Goal: Task Accomplishment & Management: Complete application form

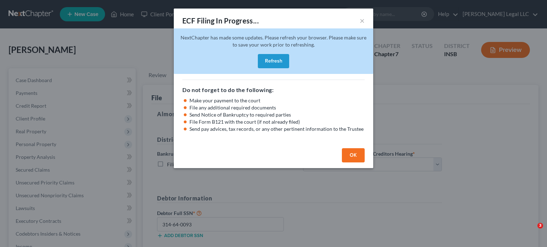
select select "1"
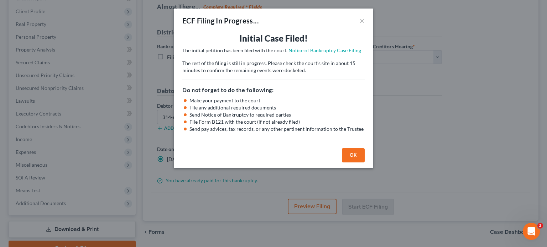
click at [356, 153] on button "OK" at bounding box center [353, 155] width 23 height 14
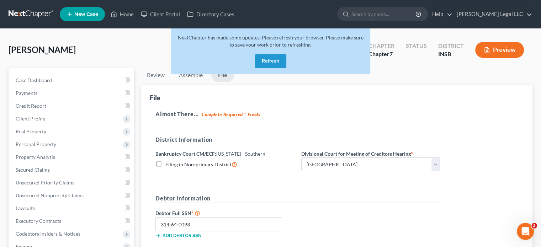
drag, startPoint x: 111, startPoint y: 5, endPoint x: 117, endPoint y: 6, distance: 5.8
click at [111, 5] on ul "New Case Home Client Portal Directory Cases - No Result - See all results Or Pr…" at bounding box center [296, 14] width 473 height 19
click at [117, 10] on icon at bounding box center [114, 14] width 6 height 9
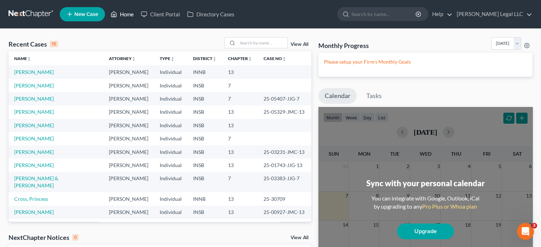
click at [132, 13] on link "Home" at bounding box center [122, 14] width 30 height 13
click at [274, 41] on input "search" at bounding box center [263, 43] width 50 height 10
type input "[PERSON_NAME]"
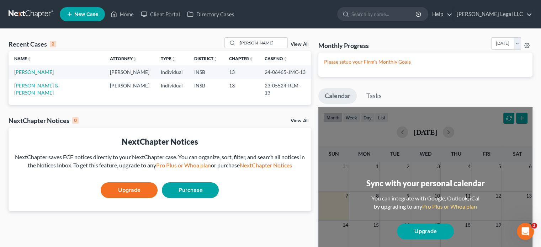
click at [27, 68] on td "[PERSON_NAME]" at bounding box center [57, 71] width 96 height 13
click at [27, 71] on link "[PERSON_NAME]" at bounding box center [34, 72] width 40 height 6
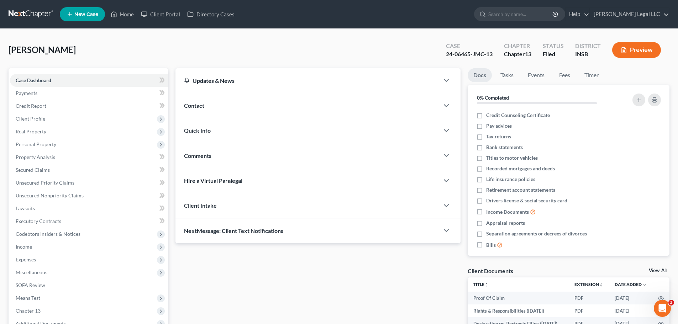
scroll to position [71, 0]
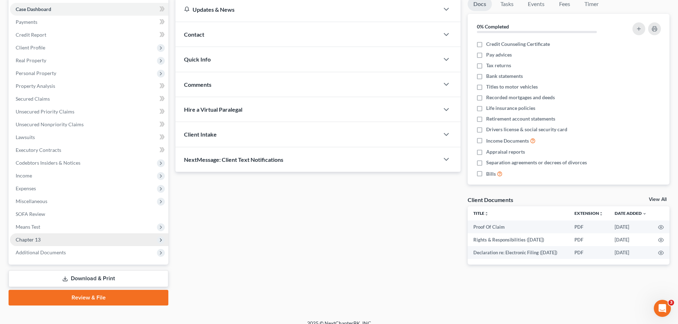
click at [38, 243] on span "Chapter 13" at bounding box center [89, 239] width 158 height 13
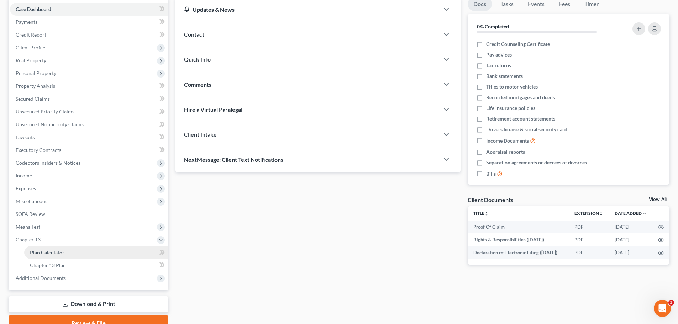
click at [36, 247] on span "Plan Calculator" at bounding box center [47, 252] width 35 height 6
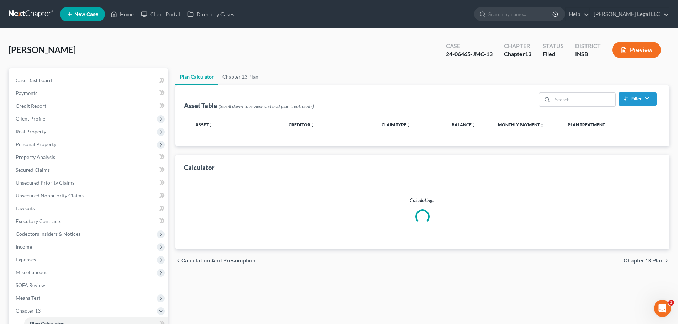
select select "59"
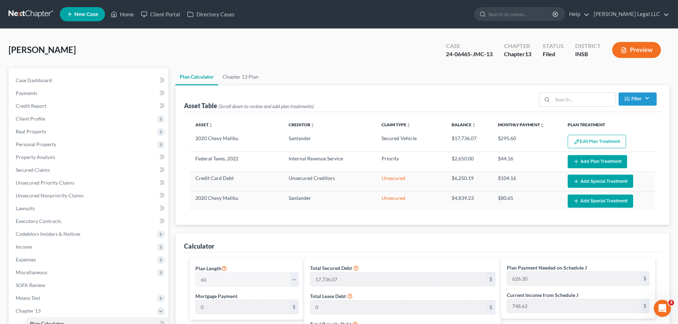
click at [541, 142] on button "Edit Plan Treatment" at bounding box center [597, 142] width 58 height 14
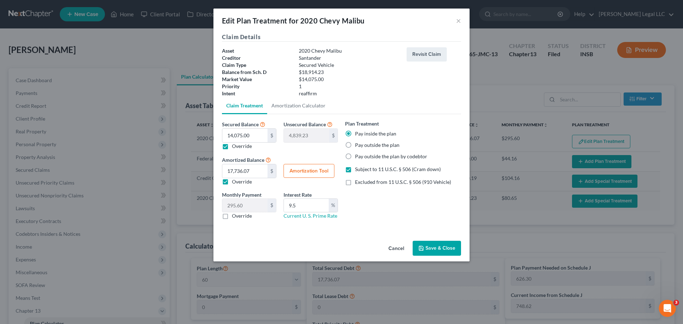
click at [430, 245] on button "Save & Close" at bounding box center [437, 248] width 48 height 15
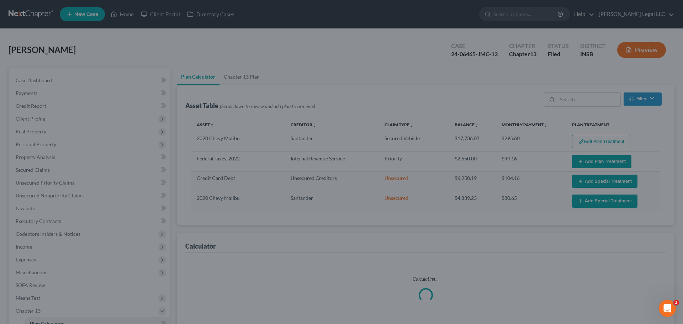
select select "59"
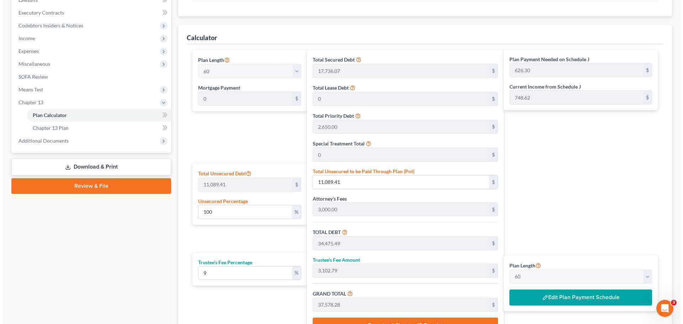
scroll to position [214, 0]
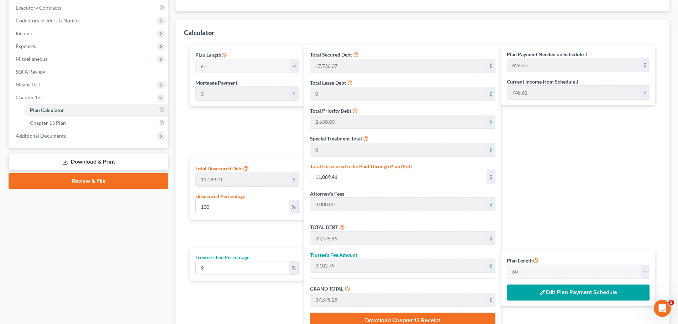
click at [541, 247] on button "Edit Plan Payment Schedule" at bounding box center [578, 293] width 143 height 16
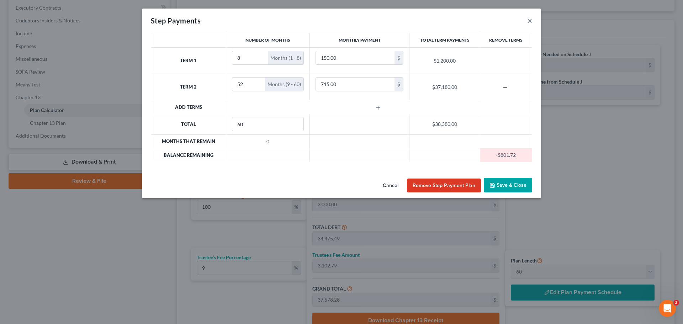
click at [528, 20] on button "×" at bounding box center [529, 20] width 5 height 9
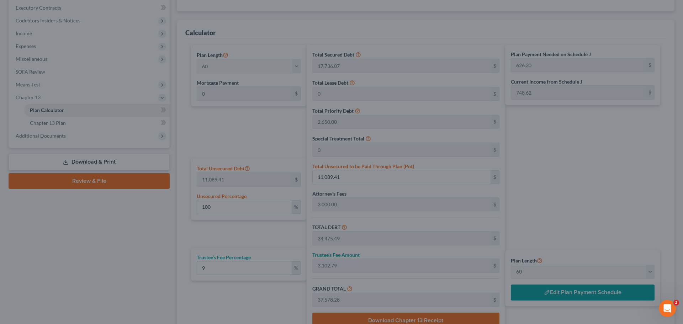
scroll to position [0, 0]
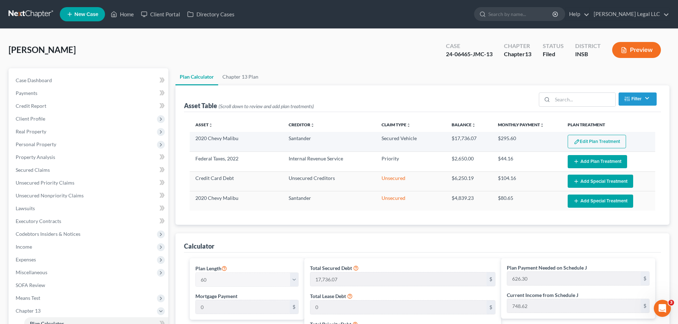
click at [541, 140] on button "Edit Plan Treatment" at bounding box center [597, 142] width 58 height 14
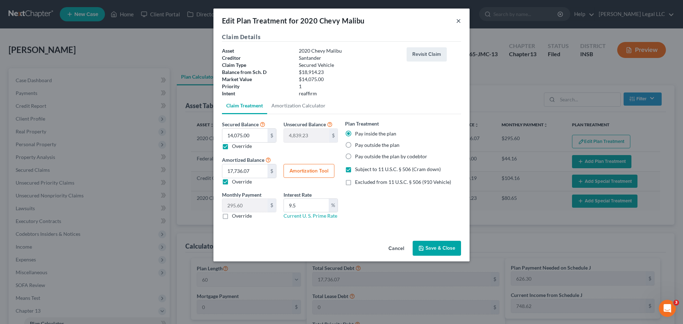
click at [460, 20] on button "×" at bounding box center [458, 20] width 5 height 9
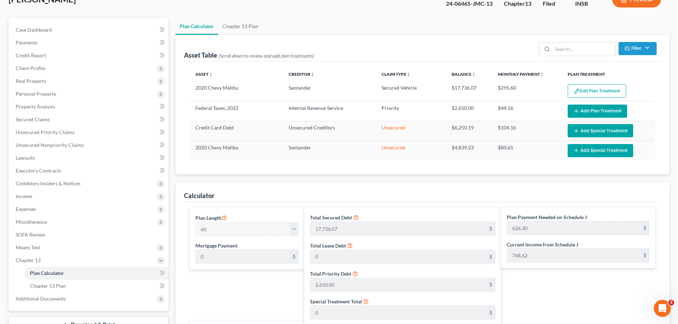
scroll to position [282, 0]
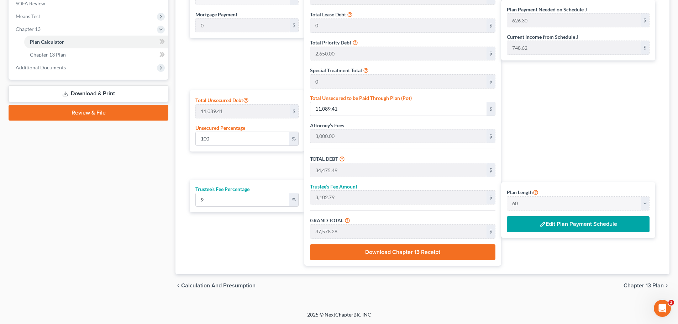
click at [541, 221] on button "Edit Plan Payment Schedule" at bounding box center [578, 224] width 143 height 16
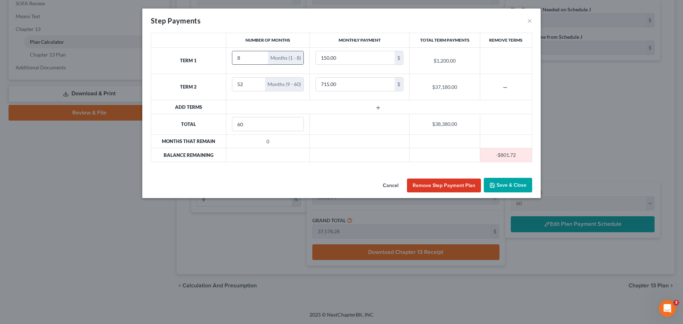
click at [247, 61] on input "8" at bounding box center [250, 58] width 36 height 14
click at [244, 62] on input "8" at bounding box center [250, 58] width 36 height 14
click at [244, 58] on input "8" at bounding box center [250, 58] width 36 height 14
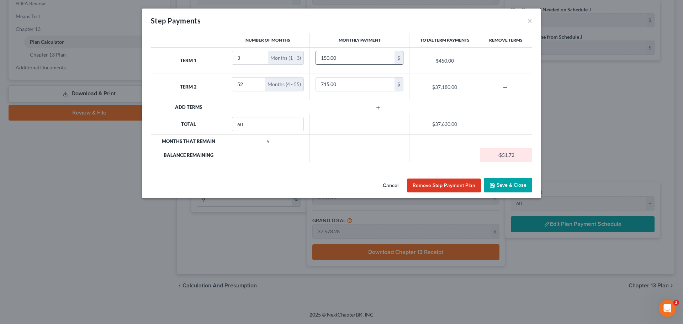
type input "3"
click at [336, 57] on input "150.00" at bounding box center [355, 58] width 79 height 14
type input "6"
type input "200"
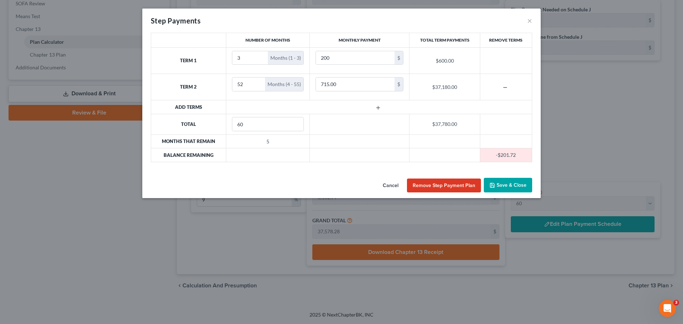
click at [377, 110] on icon "button" at bounding box center [378, 108] width 6 height 6
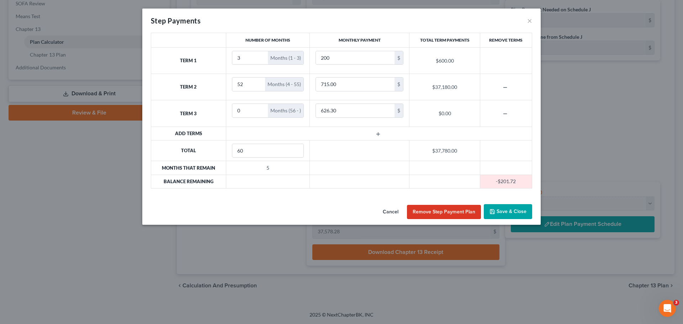
click at [379, 133] on icon "button" at bounding box center [378, 134] width 6 height 6
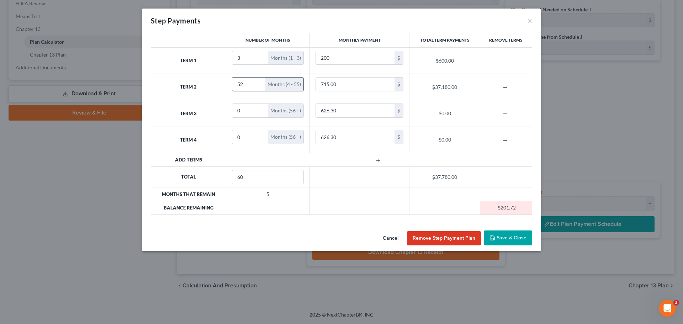
click at [253, 85] on input "52" at bounding box center [248, 85] width 33 height 14
click at [249, 85] on input "52" at bounding box center [248, 85] width 33 height 14
click at [236, 83] on input "52" at bounding box center [248, 85] width 33 height 14
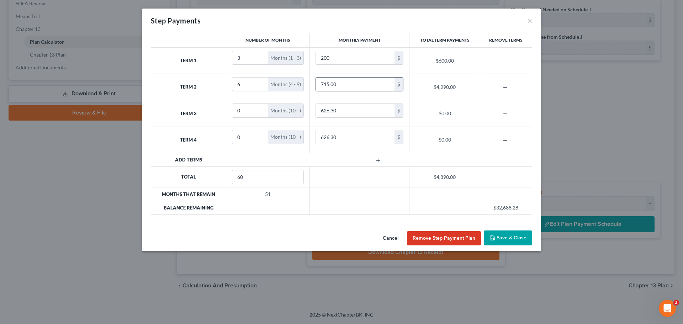
type input "6"
click at [346, 90] on input "715.00" at bounding box center [355, 85] width 79 height 14
type input "100"
click at [240, 109] on input "0" at bounding box center [250, 111] width 36 height 14
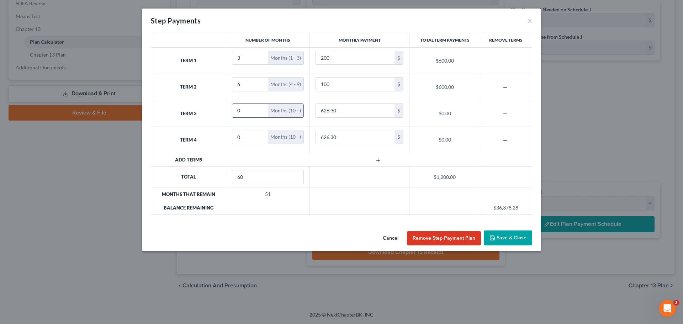
click at [251, 111] on input "0" at bounding box center [250, 111] width 36 height 14
click at [246, 112] on input "0" at bounding box center [250, 111] width 36 height 14
type input "51"
click at [507, 140] on icon "button" at bounding box center [506, 141] width 6 height 6
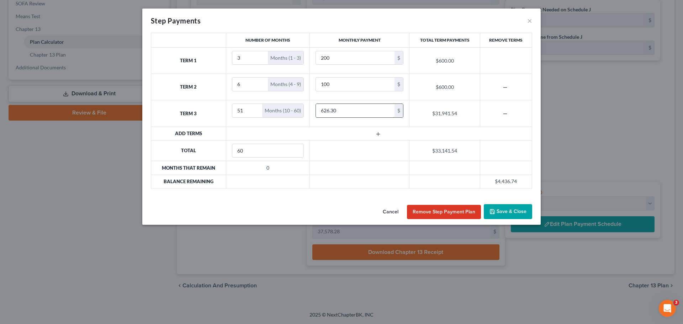
click at [342, 113] on input "626.30" at bounding box center [355, 111] width 79 height 14
type input "720"
click at [521, 213] on button "Save & Close" at bounding box center [508, 211] width 48 height 15
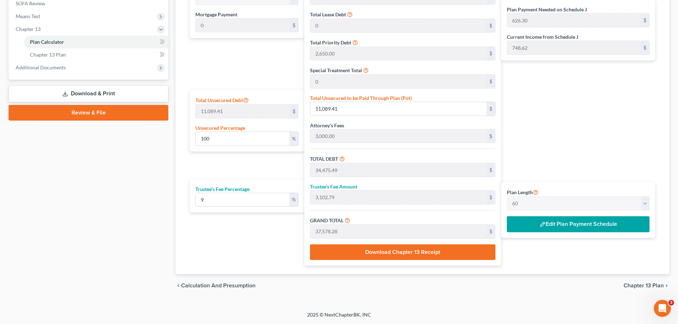
click at [541, 225] on button "Edit Plan Payment Schedule" at bounding box center [578, 224] width 143 height 16
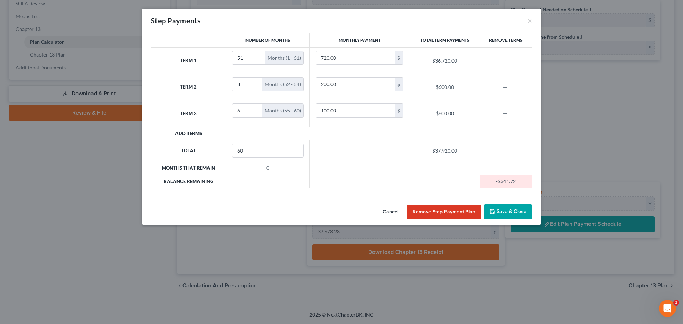
click at [503, 58] on td at bounding box center [506, 60] width 52 height 26
click at [506, 214] on button "Save & Close" at bounding box center [508, 211] width 48 height 15
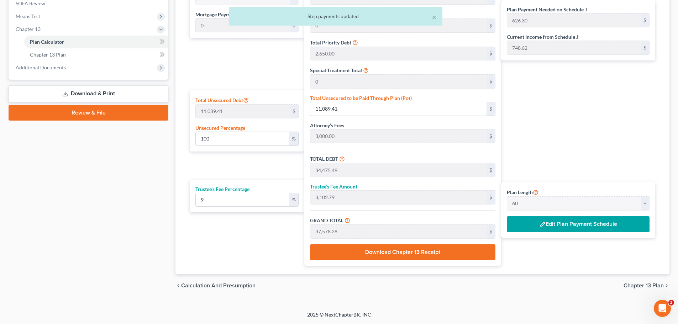
click at [63, 236] on div "Case Dashboard Payments Invoices Payments Payments Credit Report Client Profile" at bounding box center [88, 41] width 167 height 511
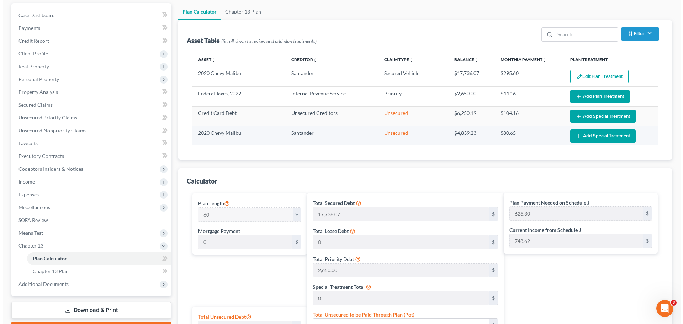
scroll to position [0, 0]
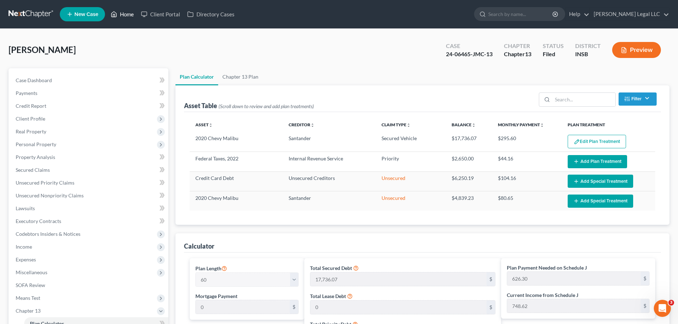
click at [128, 15] on link "Home" at bounding box center [122, 14] width 30 height 13
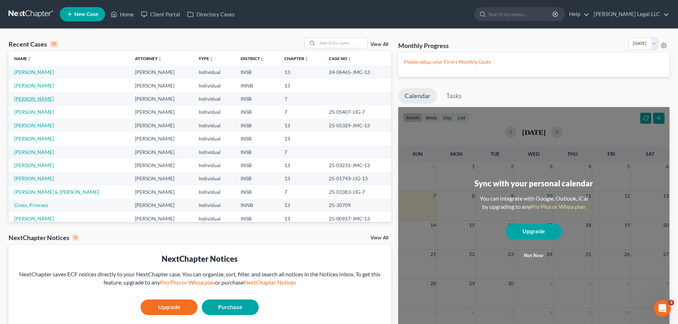
click at [28, 98] on link "[PERSON_NAME]" at bounding box center [34, 99] width 40 height 6
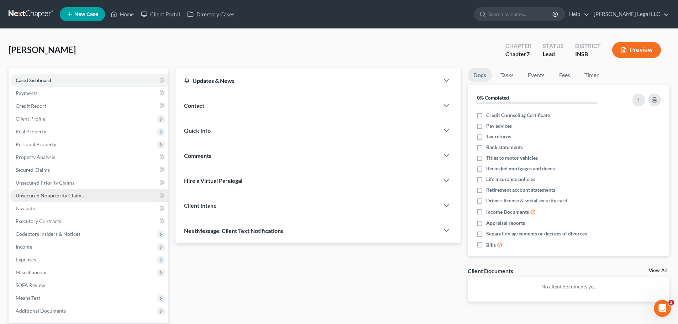
click at [48, 199] on link "Unsecured Nonpriority Claims" at bounding box center [89, 195] width 158 height 13
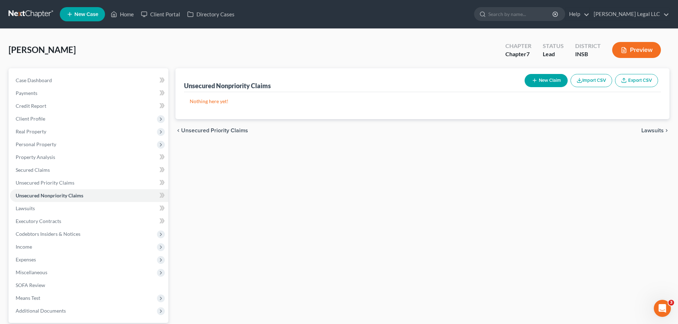
click at [356, 192] on div "Unsecured Nonpriority Claims New Claim Import CSV Export CSV Nothing here yet! …" at bounding box center [422, 216] width 501 height 296
click at [541, 80] on button "New Claim" at bounding box center [546, 80] width 43 height 13
select select "0"
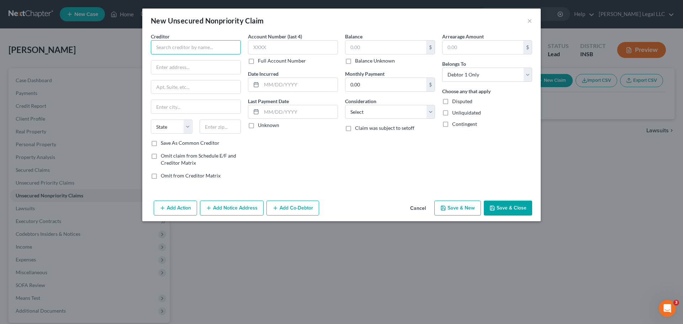
click at [198, 43] on input "text" at bounding box center [196, 47] width 90 height 14
type input "Unsecured Creditors"
click at [395, 51] on input "text" at bounding box center [386, 48] width 81 height 14
type input "31,496"
click at [413, 114] on select "Select Cable / Satellite Services Collection Agency Credit Card Debt Debt Couns…" at bounding box center [390, 112] width 90 height 14
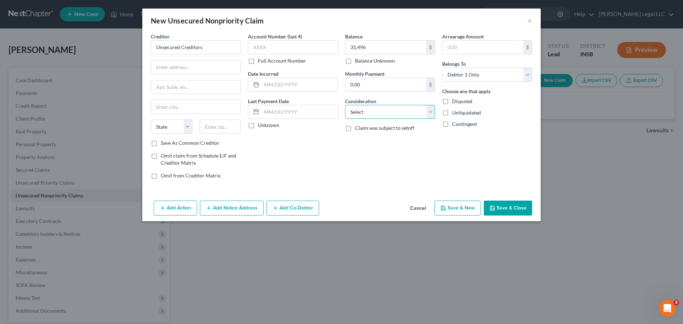
select select "2"
click at [345, 105] on select "Select Cable / Satellite Services Collection Agency Credit Card Debt Debt Couns…" at bounding box center [390, 112] width 90 height 14
click at [511, 211] on button "Save & Close" at bounding box center [508, 208] width 48 height 15
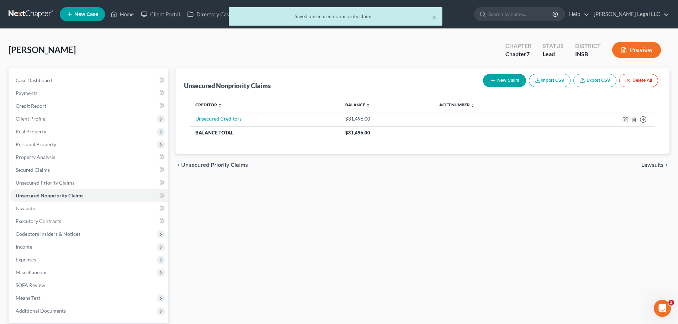
click at [541, 78] on button "Import CSV" at bounding box center [550, 80] width 42 height 13
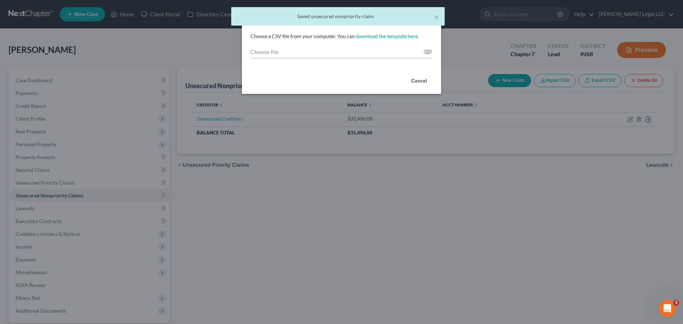
click at [426, 84] on button "Cancel" at bounding box center [419, 81] width 27 height 14
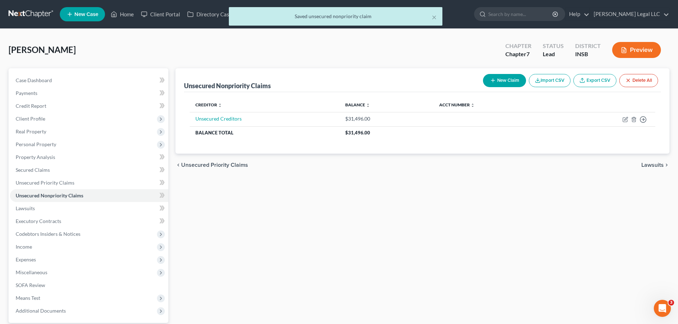
click at [505, 81] on button "New Claim" at bounding box center [504, 80] width 43 height 13
select select "0"
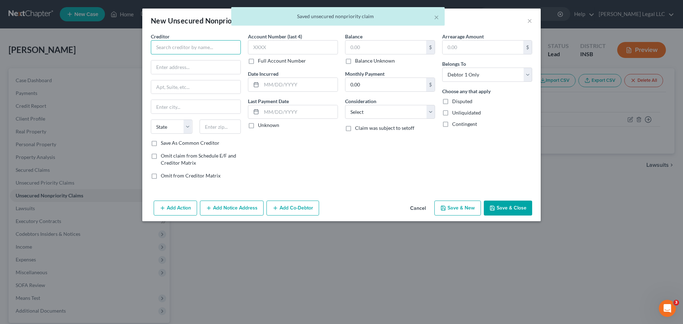
click at [187, 42] on input "text" at bounding box center [196, 47] width 90 height 14
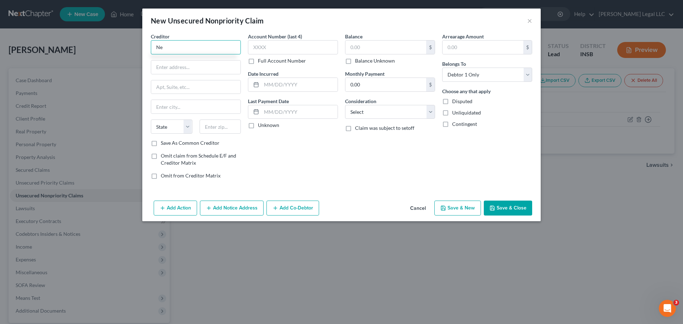
type input "N"
type input "Student Loans"
click at [359, 50] on input "text" at bounding box center [386, 48] width 81 height 14
type input "98,113"
click at [362, 113] on select "Select Cable / Satellite Services Collection Agency Credit Card Debt Debt Couns…" at bounding box center [390, 112] width 90 height 14
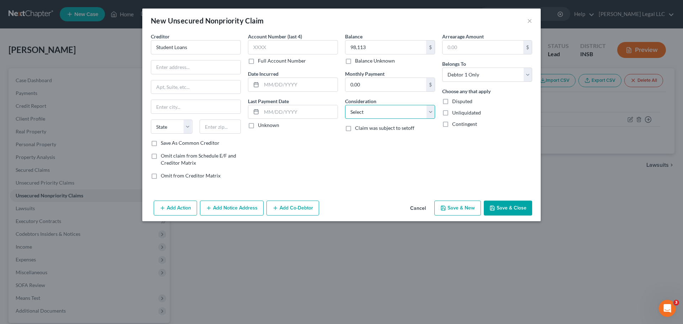
select select "17"
click at [345, 105] on select "Select Cable / Satellite Services Collection Agency Credit Card Debt Debt Couns…" at bounding box center [390, 112] width 90 height 14
click at [506, 209] on button "Save & Close" at bounding box center [508, 208] width 48 height 15
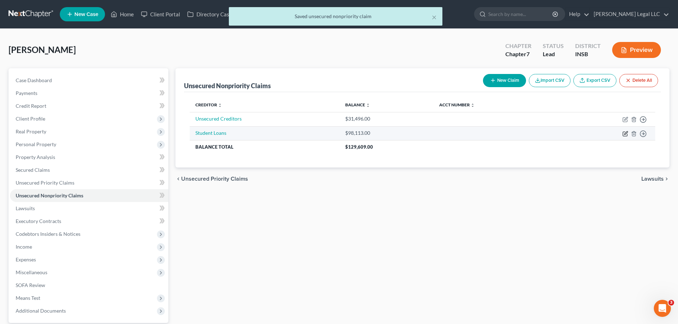
click at [541, 134] on icon "button" at bounding box center [625, 134] width 6 height 6
select select "17"
select select "0"
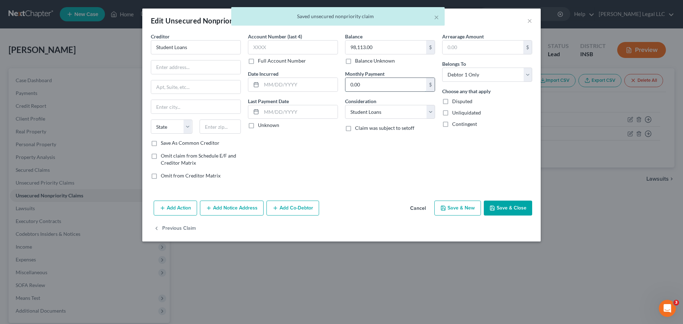
click at [359, 85] on input "0.00" at bounding box center [386, 85] width 81 height 14
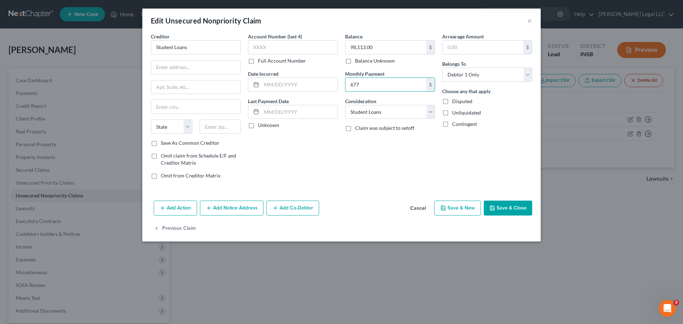
type input "677"
click at [365, 191] on div "Creditor * Student Loans State [US_STATE] AK AR AZ CA CO [GEOGRAPHIC_DATA] DE D…" at bounding box center [341, 115] width 399 height 165
click at [515, 209] on button "Save & Close" at bounding box center [508, 208] width 48 height 15
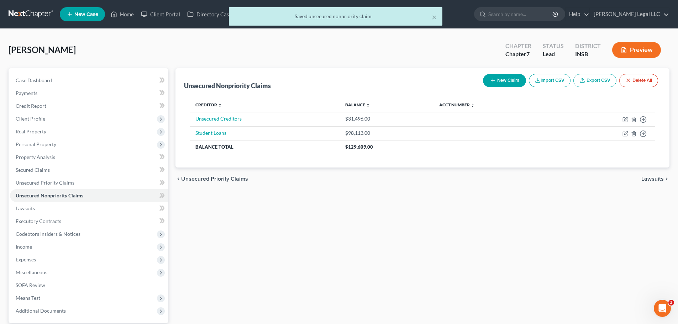
click at [439, 203] on div "Unsecured Nonpriority Claims New Claim Import CSV Export CSV Delete All Credito…" at bounding box center [422, 216] width 501 height 296
click at [48, 183] on span "Unsecured Priority Claims" at bounding box center [45, 183] width 59 height 6
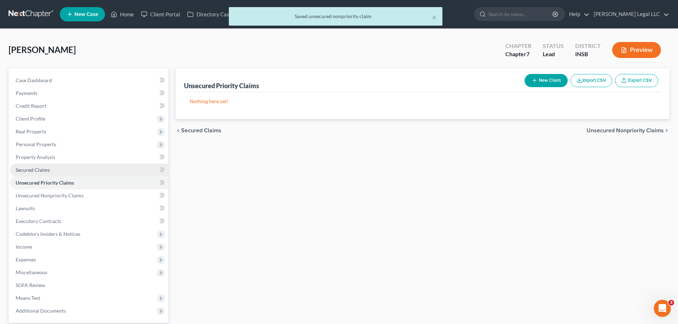
click at [51, 165] on link "Secured Claims" at bounding box center [89, 170] width 158 height 13
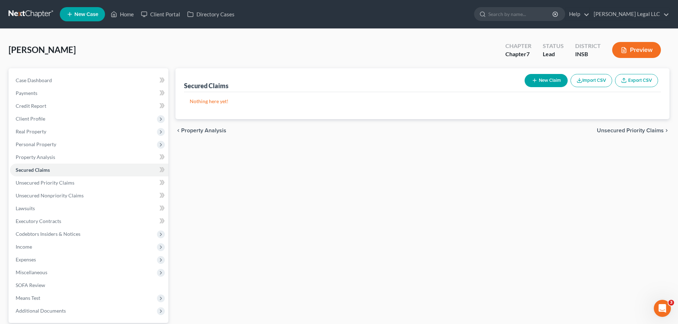
click at [538, 84] on button "New Claim" at bounding box center [546, 80] width 43 height 13
select select "0"
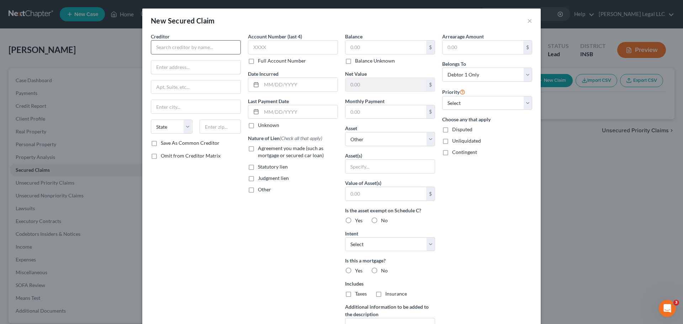
drag, startPoint x: 210, startPoint y: 60, endPoint x: 210, endPoint y: 51, distance: 9.3
click at [210, 61] on input "text" at bounding box center [195, 68] width 89 height 14
click at [210, 50] on input "text" at bounding box center [196, 47] width 90 height 14
type input "Drivetime"
click at [362, 41] on input "text" at bounding box center [386, 48] width 81 height 14
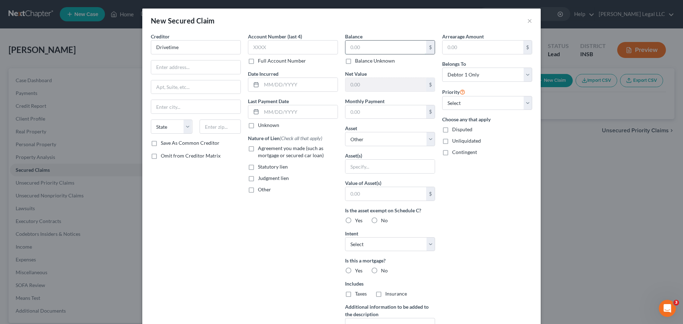
click at [362, 43] on input "text" at bounding box center [386, 48] width 81 height 14
type input "23,296"
type input "648"
click at [326, 208] on div "Account Number (last 4) Full Account Number Date Incurred Last Payment Date Unk…" at bounding box center [292, 191] width 97 height 317
click at [357, 246] on select "Select Surrender Redeem Reaffirm Avoid Other" at bounding box center [390, 244] width 90 height 14
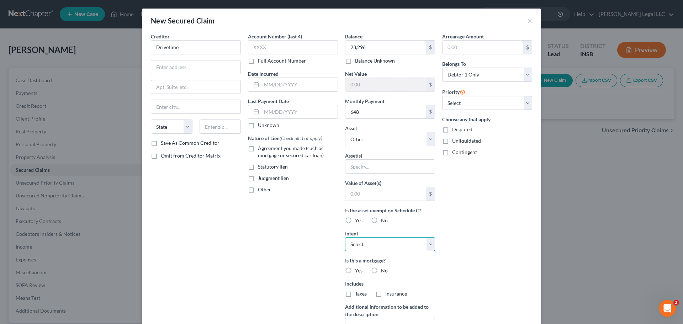
click at [369, 242] on select "Select Surrender Redeem Reaffirm Avoid Other" at bounding box center [390, 244] width 90 height 14
click at [345, 237] on select "Select Surrender Redeem Reaffirm Avoid Other" at bounding box center [390, 244] width 90 height 14
drag, startPoint x: 363, startPoint y: 242, endPoint x: 363, endPoint y: 249, distance: 6.4
click at [363, 242] on select "Select Surrender Redeem Reaffirm Avoid Other" at bounding box center [390, 244] width 90 height 14
select select "2"
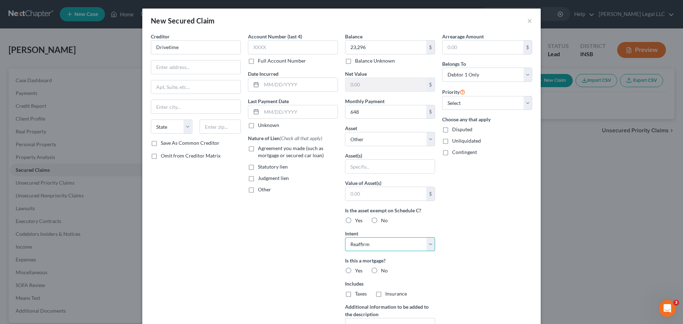
click at [345, 237] on select "Select Surrender Redeem Reaffirm Avoid Other" at bounding box center [390, 244] width 90 height 14
click at [285, 233] on div "Account Number (last 4) Full Account Number Date Incurred Last Payment Date Unk…" at bounding box center [292, 191] width 97 height 317
drag, startPoint x: 445, startPoint y: 99, endPoint x: 456, endPoint y: 107, distance: 13.9
click at [445, 99] on select "Select 1st 2nd 3rd 4th 5th 6th 7th 8th 9th 10th 11th 12th 13th 14th 15th 16th 1…" at bounding box center [487, 103] width 90 height 14
select select "0"
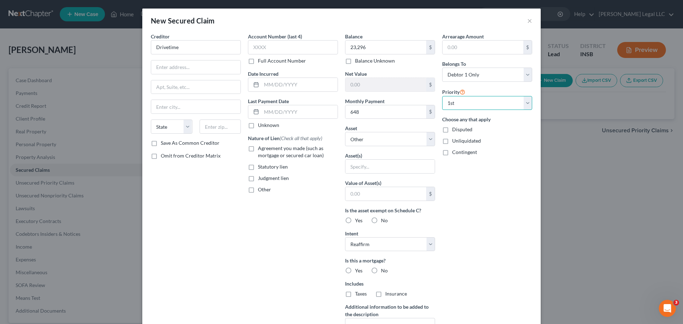
click at [442, 96] on select "Select 1st 2nd 3rd 4th 5th 6th 7th 8th 9th 10th 11th 12th 13th 14th 15th 16th 1…" at bounding box center [487, 103] width 90 height 14
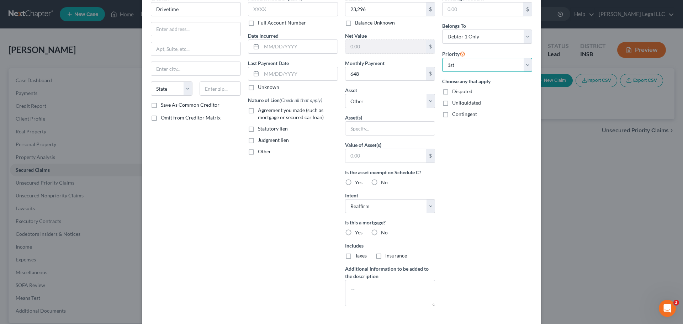
scroll to position [71, 0]
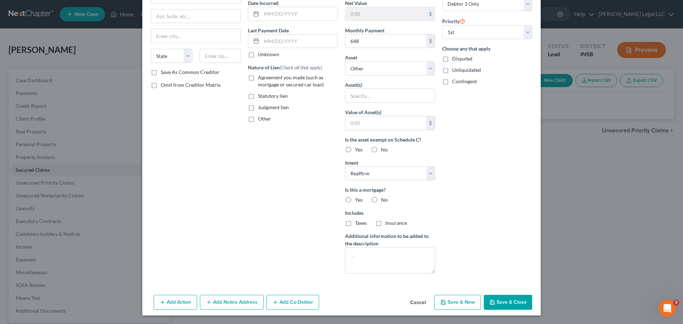
drag, startPoint x: 494, startPoint y: 300, endPoint x: 487, endPoint y: 293, distance: 10.1
click at [494, 247] on button "Save & Close" at bounding box center [508, 302] width 48 height 15
select select
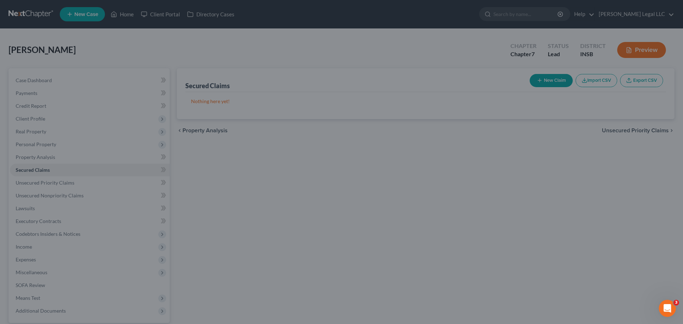
scroll to position [0, 0]
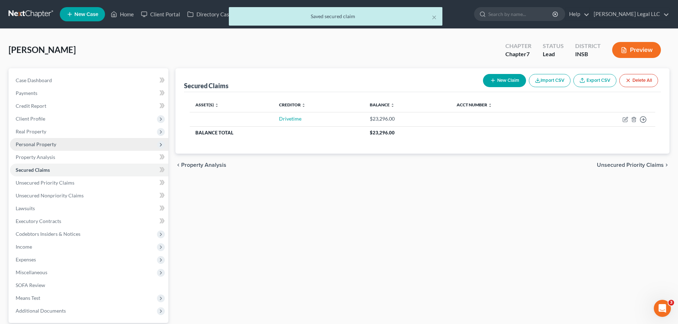
click at [22, 144] on span "Personal Property" at bounding box center [36, 144] width 41 height 6
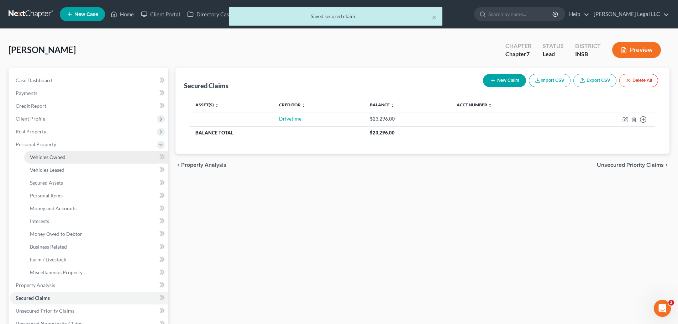
click at [86, 155] on link "Vehicles Owned" at bounding box center [96, 157] width 144 height 13
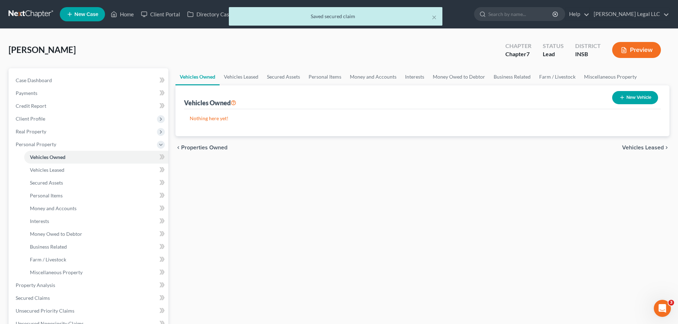
click at [541, 98] on button "New Vehicle" at bounding box center [635, 97] width 46 height 13
select select "0"
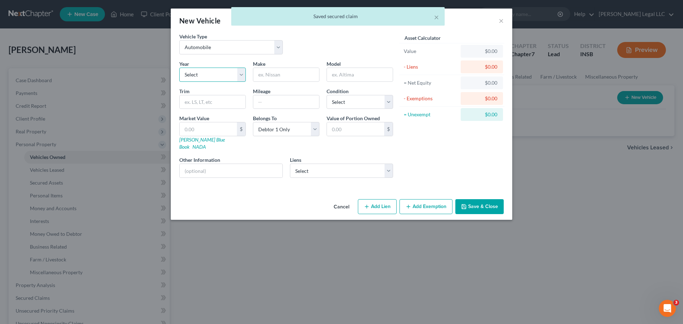
drag, startPoint x: 216, startPoint y: 76, endPoint x: 216, endPoint y: 81, distance: 5.4
click at [216, 76] on select "Select 2026 2025 2024 2023 2022 2021 2020 2019 2018 2017 2016 2015 2014 2013 20…" at bounding box center [212, 75] width 67 height 14
click at [179, 68] on select "Select 2026 2025 2024 2023 2022 2021 2020 2019 2018 2017 2016 2015 2014 2013 20…" at bounding box center [212, 75] width 67 height 14
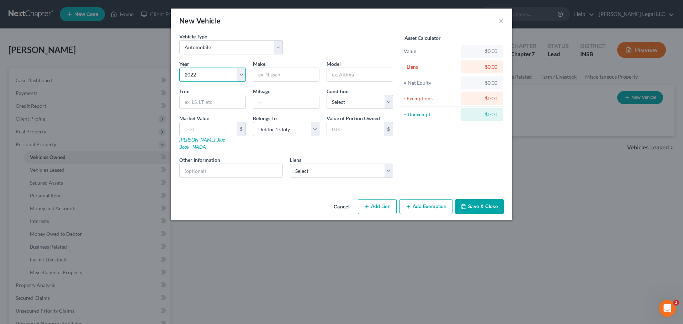
click at [208, 76] on select "Select 2026 2025 2024 2023 2022 2021 2020 2019 2018 2017 2016 2015 2014 2013 20…" at bounding box center [212, 75] width 67 height 14
select select "5"
click at [179, 68] on select "Select 2026 2025 2024 2023 2022 2021 2020 2019 2018 2017 2016 2015 2014 2013 20…" at bounding box center [212, 75] width 67 height 14
drag, startPoint x: 283, startPoint y: 73, endPoint x: 290, endPoint y: 72, distance: 7.1
click at [283, 73] on input "text" at bounding box center [286, 75] width 66 height 14
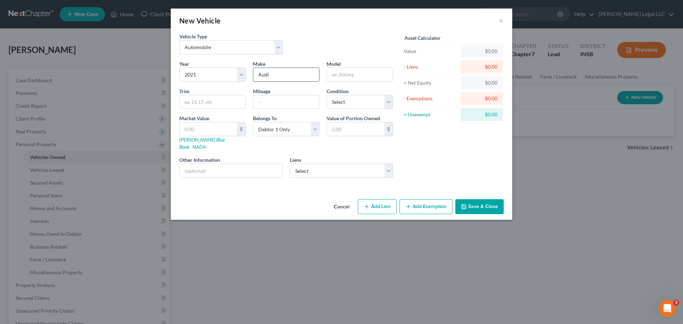
type input "Audi"
type input "A4"
click at [333, 168] on select "Select Drivetime - $23,296.00" at bounding box center [342, 171] width 104 height 14
select select "0"
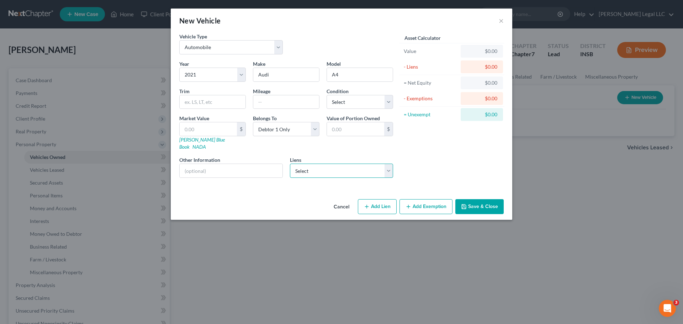
select select "2"
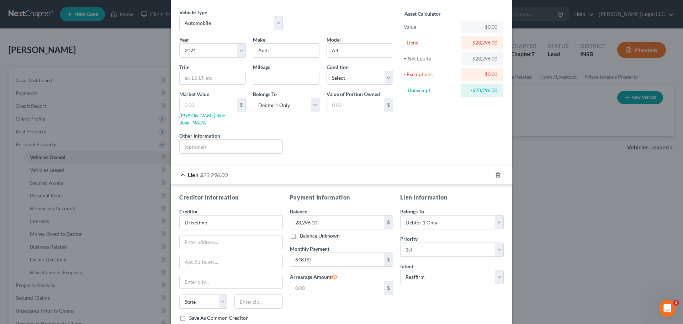
scroll to position [65, 0]
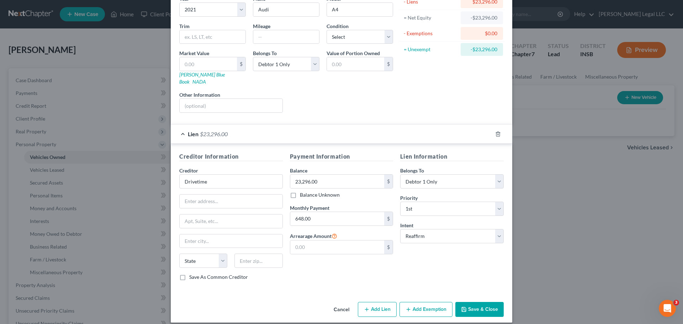
click at [481, 247] on button "Save & Close" at bounding box center [480, 309] width 48 height 15
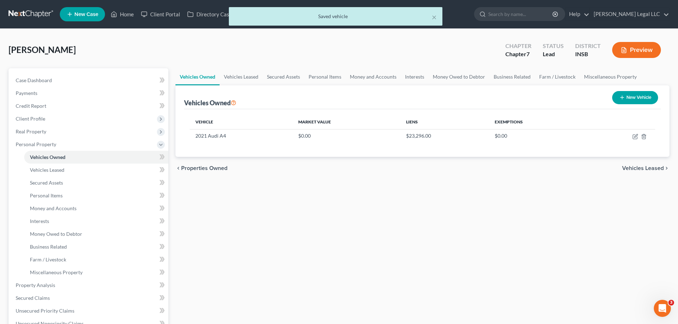
click at [441, 247] on div "Vehicles Owned Vehicles Leased Secured Assets Personal Items Money and Accounts…" at bounding box center [422, 280] width 501 height 424
click at [541, 135] on icon "button" at bounding box center [635, 137] width 4 height 4
select select "0"
select select "5"
select select "0"
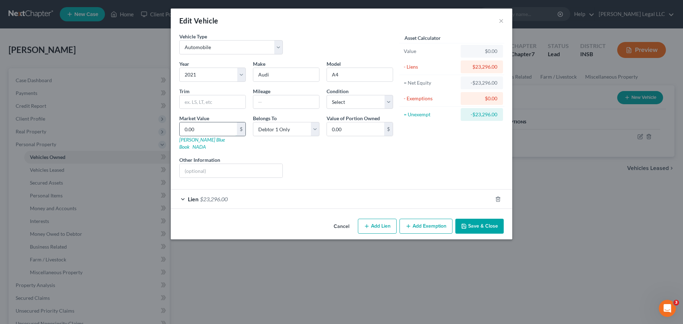
click at [205, 127] on input "0.00" at bounding box center [208, 129] width 57 height 14
type input "2"
type input "2.00"
type input "24"
type input "24.00"
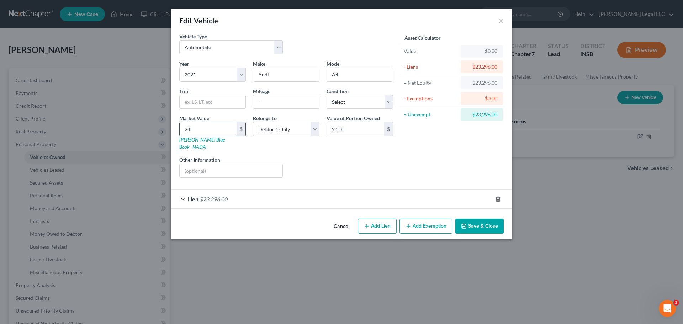
type input "240"
type input "240.00"
type input "2400"
type input "2,400.00"
type input "2,4000"
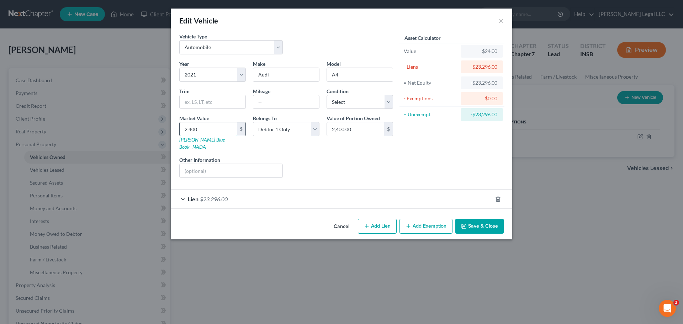
type input "24,000.00"
type input "24,000"
click at [429, 219] on button "Add Exemption" at bounding box center [426, 226] width 53 height 15
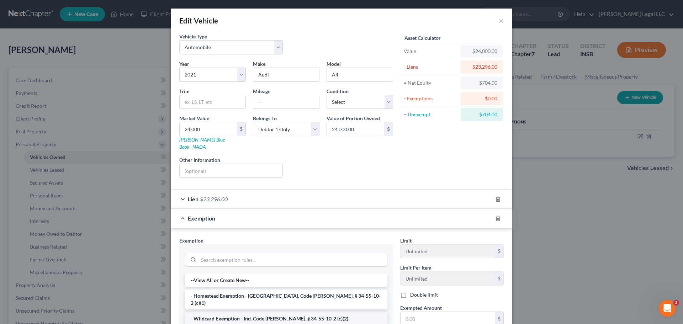
click at [244, 247] on li "- Wildcard Exemption - Ind. Code [PERSON_NAME]. § 34-55-10-2 (c)(2)" at bounding box center [286, 318] width 203 height 13
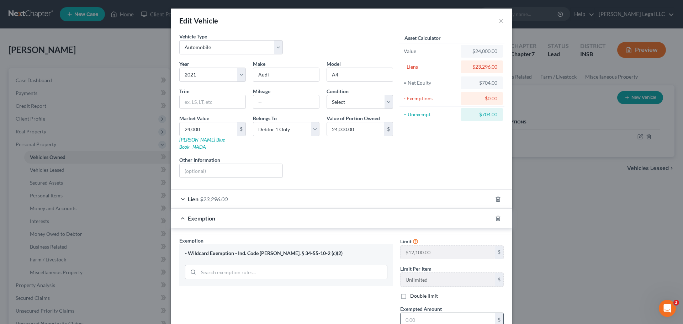
click at [418, 247] on input "text" at bounding box center [448, 320] width 94 height 14
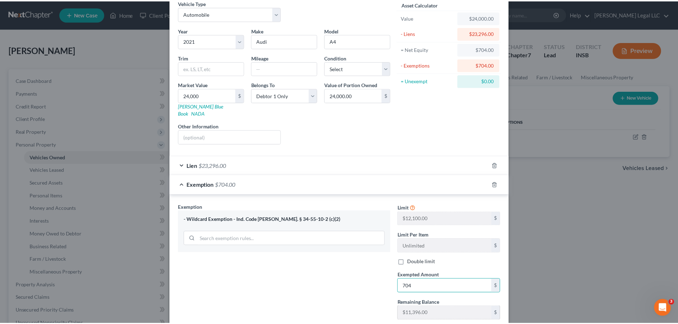
scroll to position [74, 0]
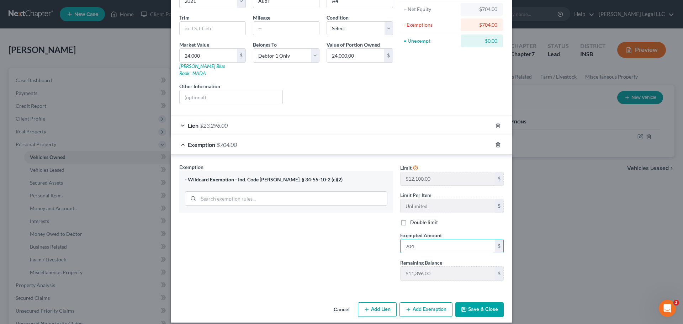
type input "704"
click at [474, 247] on button "Save & Close" at bounding box center [480, 310] width 48 height 15
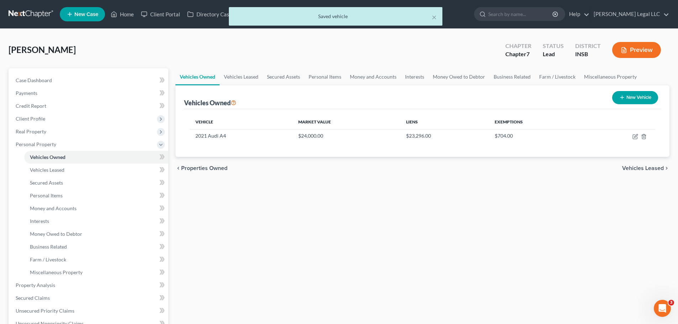
click at [420, 238] on div "Vehicles Owned Vehicles Leased Secured Assets Personal Items Money and Accounts…" at bounding box center [422, 280] width 501 height 424
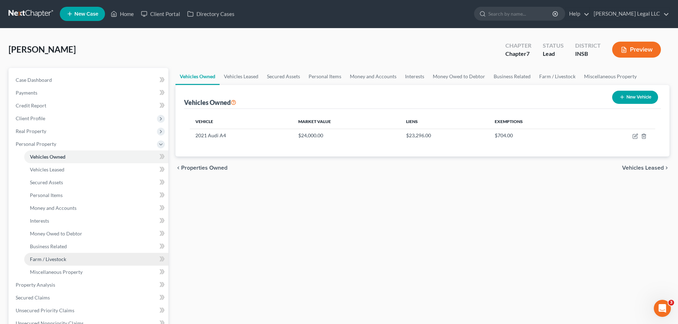
scroll to position [0, 0]
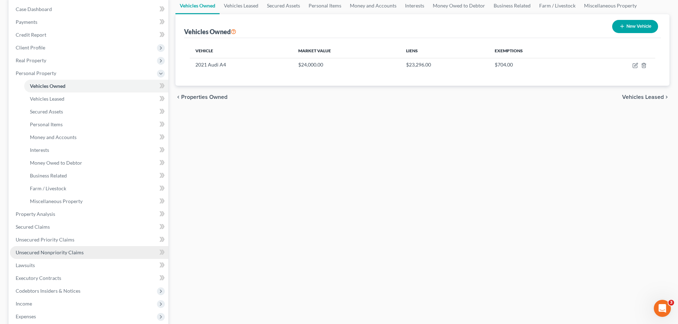
click at [34, 247] on span "Unsecured Nonpriority Claims" at bounding box center [50, 252] width 68 height 6
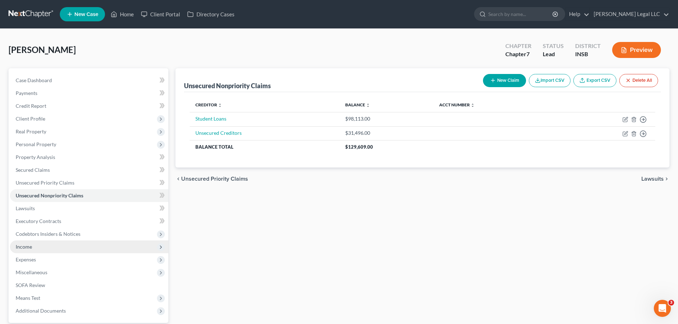
click at [35, 247] on span "Income" at bounding box center [89, 247] width 158 height 13
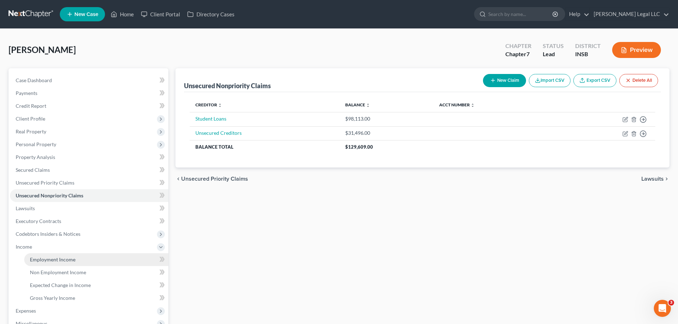
click at [35, 247] on span "Employment Income" at bounding box center [53, 260] width 46 height 6
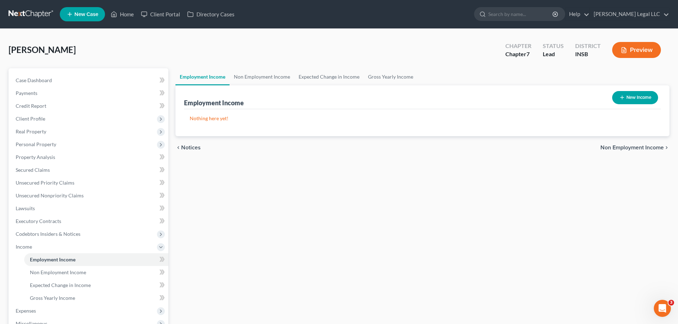
click at [541, 96] on button "New Income" at bounding box center [635, 97] width 46 height 13
select select "0"
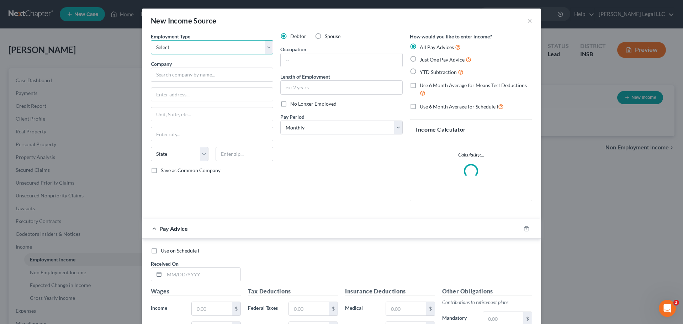
click at [195, 53] on select "Select Full or [DEMOGRAPHIC_DATA] Employment Self Employment" at bounding box center [212, 47] width 122 height 14
select select "0"
click at [151, 40] on select "Select Full or [DEMOGRAPHIC_DATA] Employment Self Employment" at bounding box center [212, 47] width 122 height 14
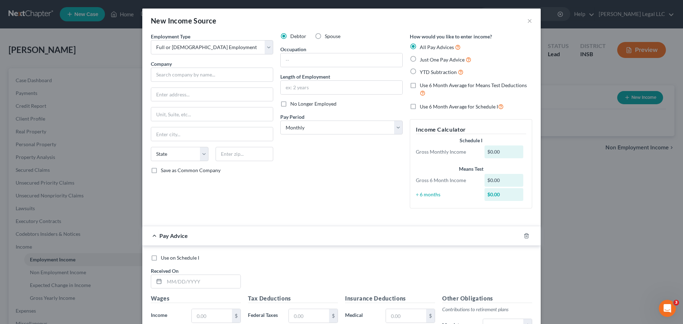
click at [420, 69] on label "YTD Subtraction" at bounding box center [442, 72] width 44 height 8
click at [423, 69] on input "YTD Subtraction" at bounding box center [425, 70] width 5 height 5
radio input "true"
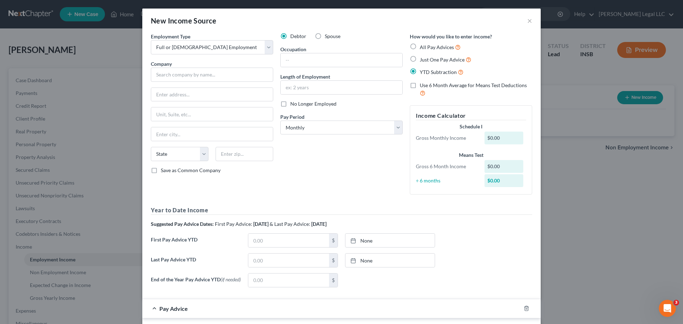
click at [420, 84] on label "Use 6 Month Average for Means Test Deductions" at bounding box center [476, 89] width 112 height 15
click at [423, 84] on input "Use 6 Month Average for Means Test Deductions" at bounding box center [425, 84] width 5 height 5
checkbox input "true"
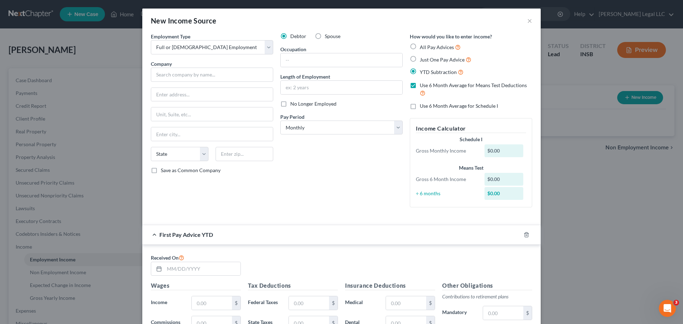
click at [420, 109] on label "Use 6 Month Average for Schedule I" at bounding box center [459, 105] width 78 height 7
click at [423, 107] on input "Use 6 Month Average for Schedule I" at bounding box center [425, 104] width 5 height 5
checkbox input "true"
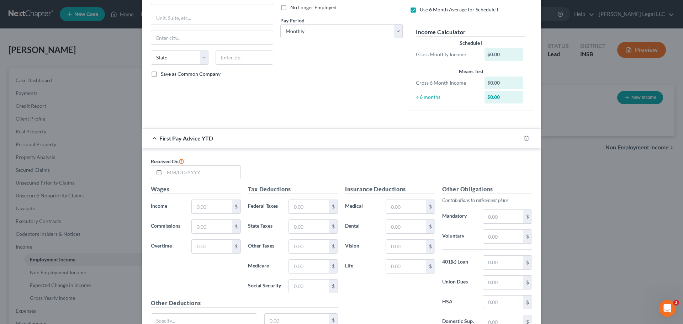
scroll to position [107, 0]
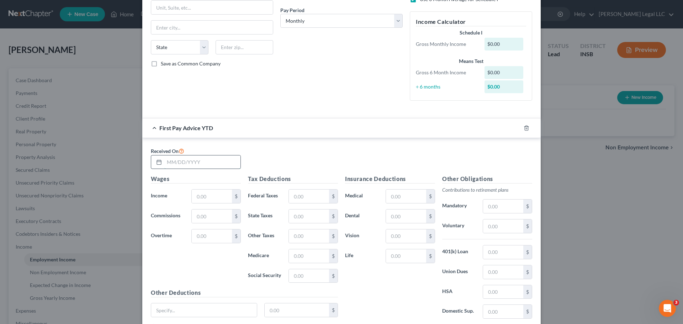
click at [191, 161] on input "text" at bounding box center [202, 163] width 76 height 14
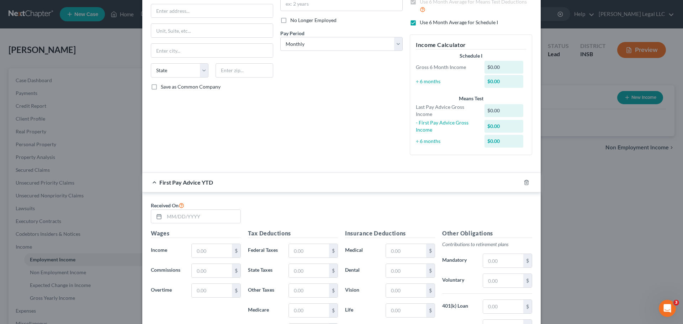
scroll to position [71, 0]
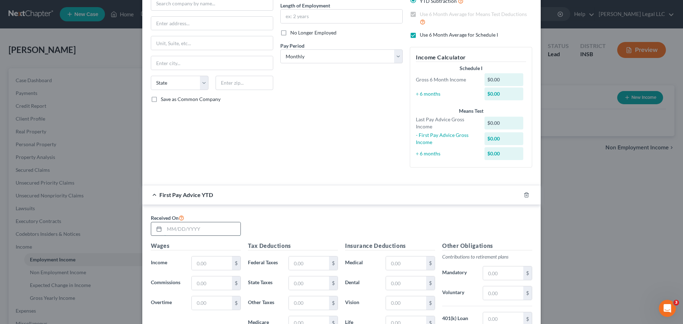
click at [189, 230] on input "text" at bounding box center [202, 229] width 76 height 14
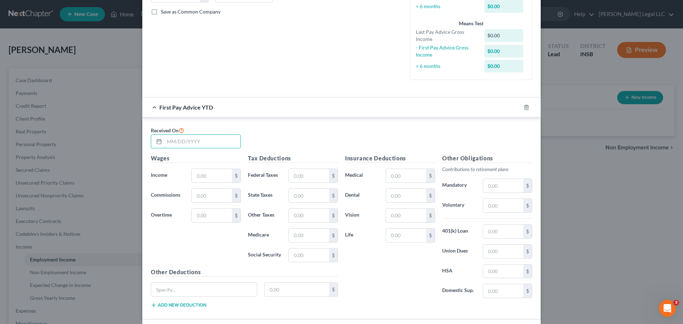
scroll to position [391, 0]
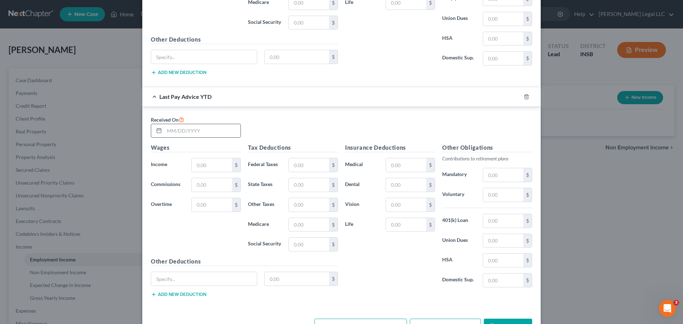
click at [181, 135] on input "text" at bounding box center [202, 131] width 76 height 14
click at [174, 131] on input "59385.87" at bounding box center [202, 131] width 76 height 14
type input "59385.87"
click at [199, 166] on input "text" at bounding box center [212, 165] width 40 height 14
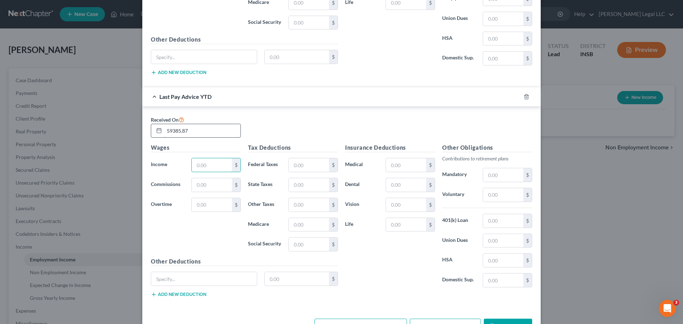
paste input "59385.87"
type input "59,385.87"
click at [194, 133] on input "59385.87" at bounding box center [202, 131] width 76 height 14
type input "[DATE]"
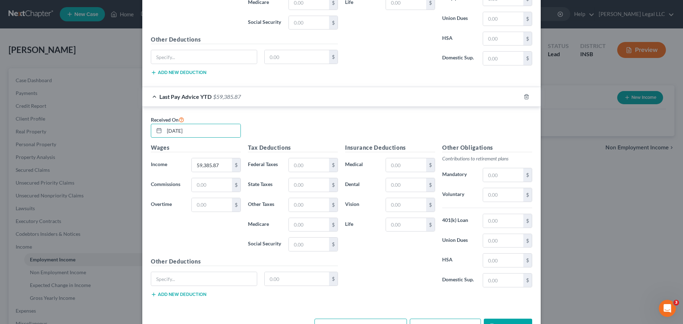
click at [300, 129] on div "Received On [DATE]" at bounding box center [341, 129] width 389 height 28
click at [291, 170] on input "text" at bounding box center [309, 165] width 40 height 14
type input "7"
type input "7,005.15"
click at [296, 191] on input "text" at bounding box center [309, 185] width 40 height 14
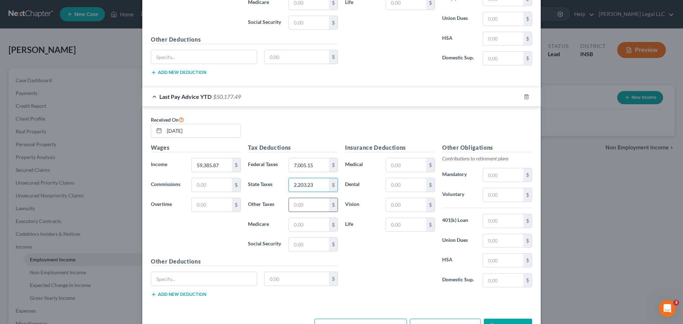
type input "2,203.23"
click at [298, 204] on input "text" at bounding box center [309, 205] width 40 height 14
type input "593.86"
drag, startPoint x: 312, startPoint y: 224, endPoint x: 304, endPoint y: 212, distance: 13.8
click at [312, 224] on input "text" at bounding box center [309, 225] width 40 height 14
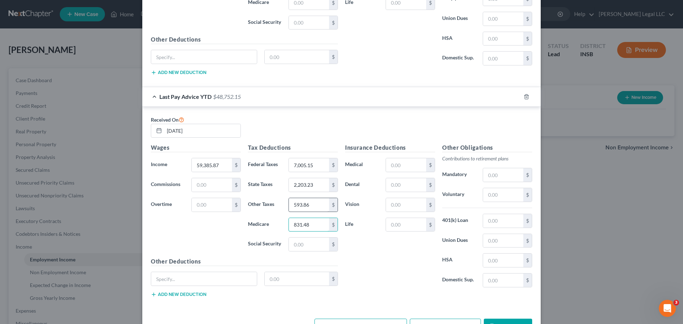
type input "831.48"
type input "3,555.32"
click at [399, 159] on input "text" at bounding box center [406, 165] width 40 height 14
type input "1,564"
type input "154.87"
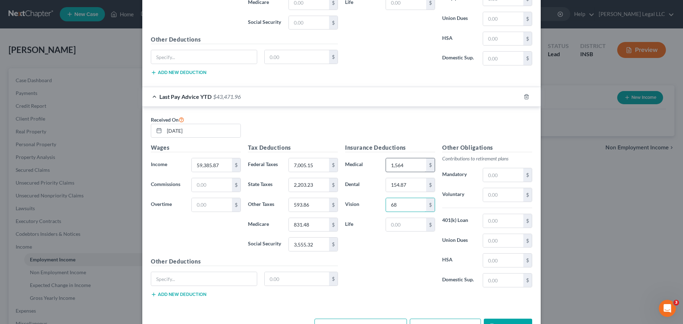
type input "68"
type input "180.54"
click at [492, 194] on input "text" at bounding box center [503, 195] width 40 height 14
type input "1,197.27"
click at [499, 221] on input "text" at bounding box center [503, 221] width 40 height 14
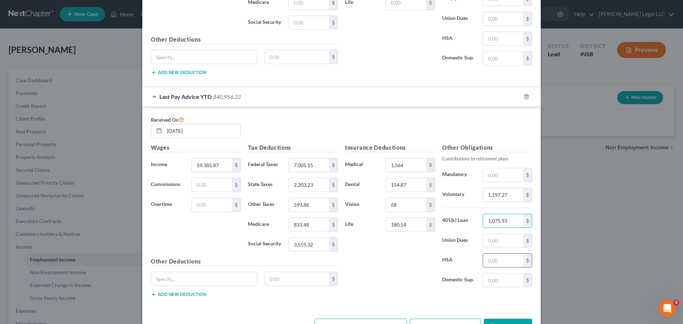
type input "1,075.93"
click at [490, 247] on input "text" at bounding box center [503, 261] width 40 height 14
click at [493, 247] on input "text" at bounding box center [503, 261] width 40 height 14
type input "255"
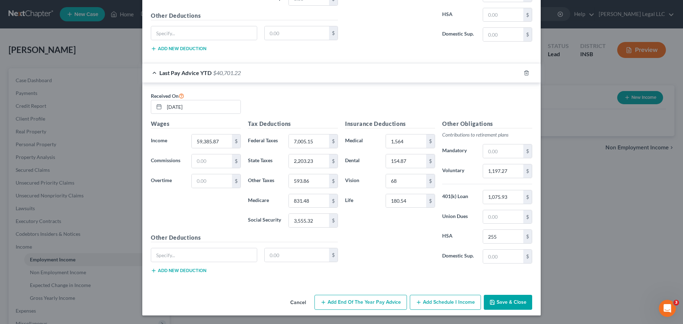
scroll to position [237, 0]
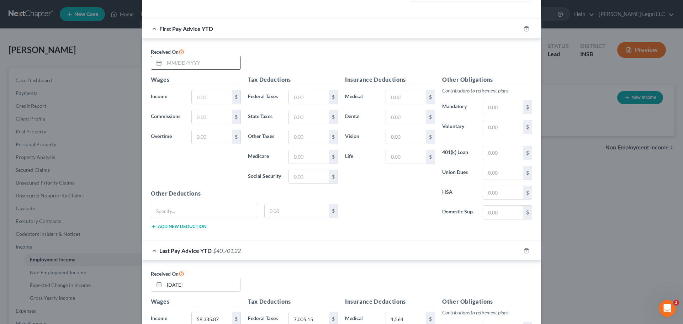
click at [203, 69] on input "text" at bounding box center [202, 63] width 76 height 14
click at [203, 63] on input "text" at bounding box center [202, 63] width 76 height 14
type input "[DATE]"
type input "13,895.11"
type input "1,661.07"
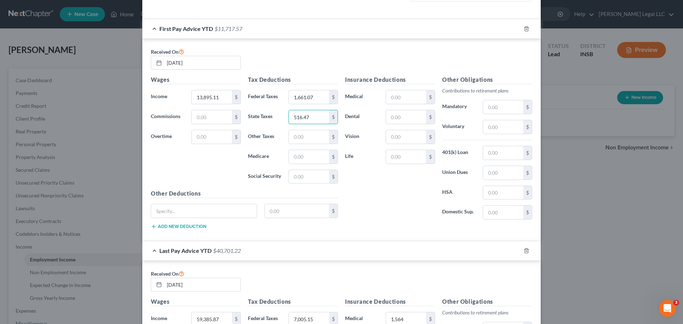
type input "516.47"
type input "138.95"
type input "194.52"
type input "831.71"
click at [393, 99] on input "text" at bounding box center [406, 97] width 40 height 14
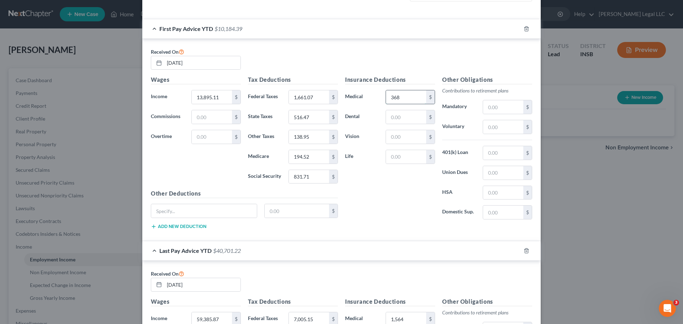
type input "368"
type input "36.44"
type input "16"
type input "42.48"
type input "280.15"
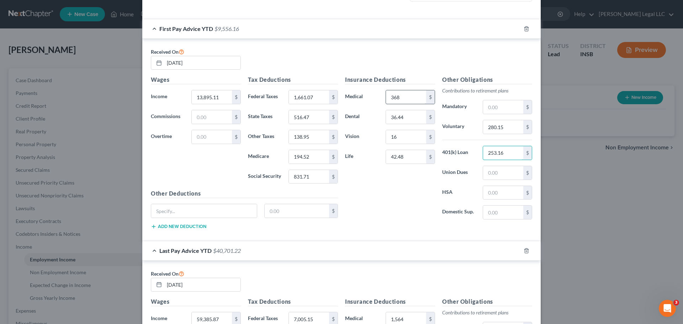
type input "253.16"
type input "60"
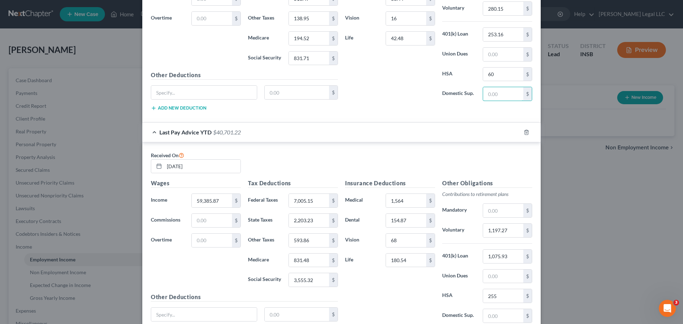
scroll to position [415, 0]
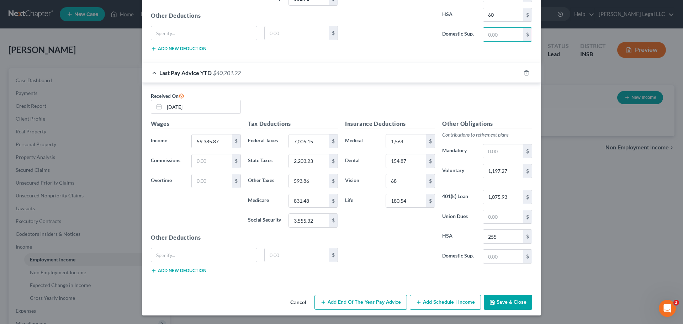
click at [498, 247] on button "Save & Close" at bounding box center [508, 302] width 48 height 15
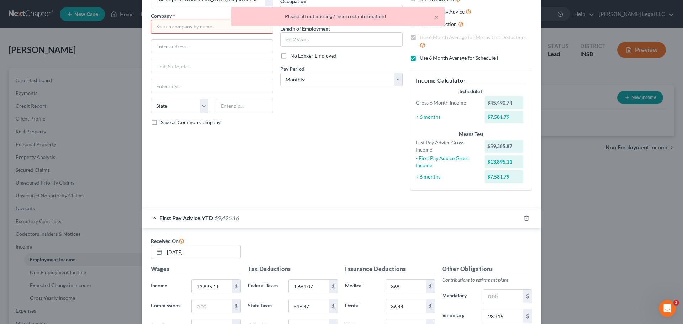
scroll to position [0, 0]
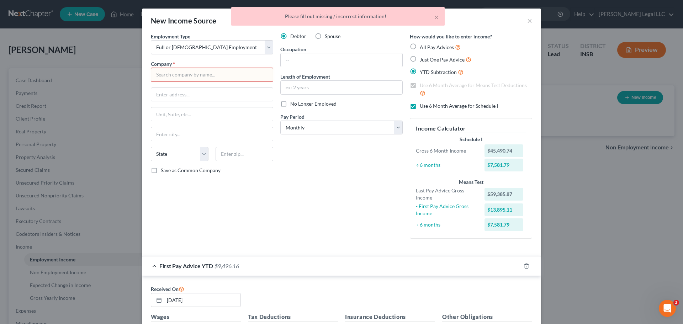
click at [209, 80] on input "text" at bounding box center [212, 75] width 122 height 14
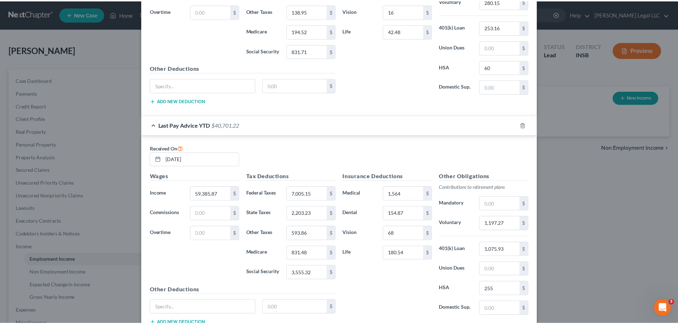
scroll to position [415, 0]
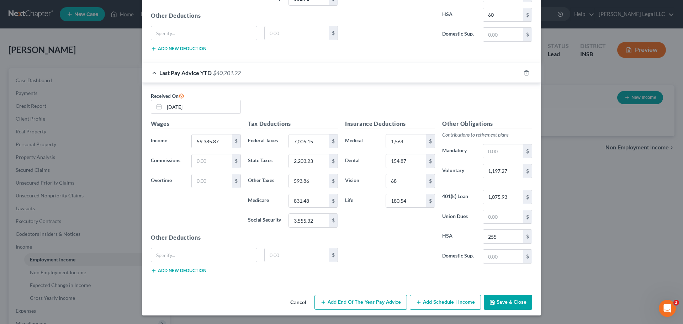
type input "Arrow Dental PLLC"
click at [508, 247] on button "Save & Close" at bounding box center [508, 302] width 48 height 15
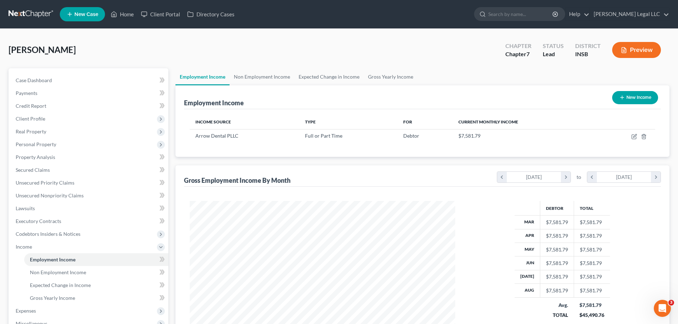
scroll to position [118, 0]
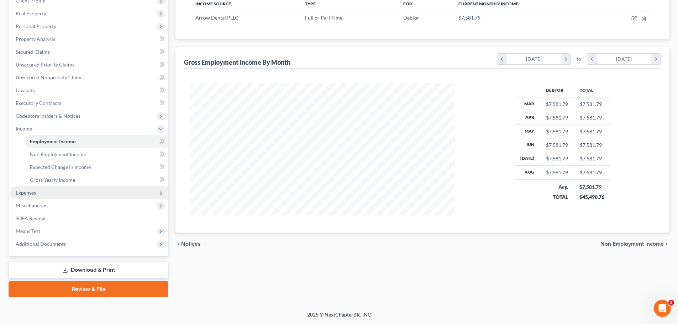
click at [46, 190] on span "Expenses" at bounding box center [89, 192] width 158 height 13
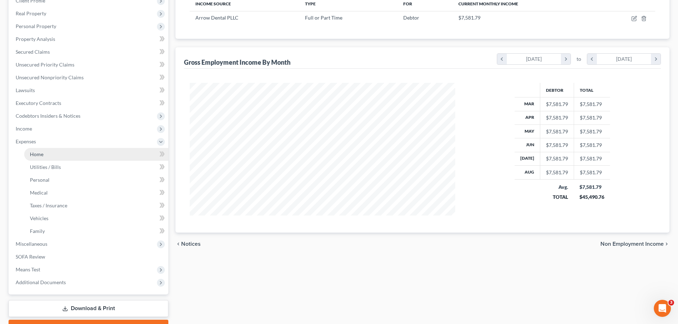
click at [42, 157] on span "Home" at bounding box center [37, 154] width 14 height 6
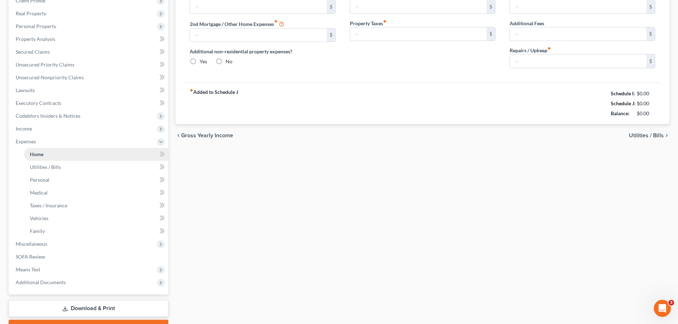
scroll to position [100, 0]
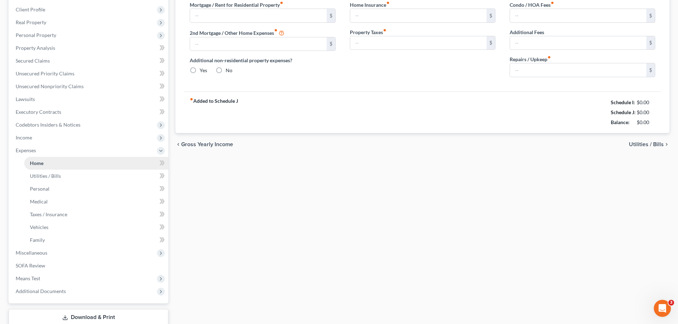
type input "500.00"
type input "0.00"
radio input "true"
type input "0.00"
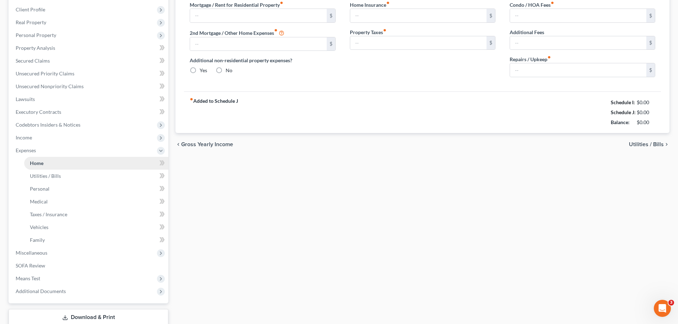
type input "0.00"
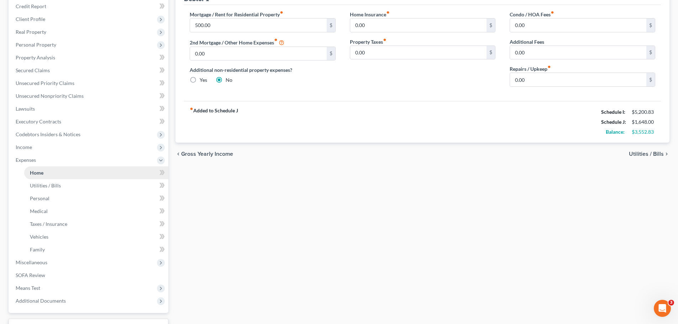
scroll to position [0, 0]
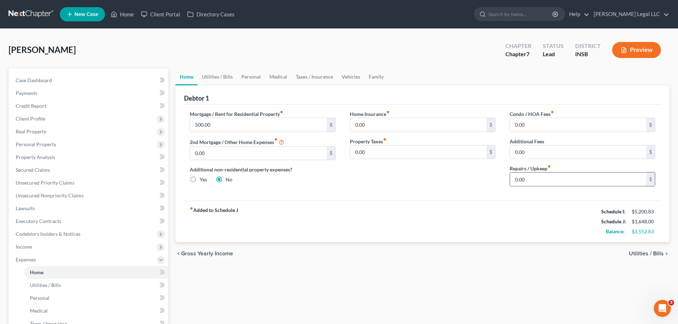
click at [532, 184] on input "0.00" at bounding box center [578, 180] width 136 height 14
click at [457, 180] on div "Home Insurance fiber_manual_record 0.00 $ Property Taxes fiber_manual_record 0.…" at bounding box center [423, 151] width 160 height 82
click at [506, 184] on div "Condo / HOA Fees fiber_manual_record 0.00 $ Additional Fees 0.00 $ Repairs / Up…" at bounding box center [583, 151] width 160 height 82
click at [520, 181] on input "0.00" at bounding box center [578, 180] width 136 height 14
type input "100"
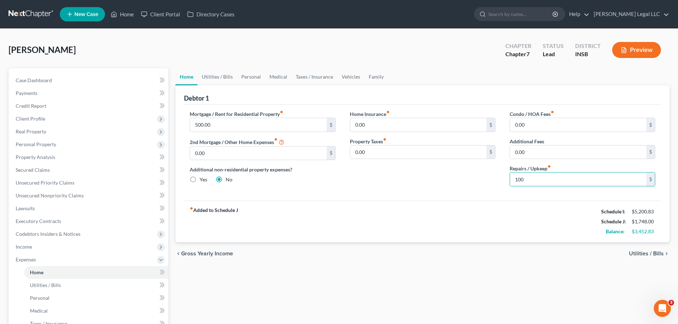
click at [353, 213] on div "fiber_manual_record Added to Schedule J Schedule I: $5,200.83 Schedule J: $1,74…" at bounding box center [422, 222] width 477 height 42
click at [369, 125] on input "0.00" at bounding box center [418, 125] width 136 height 14
type input "100"
click at [344, 200] on div "Mortgage / Rent for Residential Property fiber_manual_record 500.00 $ 2nd Mortg…" at bounding box center [422, 153] width 477 height 96
click at [44, 247] on link "Utilities / Bills" at bounding box center [96, 285] width 144 height 13
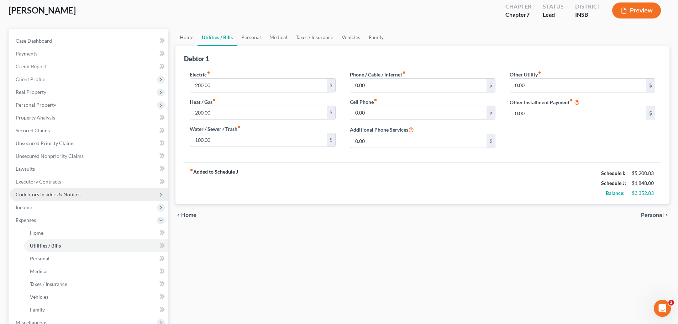
scroll to position [71, 0]
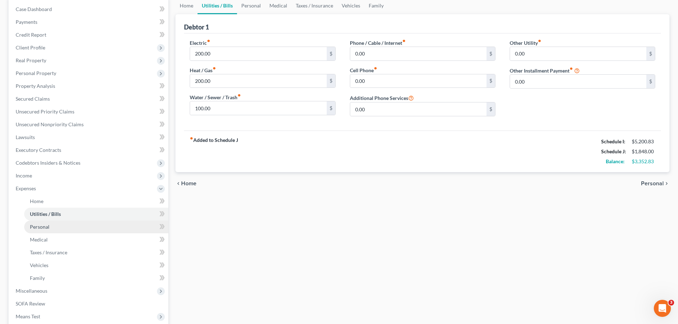
click at [69, 226] on link "Personal" at bounding box center [96, 227] width 144 height 13
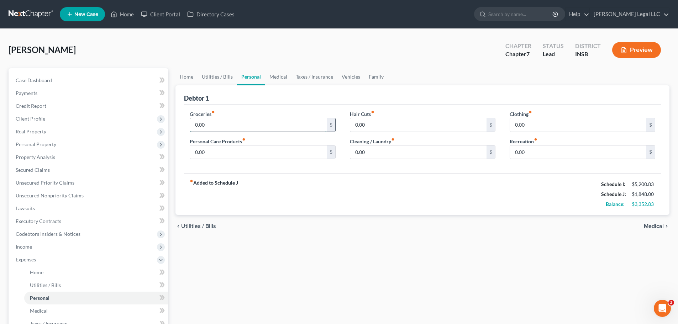
click at [216, 120] on input "0.00" at bounding box center [258, 125] width 136 height 14
type input "800"
type input "200"
type input "100"
type input "5"
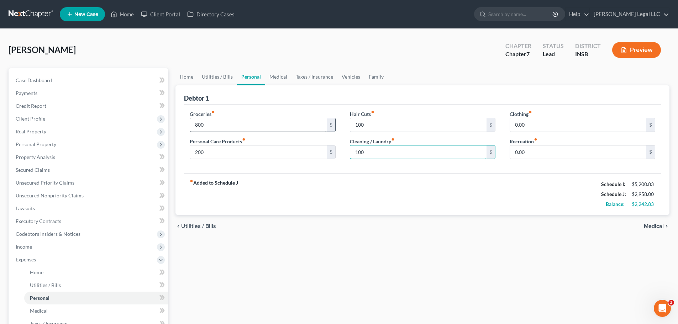
type input "100"
type input "150"
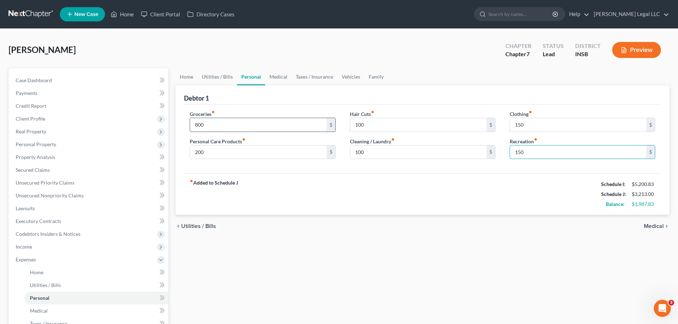
type input "150"
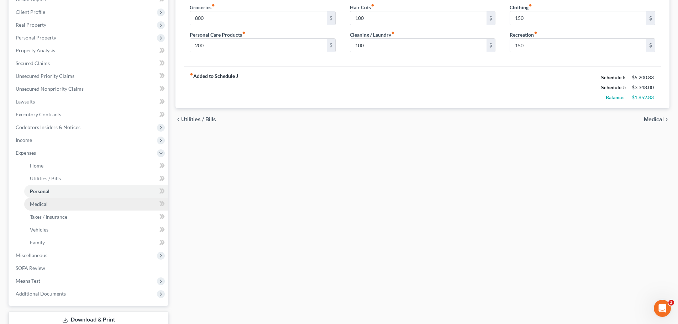
click at [43, 205] on span "Medical" at bounding box center [39, 204] width 18 height 6
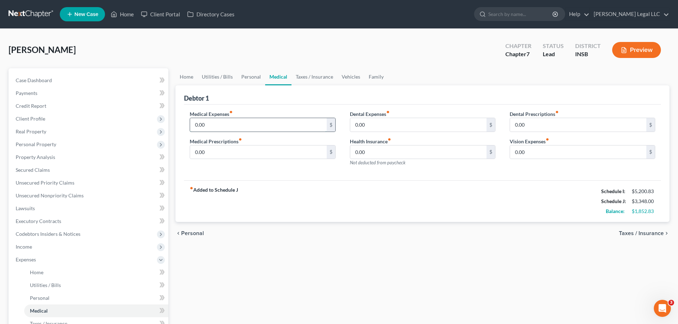
click at [227, 127] on input "0.00" at bounding box center [258, 125] width 136 height 14
type input "200"
click at [221, 128] on input "200" at bounding box center [258, 125] width 136 height 14
click at [395, 123] on input "0.00" at bounding box center [418, 125] width 136 height 14
click at [199, 157] on input "150" at bounding box center [258, 153] width 136 height 14
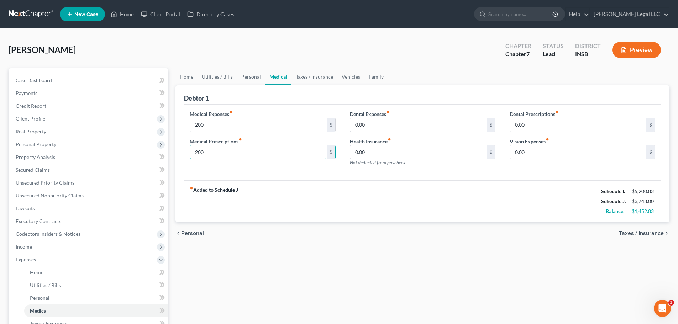
type input "200"
click at [449, 237] on div "chevron_left Personal Taxes / Insurance chevron_right" at bounding box center [422, 233] width 494 height 23
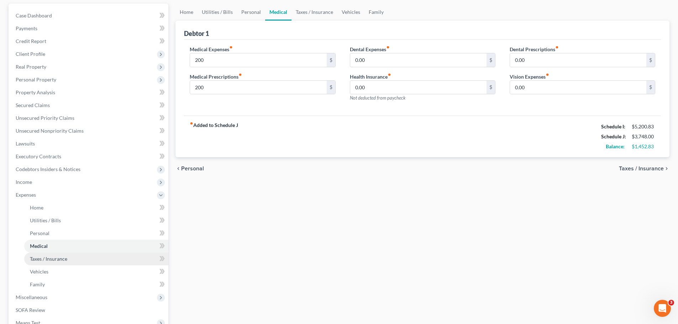
scroll to position [71, 0]
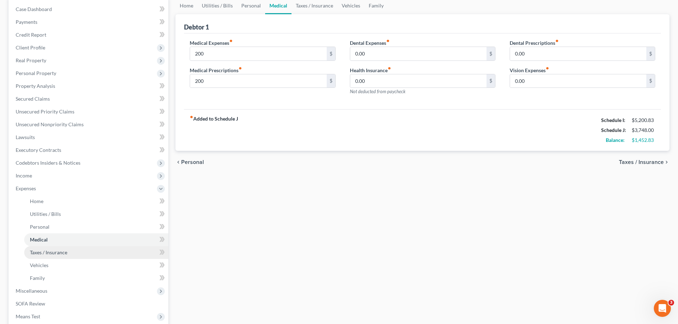
click at [64, 247] on span "Taxes / Insurance" at bounding box center [48, 252] width 37 height 6
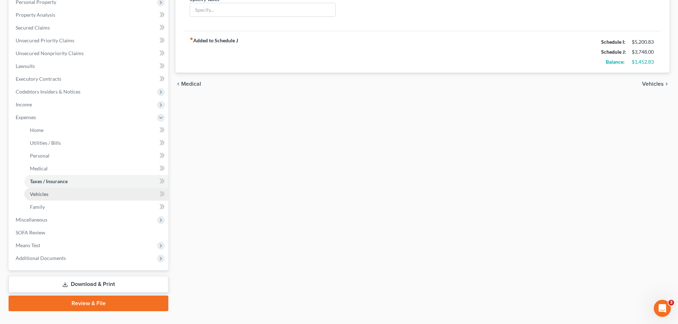
click at [32, 194] on span "Vehicles" at bounding box center [39, 194] width 19 height 6
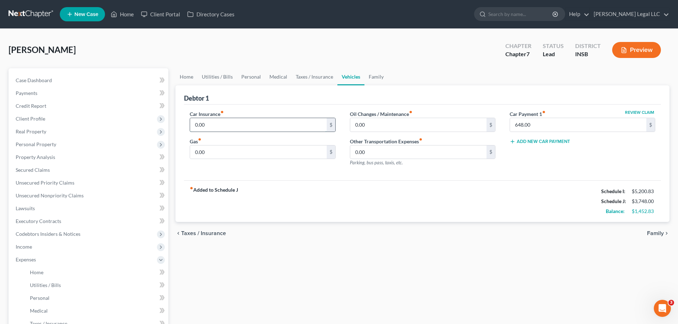
click at [216, 131] on input "0.00" at bounding box center [258, 125] width 136 height 14
type input "150"
type input "100"
type input "75"
click at [377, 96] on div "Debtor 1" at bounding box center [422, 94] width 477 height 19
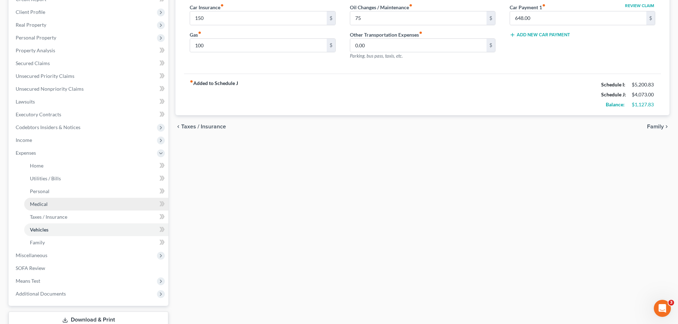
drag, startPoint x: 43, startPoint y: 205, endPoint x: 52, endPoint y: 206, distance: 8.7
click at [43, 205] on span "Medical" at bounding box center [39, 204] width 18 height 6
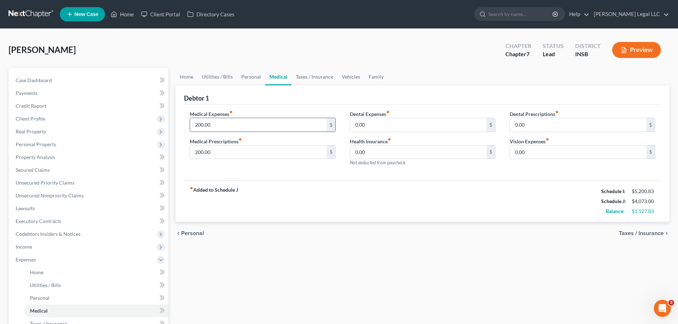
click at [230, 127] on input "200.00" at bounding box center [258, 125] width 136 height 14
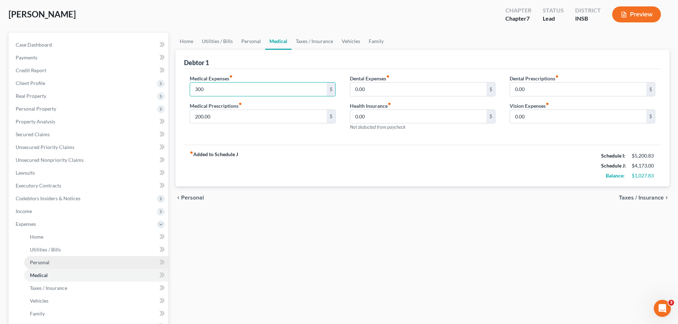
type input "300"
click at [28, 247] on link "Personal" at bounding box center [96, 262] width 144 height 13
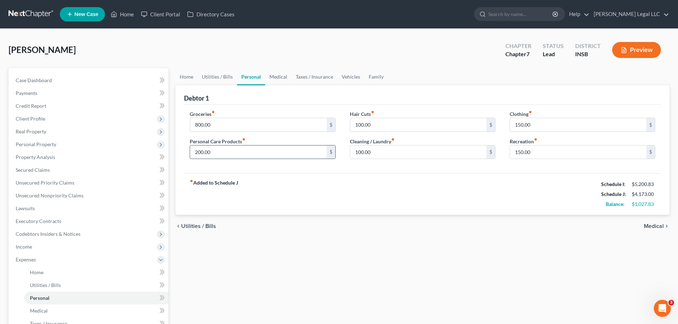
click at [212, 157] on input "200.00" at bounding box center [258, 153] width 136 height 14
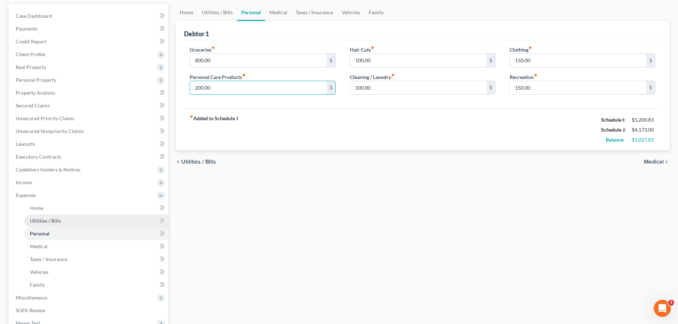
scroll to position [71, 0]
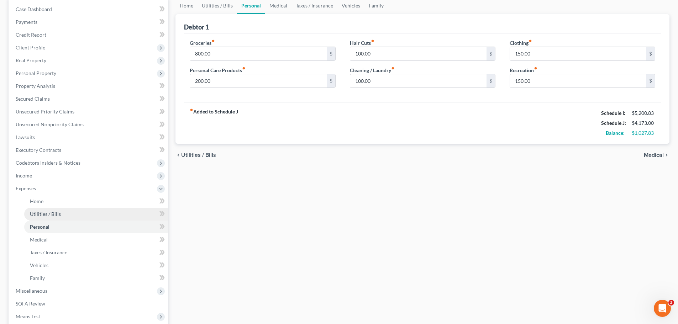
click at [63, 217] on link "Utilities / Bills" at bounding box center [96, 214] width 144 height 13
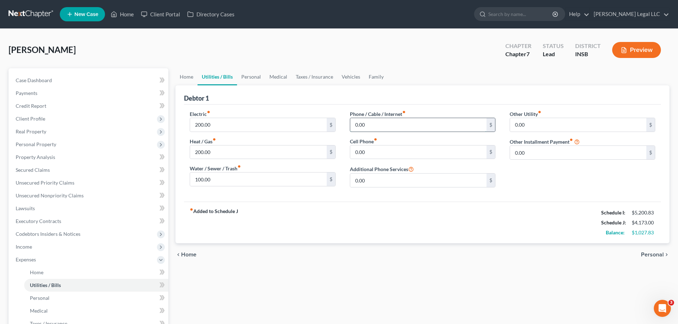
click at [380, 124] on input "0.00" at bounding box center [418, 125] width 136 height 14
type input "150"
click at [28, 247] on link "Home" at bounding box center [96, 272] width 144 height 13
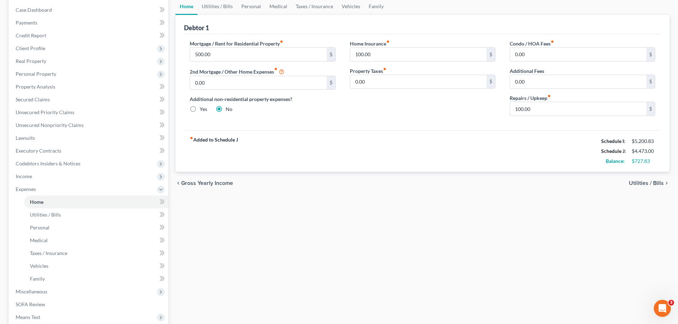
scroll to position [71, 0]
click at [48, 240] on link "Medical" at bounding box center [96, 239] width 144 height 13
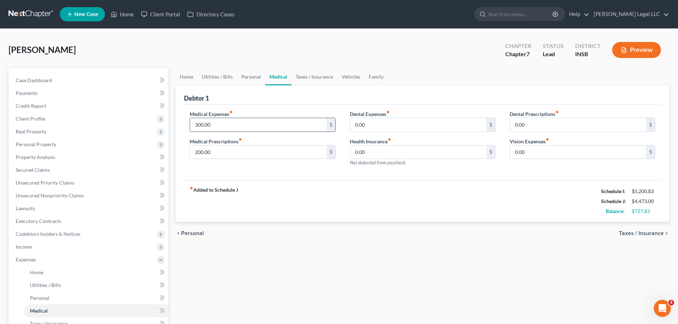
click at [215, 130] on input "300.00" at bounding box center [258, 125] width 136 height 14
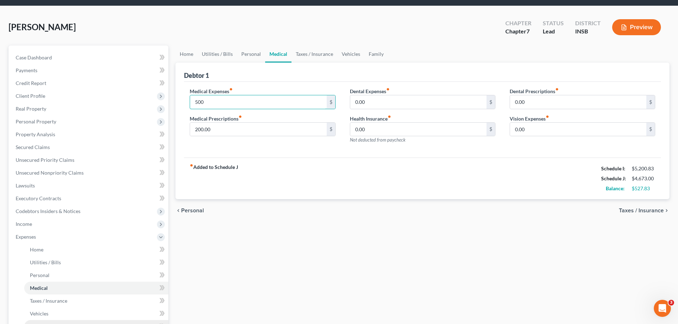
scroll to position [71, 0]
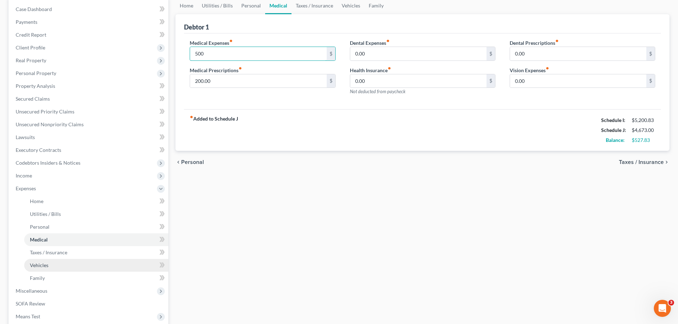
type input "500"
click at [46, 247] on link "Vehicles" at bounding box center [96, 265] width 144 height 13
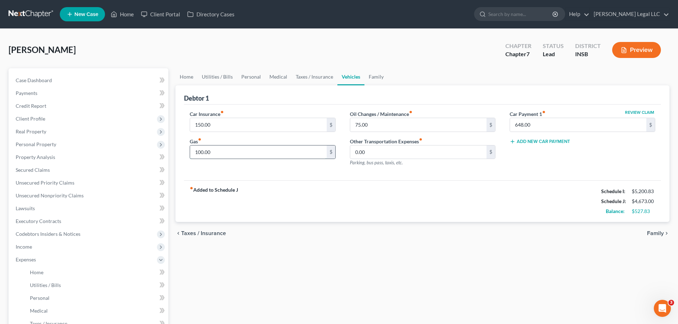
click at [238, 152] on input "100.00" at bounding box center [258, 153] width 136 height 14
type input "150"
click at [239, 131] on input "150.00" at bounding box center [258, 125] width 136 height 14
type input "200"
click at [368, 118] on input "75.00" at bounding box center [418, 125] width 136 height 14
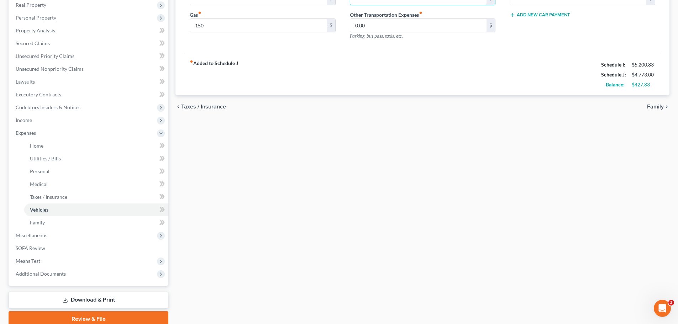
scroll to position [142, 0]
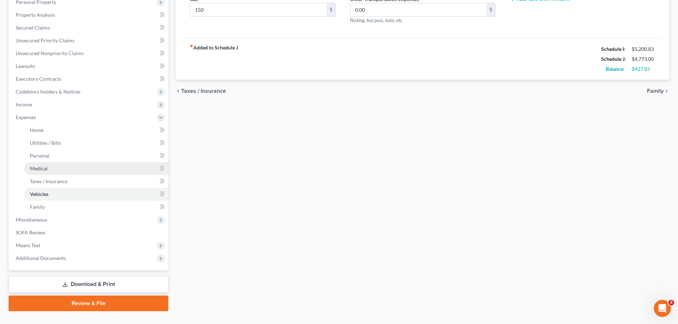
click at [40, 168] on span "Medical" at bounding box center [39, 168] width 18 height 6
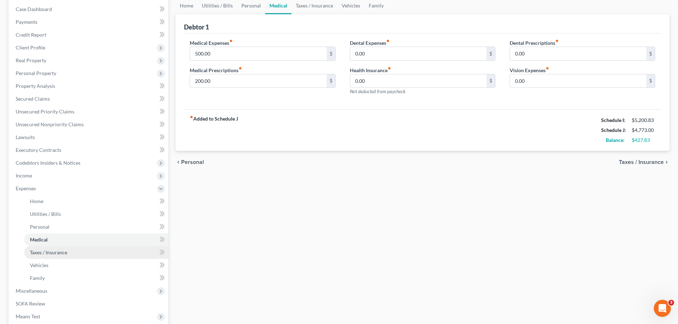
click at [71, 247] on link "Taxes / Insurance" at bounding box center [96, 252] width 144 height 13
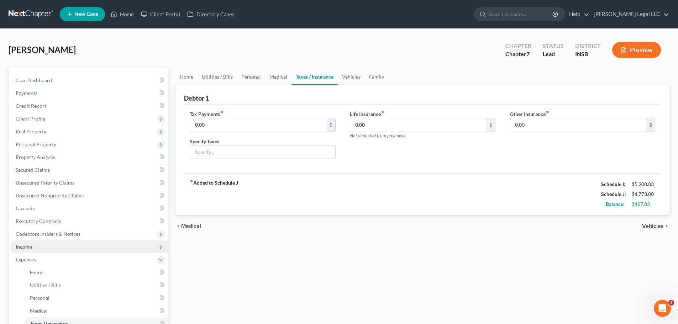
scroll to position [36, 0]
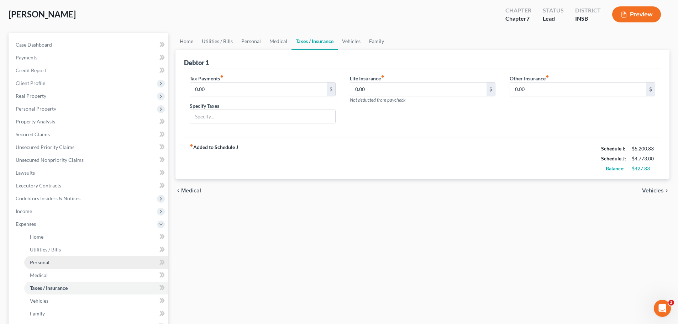
click at [44, 247] on link "Personal" at bounding box center [96, 262] width 144 height 13
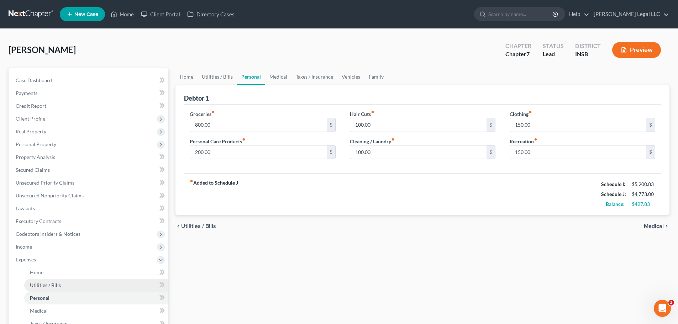
click at [68, 247] on link "Utilities / Bills" at bounding box center [96, 285] width 144 height 13
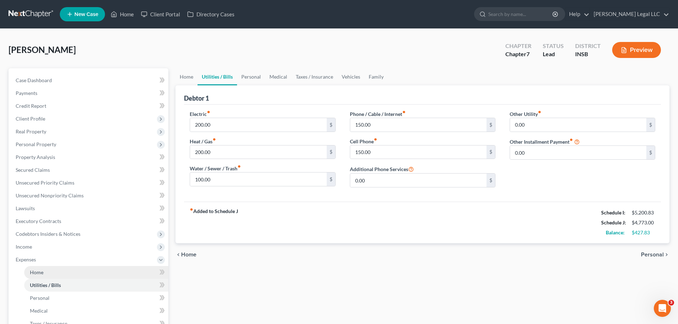
click at [69, 247] on link "Home" at bounding box center [96, 272] width 144 height 13
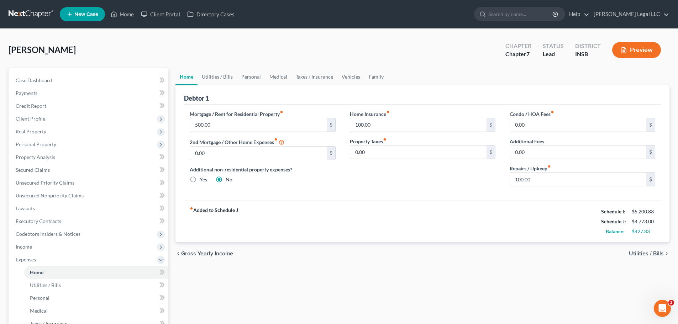
click at [409, 235] on div "fiber_manual_record Added to Schedule J Schedule I: $5,200.83 Schedule J: $4,77…" at bounding box center [422, 222] width 477 height 42
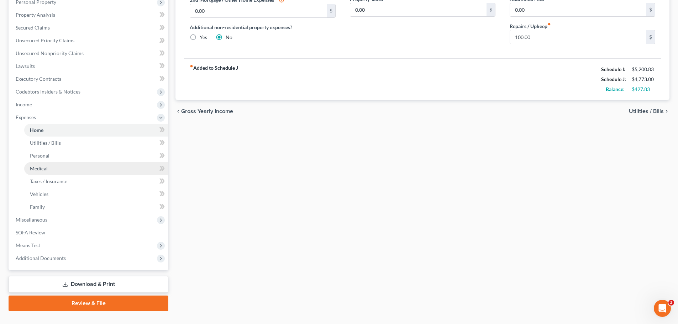
click at [41, 165] on link "Medical" at bounding box center [96, 168] width 144 height 13
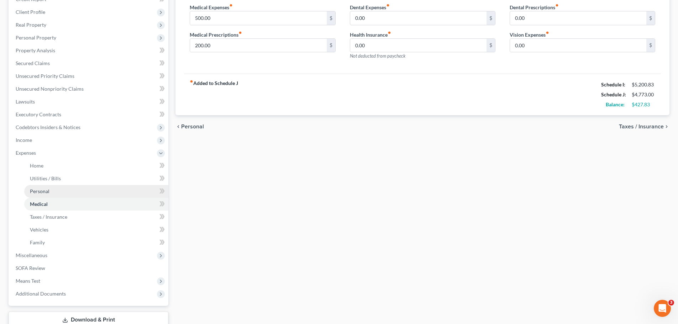
click at [45, 194] on span "Personal" at bounding box center [40, 191] width 20 height 6
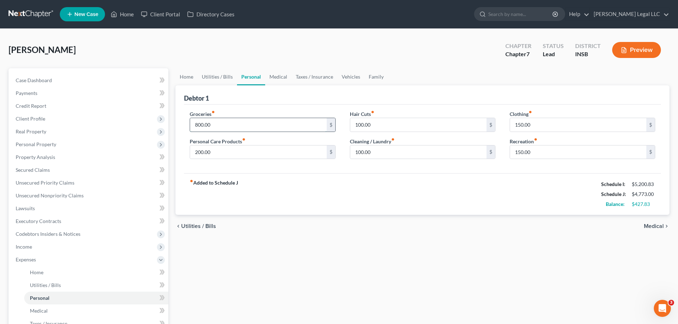
click at [197, 119] on input "800.00" at bounding box center [258, 125] width 136 height 14
click at [366, 214] on div "fiber_manual_record Added to Schedule J Schedule I: $5,200.83 Schedule J: $5,17…" at bounding box center [422, 194] width 477 height 42
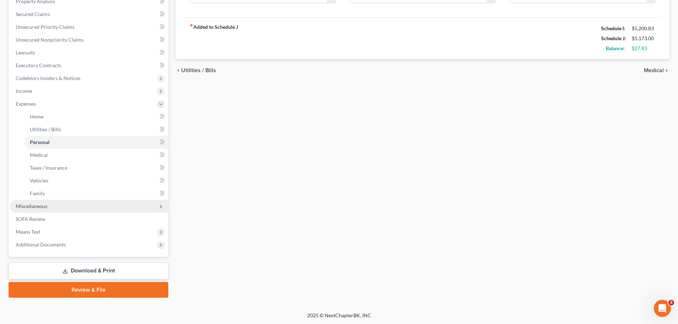
scroll to position [157, 0]
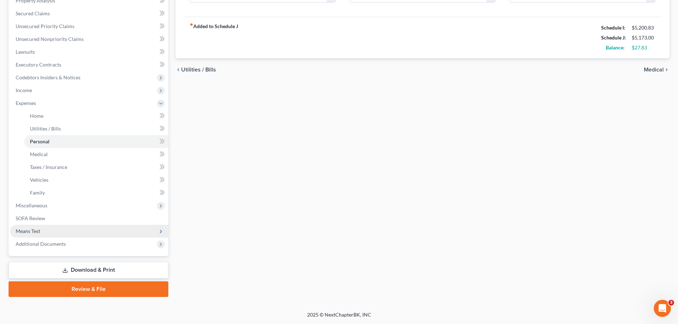
click at [35, 228] on span "Means Test" at bounding box center [28, 231] width 25 height 6
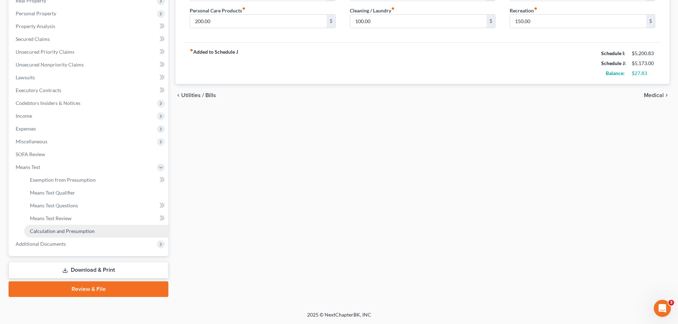
scroll to position [131, 0]
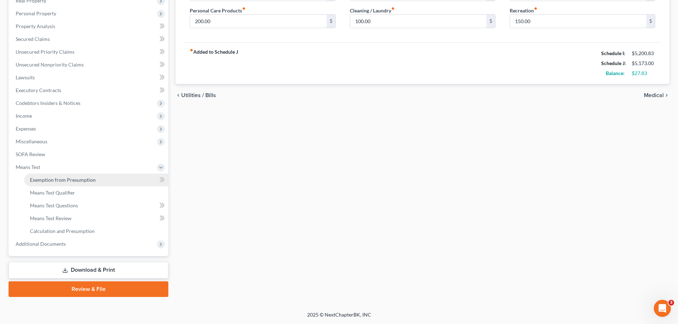
click at [47, 179] on span "Exemption from Presumption" at bounding box center [63, 180] width 66 height 6
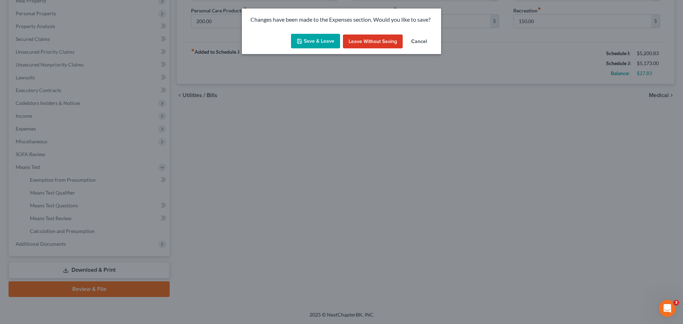
click at [322, 40] on button "Save & Leave" at bounding box center [315, 41] width 49 height 15
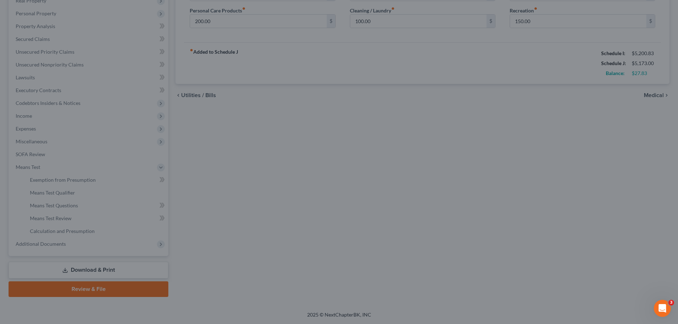
type input "1,200.00"
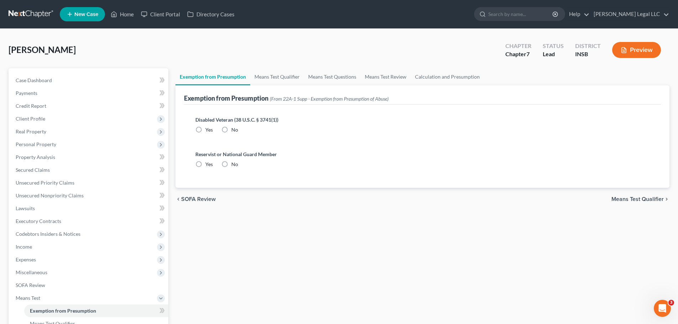
click at [231, 128] on label "No" at bounding box center [234, 129] width 7 height 7
click at [234, 128] on input "No" at bounding box center [236, 128] width 5 height 5
radio input "true"
click at [231, 165] on label "No" at bounding box center [234, 164] width 7 height 7
click at [234, 165] on input "No" at bounding box center [236, 163] width 5 height 5
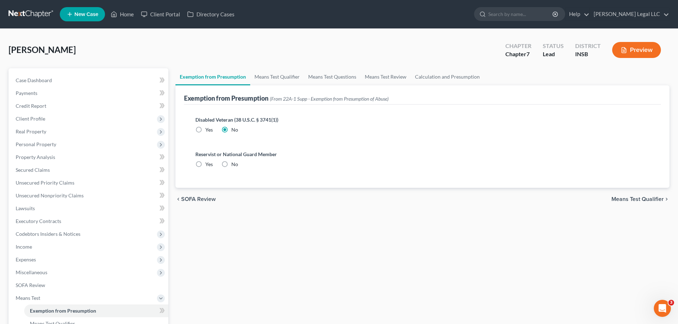
radio input "true"
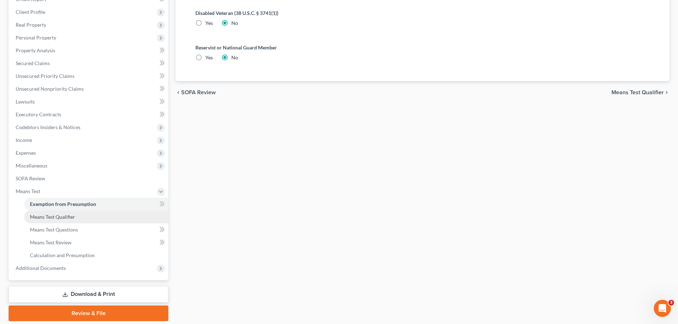
click at [68, 222] on link "Means Test Qualifier" at bounding box center [96, 217] width 144 height 13
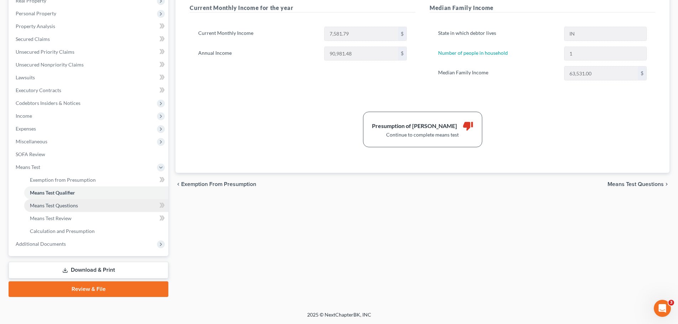
click at [58, 208] on span "Means Test Questions" at bounding box center [54, 206] width 48 height 6
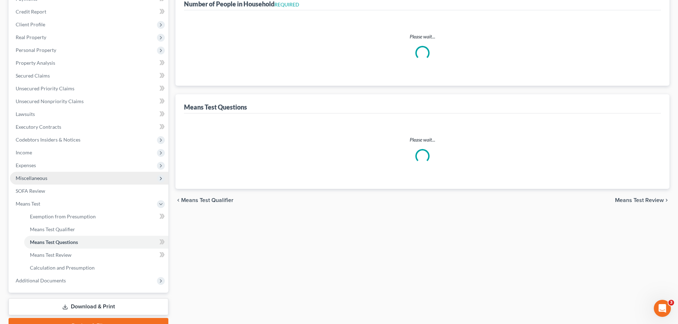
scroll to position [61, 0]
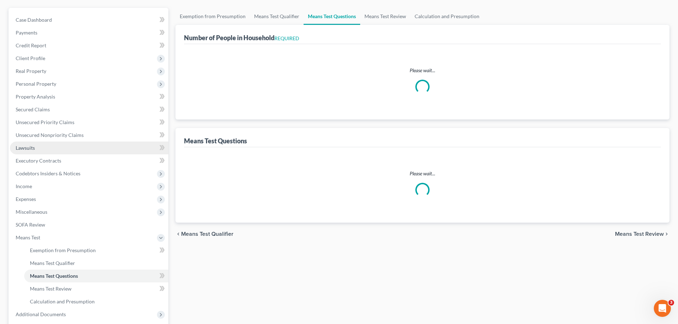
select select "1"
select select "60"
select select "1"
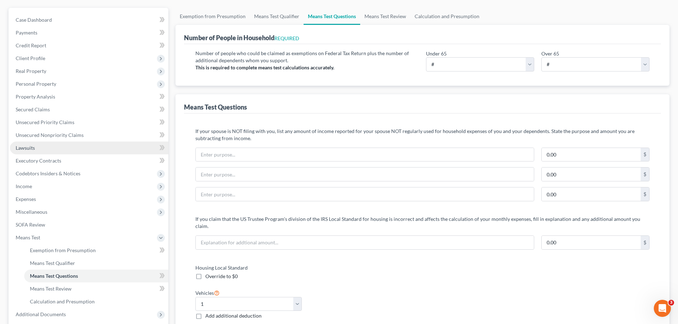
scroll to position [0, 0]
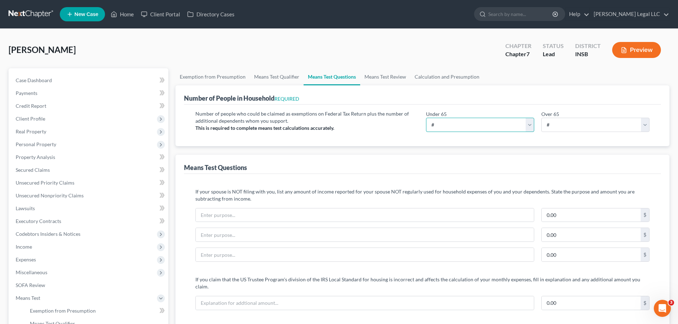
click at [531, 128] on select "# 0 1 2 3 4 5 6 7 8 9 10" at bounding box center [480, 125] width 108 height 14
select select "1"
click at [426, 118] on select "# 0 1 2 3 4 5 6 7 8 9 10" at bounding box center [480, 125] width 108 height 14
click at [396, 146] on div "Number of people who could be claimed as exemptions on Federal Tax Return plus …" at bounding box center [422, 126] width 477 height 42
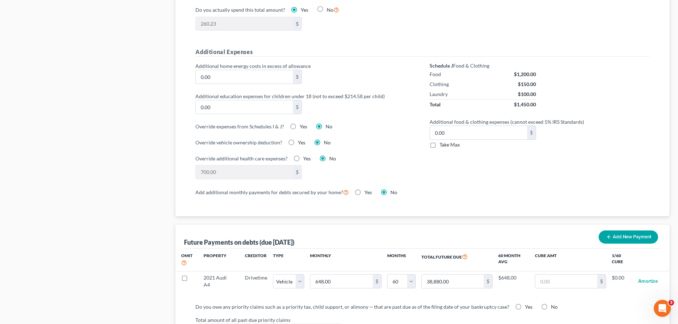
scroll to position [569, 0]
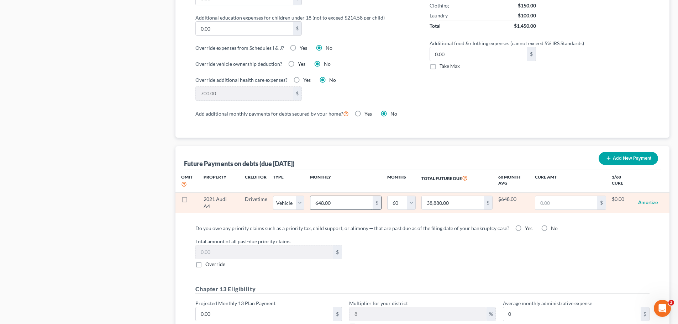
click at [314, 199] on input "648.00" at bounding box center [341, 203] width 62 height 14
click at [541, 196] on button "Amortize" at bounding box center [648, 203] width 20 height 14
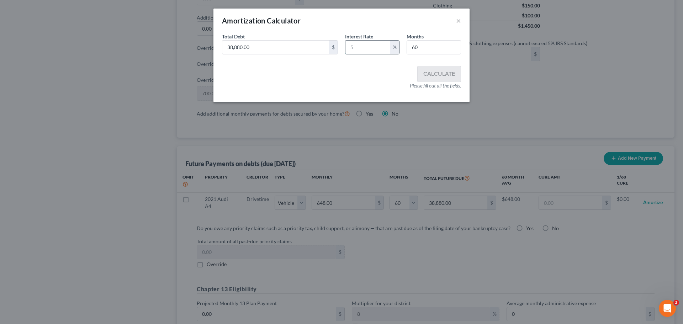
click at [352, 45] on input "text" at bounding box center [368, 48] width 45 height 14
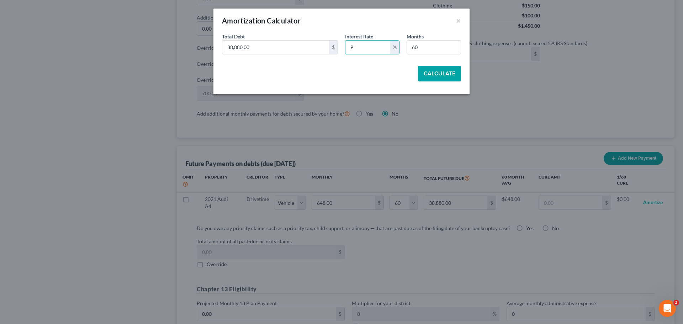
type input "9"
click at [433, 72] on button "Calculate" at bounding box center [439, 74] width 43 height 16
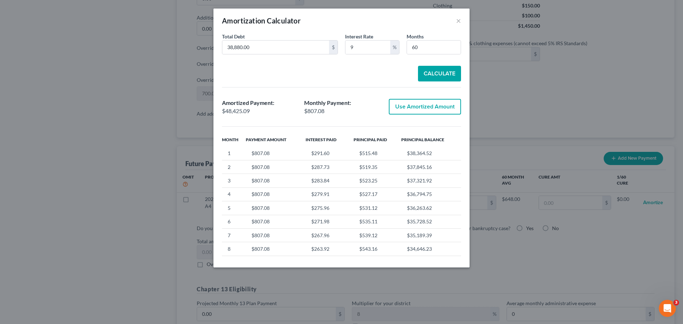
click at [421, 107] on button "Use Amortized Amount" at bounding box center [425, 107] width 72 height 16
type input "807.08"
type input "48,425.09"
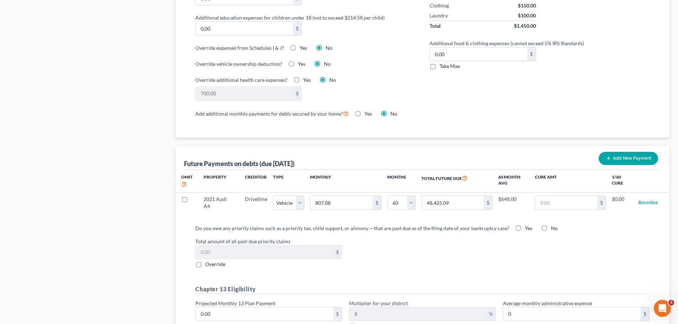
select select "1"
select select "60"
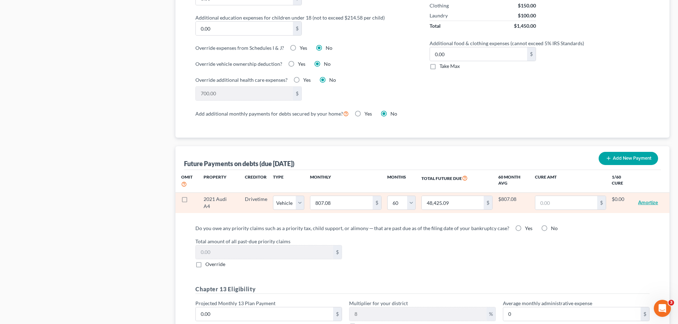
click at [541, 196] on button "Amortize" at bounding box center [648, 203] width 20 height 14
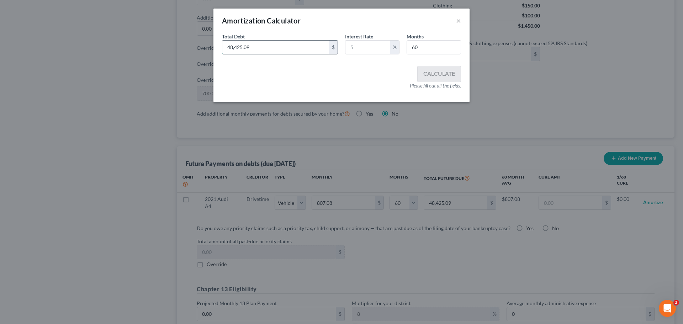
click at [288, 50] on input "48,425.09" at bounding box center [275, 48] width 107 height 14
type input "23,296"
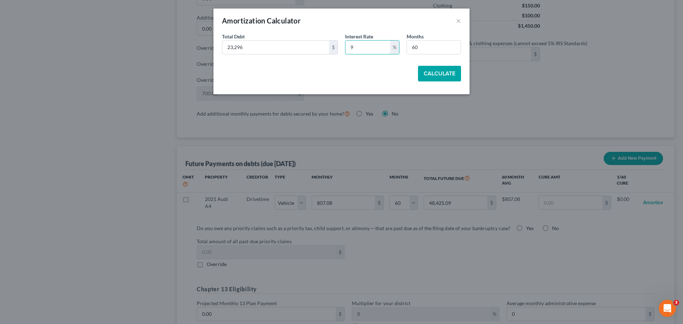
type input "9"
click at [441, 73] on button "Calculate" at bounding box center [439, 74] width 43 height 16
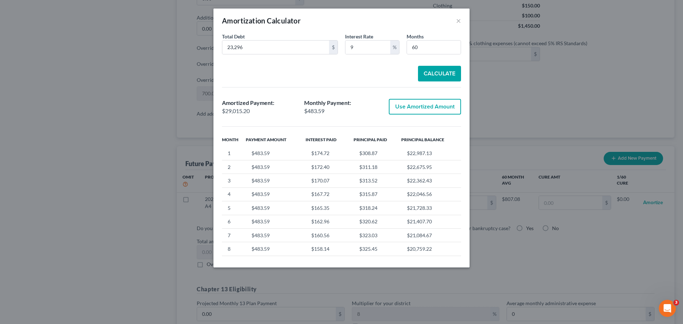
click at [426, 108] on button "Use Amortized Amount" at bounding box center [425, 107] width 72 height 16
type input "483.58"
type input "29,015.19"
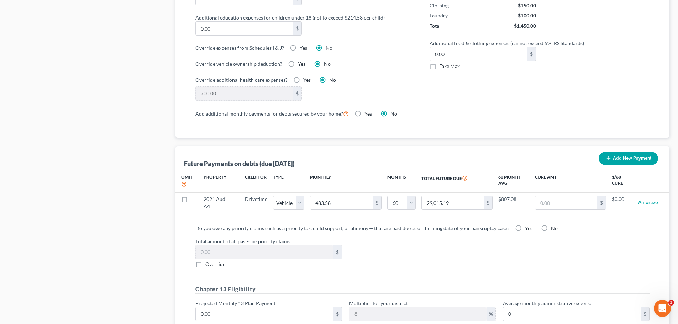
select select "1"
select select "60"
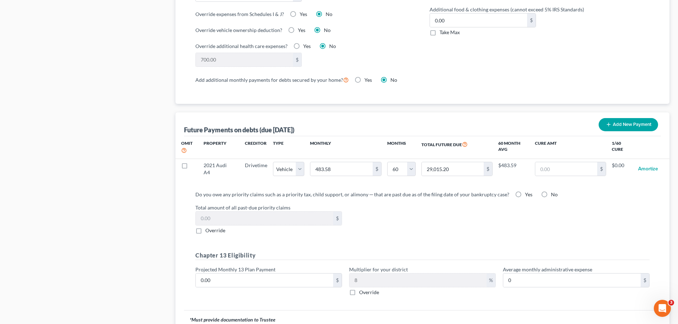
scroll to position [641, 0]
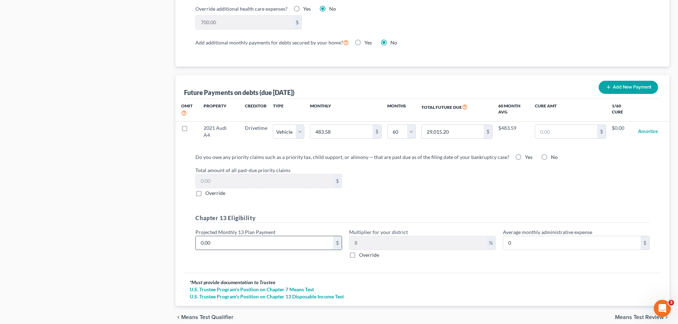
click at [241, 237] on input "0.00" at bounding box center [264, 243] width 137 height 14
type input "1"
type input "0.08"
type input "10"
type input "0.80"
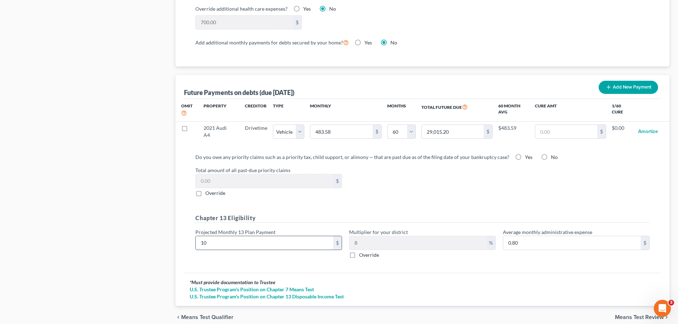
type input "100"
type input "8.00"
type input "1000"
type input "80.00"
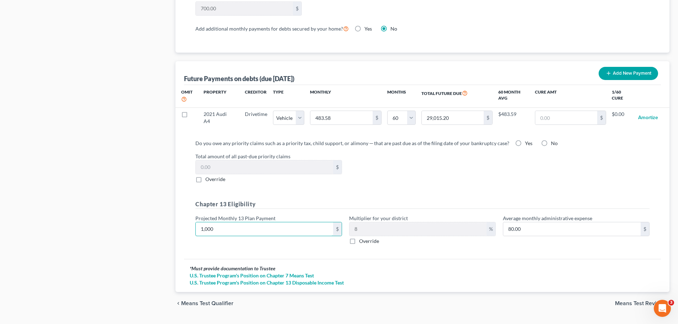
scroll to position [665, 0]
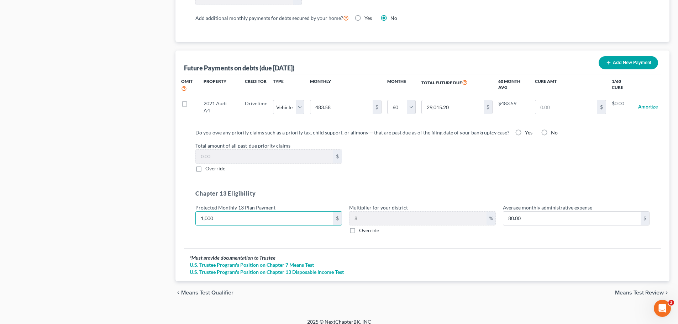
type input "1,000"
drag, startPoint x: 653, startPoint y: 285, endPoint x: 460, endPoint y: 265, distance: 194.0
click at [541, 247] on span "Means Test Review" at bounding box center [639, 293] width 49 height 6
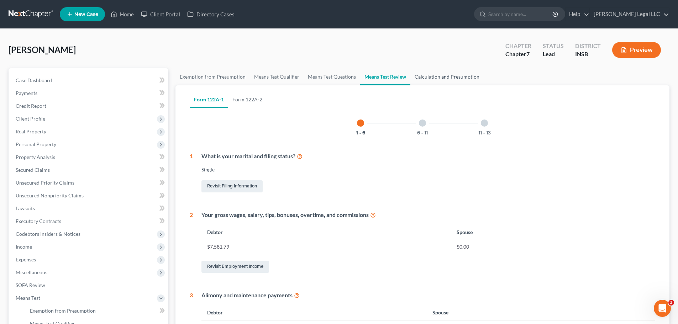
click at [434, 81] on link "Calculation and Presumption" at bounding box center [446, 76] width 73 height 17
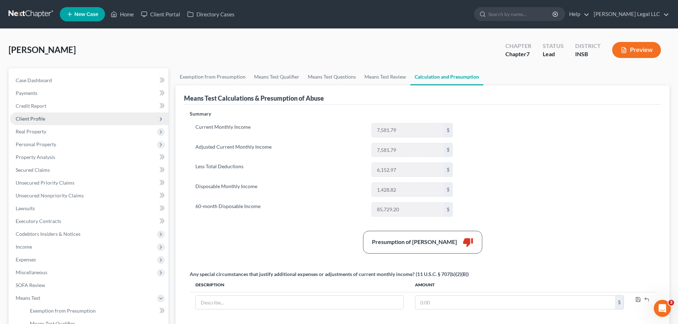
click at [23, 116] on span "Client Profile" at bounding box center [31, 119] width 30 height 6
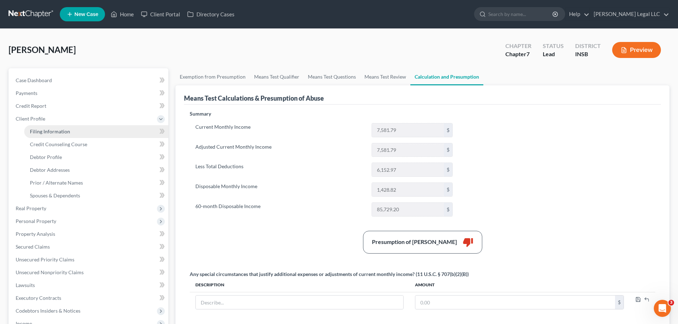
click at [35, 131] on span "Filing Information" at bounding box center [50, 131] width 40 height 6
select select "1"
select select "0"
select select "15"
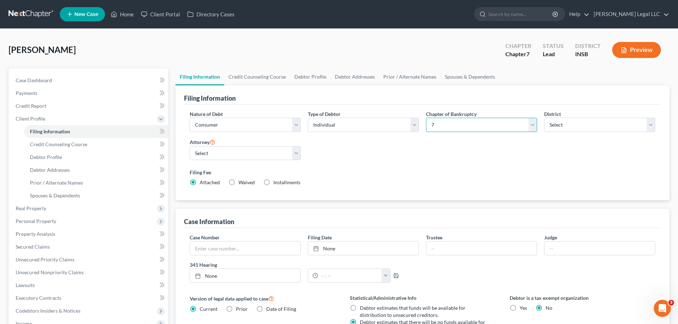
click at [505, 123] on select "Select 7 11 12 13" at bounding box center [481, 125] width 111 height 14
select select "3"
click at [426, 118] on select "Select 7 11 12 13" at bounding box center [481, 125] width 111 height 14
click at [475, 162] on div "Nature of Debt Select Business Consumer Other Nature of Business Select Clearin…" at bounding box center [422, 151] width 473 height 82
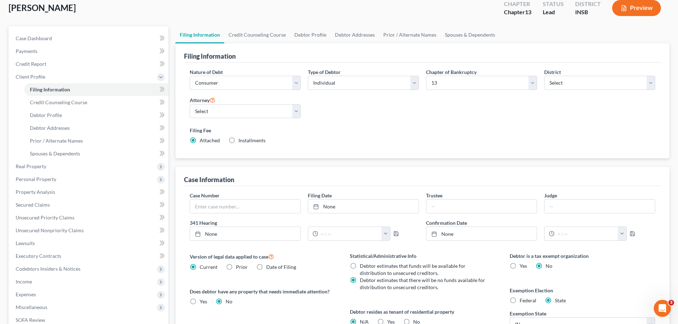
scroll to position [107, 0]
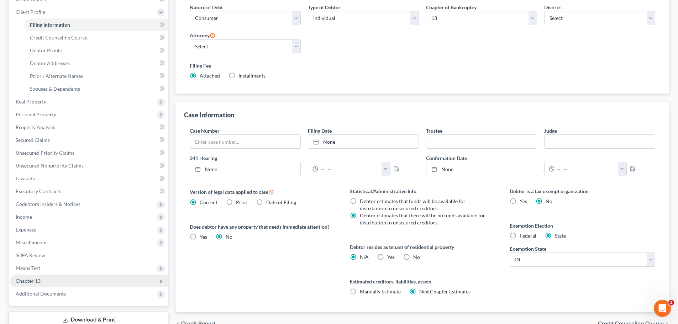
click at [26, 247] on span "Chapter 13" at bounding box center [28, 281] width 25 height 6
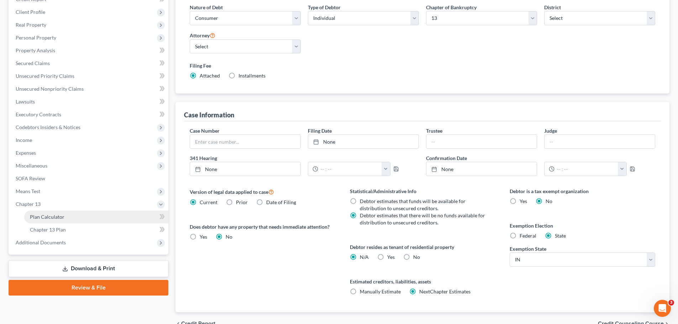
click at [48, 214] on span "Plan Calculator" at bounding box center [47, 217] width 35 height 6
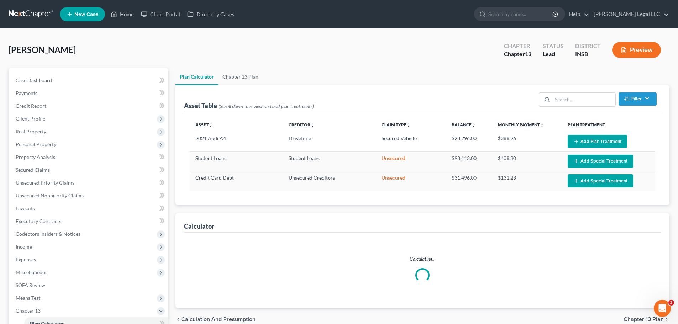
select select "59"
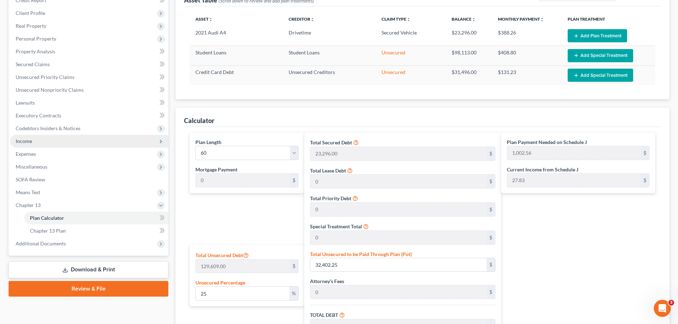
scroll to position [107, 0]
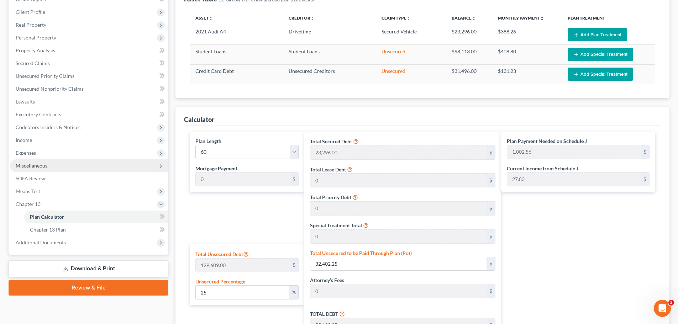
click at [28, 163] on span "Miscellaneous" at bounding box center [32, 166] width 32 height 6
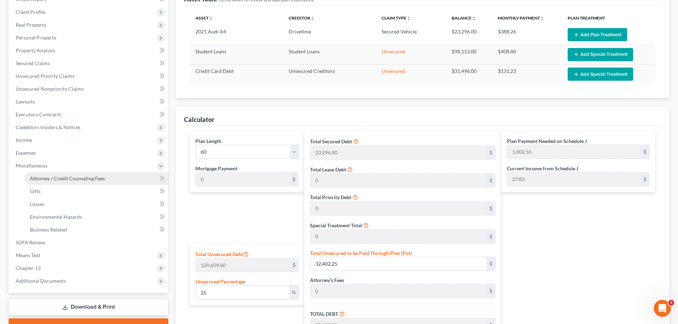
click at [62, 178] on span "Attorney / Credit Counseling Fees" at bounding box center [67, 178] width 75 height 6
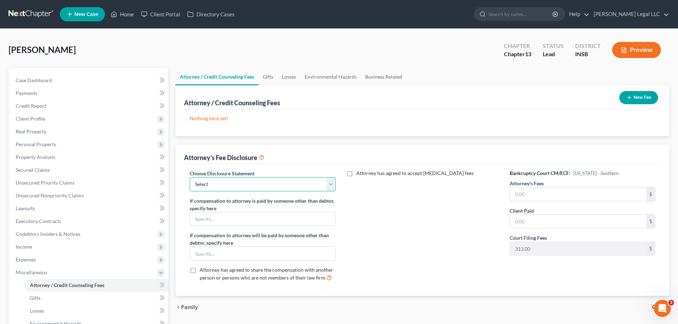
drag, startPoint x: 259, startPoint y: 187, endPoint x: 257, endPoint y: 191, distance: 4.0
click at [259, 187] on select "Select Attorney Compensation Disclosure" at bounding box center [263, 184] width 146 height 14
select select "0"
click at [190, 177] on select "Select Attorney Compensation Disclosure" at bounding box center [263, 184] width 146 height 14
click at [541, 192] on input "text" at bounding box center [578, 195] width 136 height 14
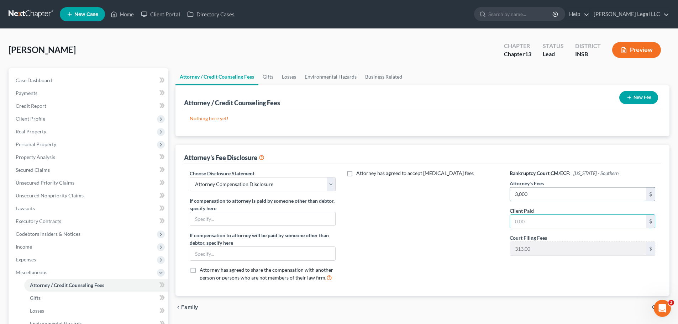
click at [541, 191] on input "3,000" at bounding box center [578, 195] width 136 height 14
type input "4"
type input "3,850"
type input "850"
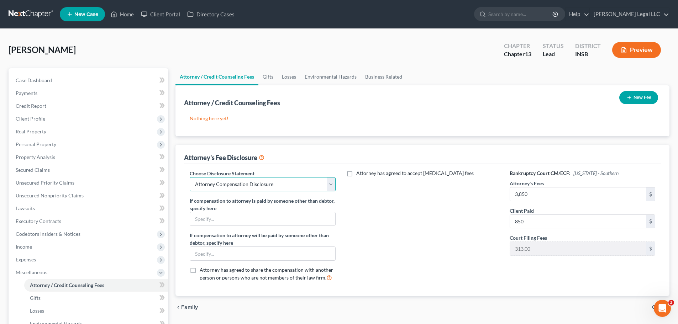
drag, startPoint x: 256, startPoint y: 179, endPoint x: 253, endPoint y: 185, distance: 6.1
click at [256, 179] on select "Select Attorney Compensation Disclosure" at bounding box center [263, 184] width 146 height 14
click at [376, 205] on div "Attorney has agreed to accept [MEDICAL_DATA] fees" at bounding box center [423, 229] width 160 height 118
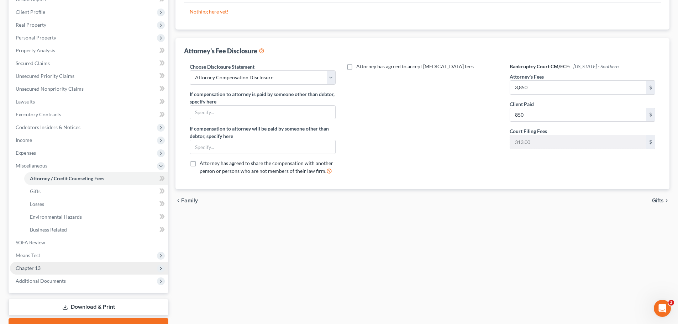
click at [35, 247] on span "Chapter 13" at bounding box center [28, 268] width 25 height 6
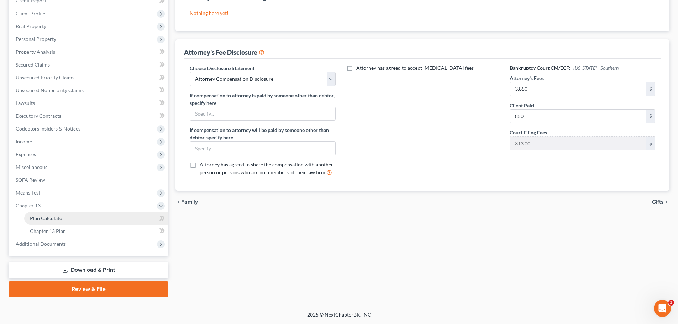
click at [56, 215] on span "Plan Calculator" at bounding box center [47, 218] width 35 height 6
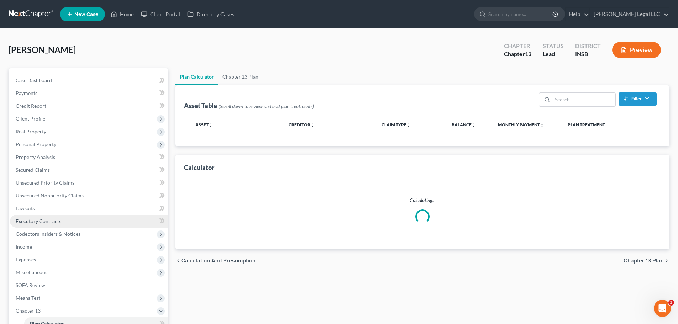
select select "59"
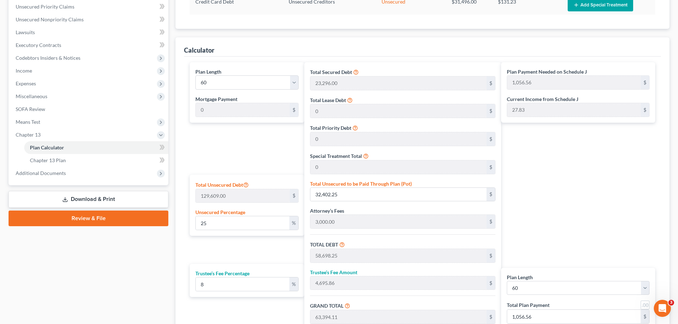
scroll to position [178, 0]
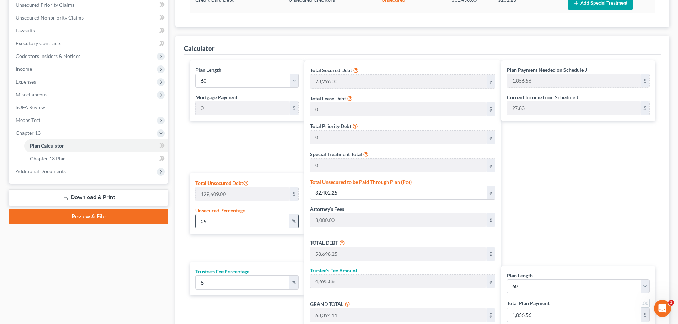
click at [236, 223] on input "25" at bounding box center [243, 222] width 94 height 14
click at [228, 224] on input "25" at bounding box center [243, 222] width 94 height 14
type input "1"
type input "1,296.09"
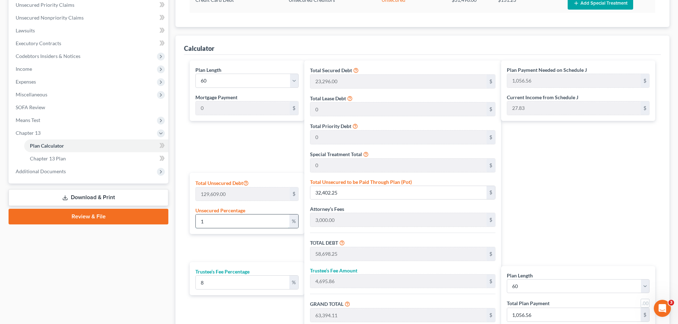
type input "27,592.09"
type input "2,207.36"
type input "29,799.45"
type input "496.65"
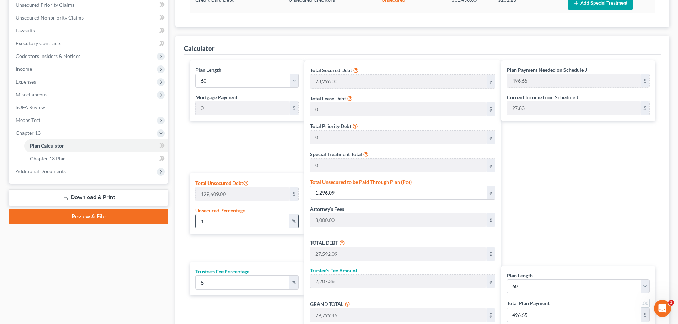
type input "10"
type input "12,960.90"
type input "39,256.90"
type input "3,140.55"
type input "42,397.45"
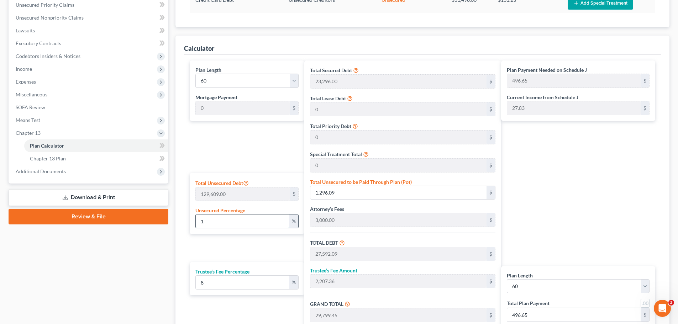
type input "706.62"
type input "100"
type input "129,609.00"
type input "155,905.00"
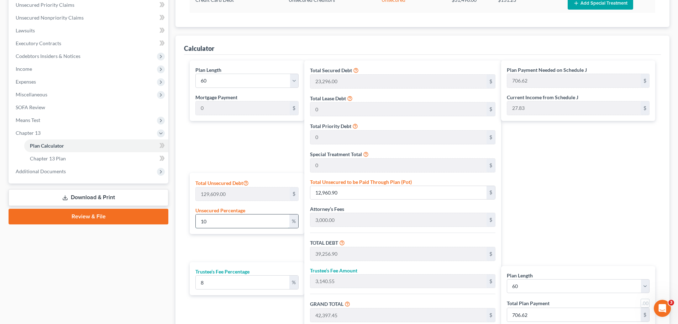
type input "12,472.40"
type input "168,377.40"
type input "2,806.29"
type input "100"
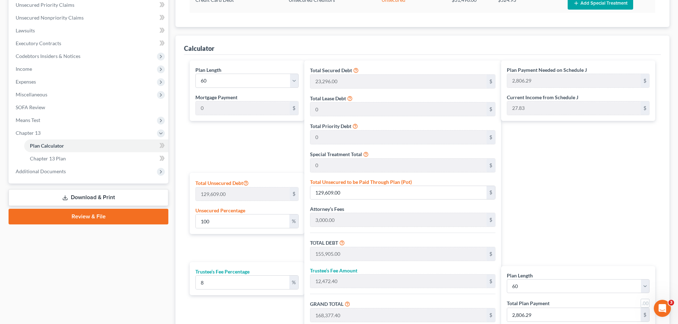
click at [270, 144] on div "Plan Length 1 2 3 4 5 6 7 8 9 10 11 12 13 14 15 16 17 18 19 20 21 22 23 24 25 2…" at bounding box center [245, 205] width 118 height 289
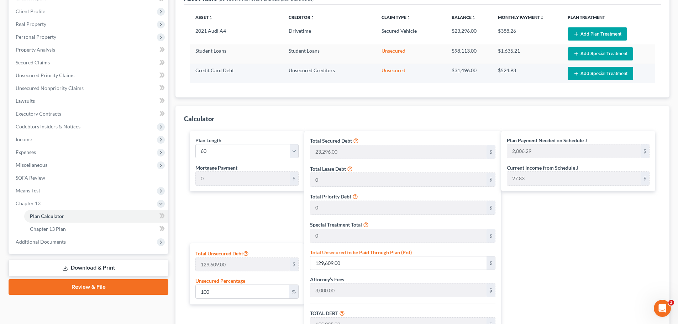
scroll to position [0, 0]
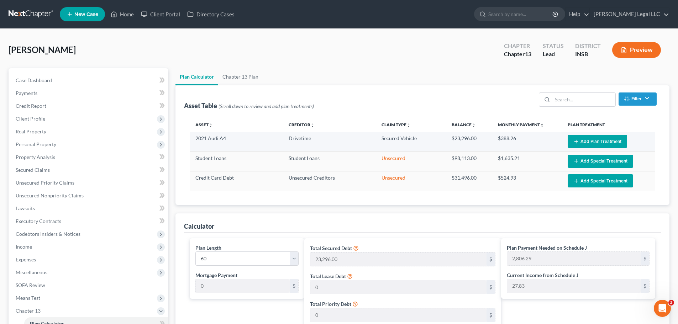
click at [541, 143] on button "Add Plan Treatment" at bounding box center [597, 141] width 59 height 13
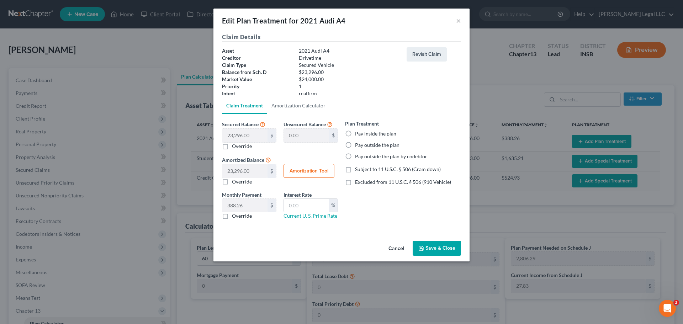
click at [355, 146] on label "Pay outside the plan" at bounding box center [377, 145] width 44 height 7
click at [358, 146] on input "Pay outside the plan" at bounding box center [360, 144] width 5 height 5
radio input "true"
click at [355, 133] on label "Pay inside the plan" at bounding box center [375, 133] width 41 height 7
click at [358, 133] on input "Pay inside the plan" at bounding box center [360, 132] width 5 height 5
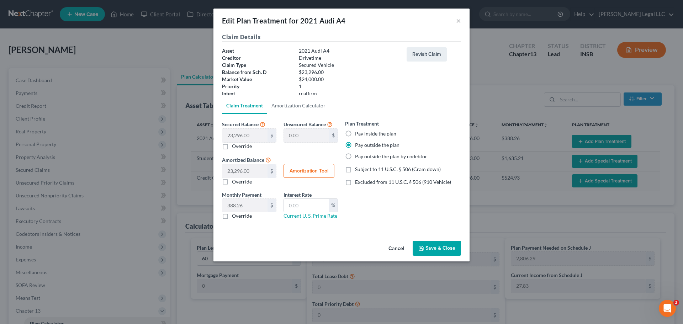
radio input "true"
click at [313, 174] on button "Amortization Tool" at bounding box center [309, 171] width 51 height 14
type input "23,296.00"
type input "60"
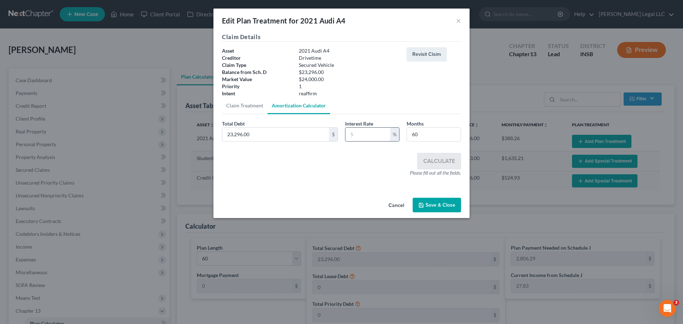
click at [368, 135] on input "text" at bounding box center [368, 135] width 45 height 14
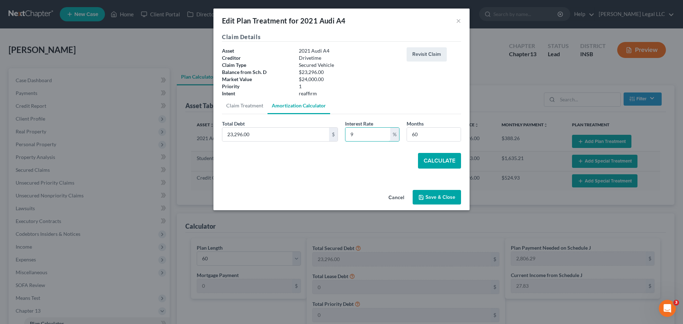
type input "9"
click at [434, 163] on button "Calculate" at bounding box center [439, 161] width 43 height 16
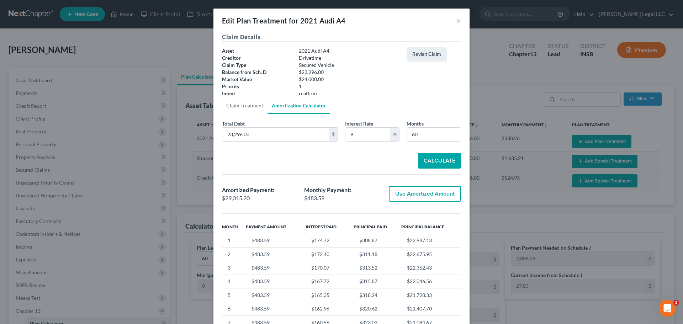
click at [424, 196] on button "Use Amortized Amount" at bounding box center [425, 194] width 72 height 16
type input "29,015.19"
checkbox input "true"
type input "483.58"
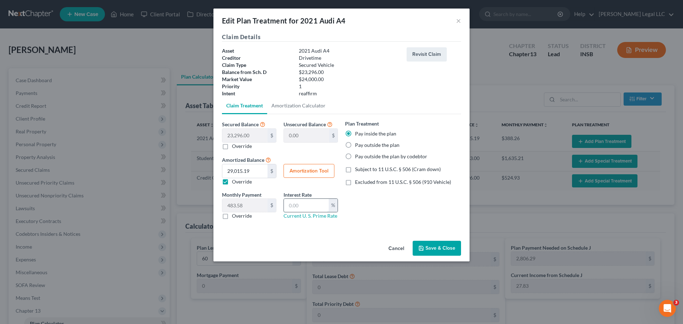
click at [302, 209] on input "text" at bounding box center [306, 206] width 45 height 14
type input "9"
drag, startPoint x: 439, startPoint y: 246, endPoint x: 437, endPoint y: 242, distance: 4.0
click at [439, 246] on button "Save & Close" at bounding box center [437, 248] width 48 height 15
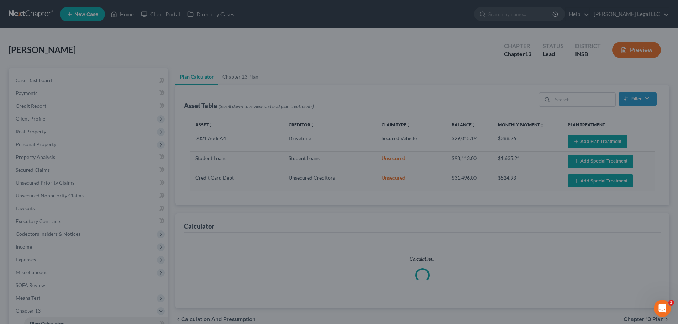
select select "59"
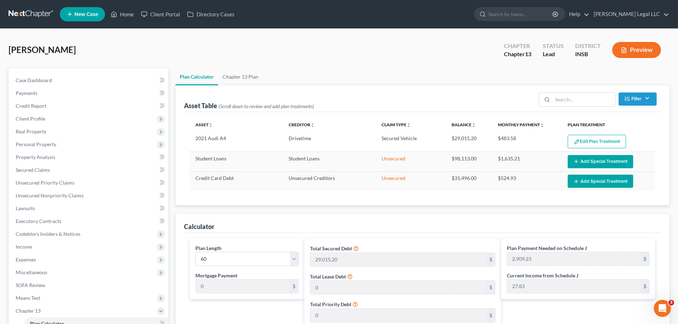
click at [431, 226] on div "Calculator" at bounding box center [422, 223] width 477 height 19
click at [541, 163] on icon "button" at bounding box center [576, 162] width 6 height 6
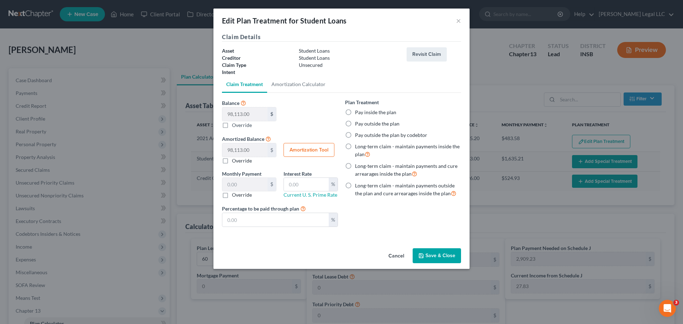
click at [355, 125] on label "Pay outside the plan" at bounding box center [377, 123] width 44 height 7
click at [358, 125] on input "Pay outside the plan" at bounding box center [360, 122] width 5 height 5
radio input "true"
click at [430, 247] on button "Save & Close" at bounding box center [437, 255] width 48 height 15
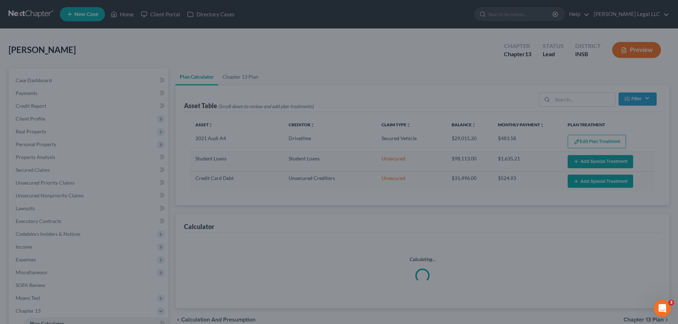
select select "59"
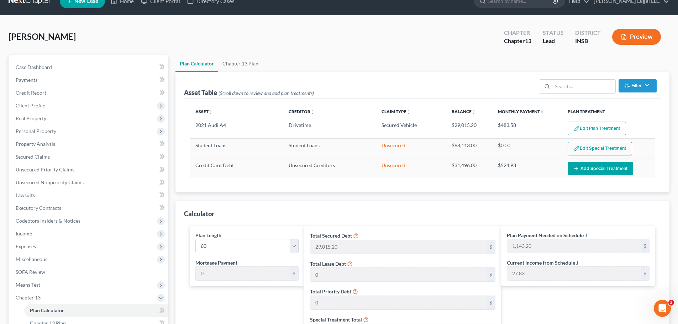
scroll to position [191, 0]
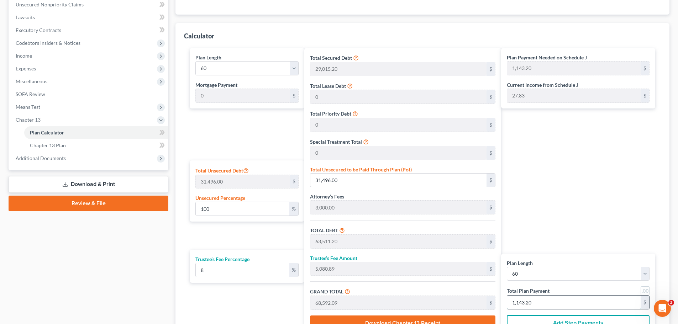
click at [529, 247] on input "1,143.20" at bounding box center [573, 303] width 133 height 14
type input "1"
type input "0"
type input "55.55"
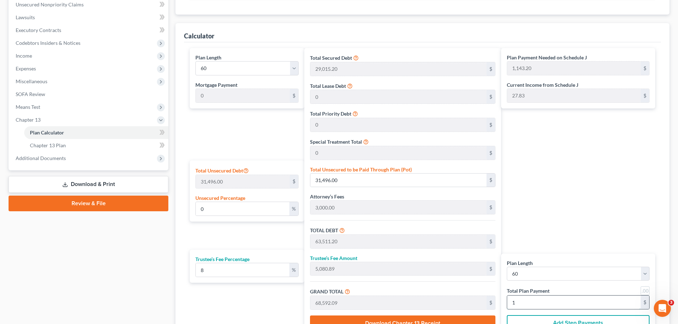
type input "4.44"
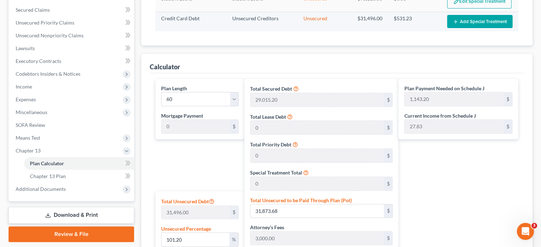
scroll to position [18, 0]
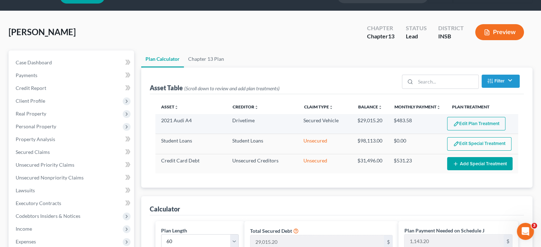
click at [468, 121] on button "Edit Plan Treatment" at bounding box center [476, 124] width 58 height 14
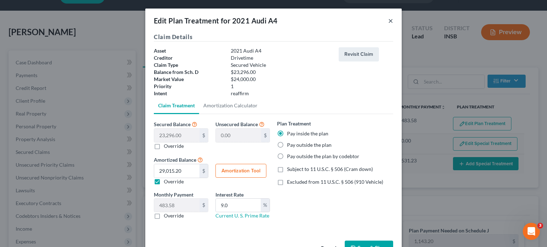
click at [388, 22] on button "×" at bounding box center [390, 20] width 5 height 9
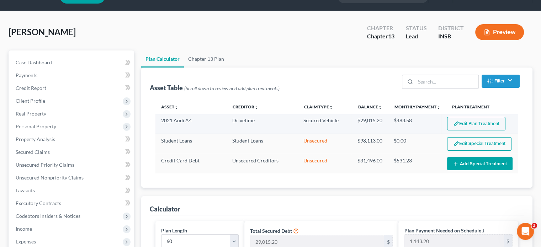
click at [467, 119] on button "Edit Plan Treatment" at bounding box center [476, 124] width 58 height 14
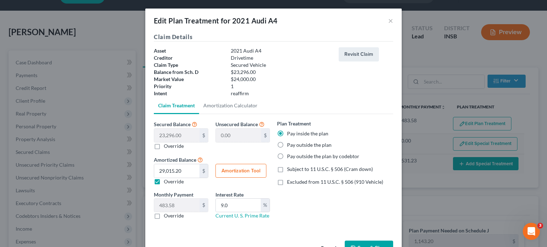
click at [287, 146] on label "Pay outside the plan" at bounding box center [309, 145] width 44 height 7
click at [290, 146] on input "Pay outside the plan" at bounding box center [292, 144] width 5 height 5
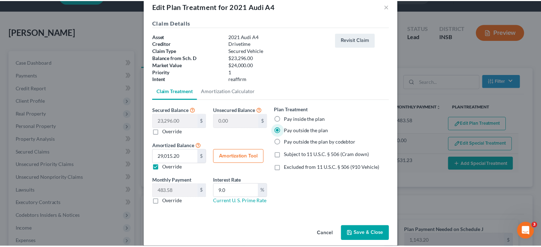
scroll to position [22, 0]
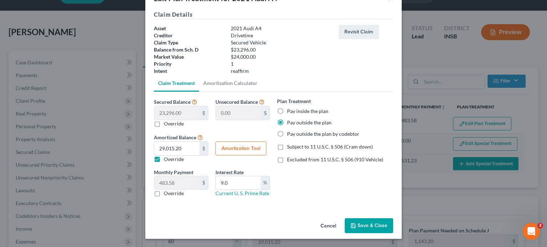
click at [364, 226] on button "Save & Close" at bounding box center [369, 226] width 48 height 15
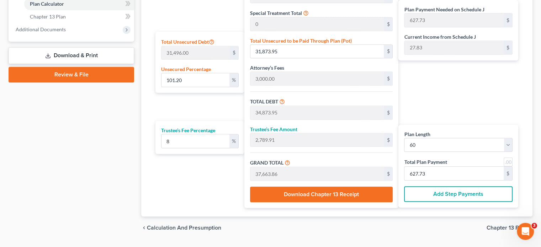
scroll to position [303, 0]
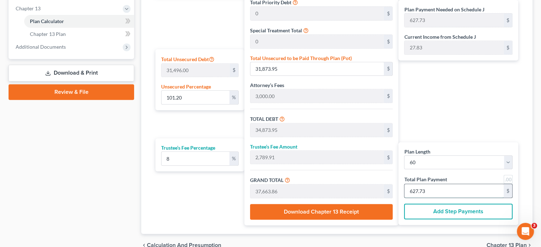
click at [434, 186] on input "627.73" at bounding box center [454, 191] width 99 height 14
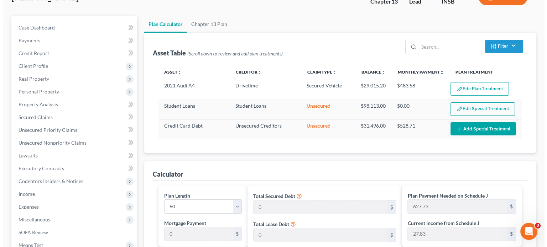
scroll to position [0, 0]
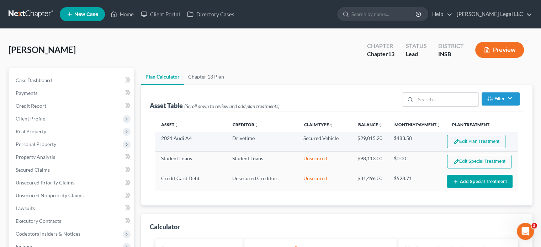
click at [478, 142] on button "Edit Plan Treatment" at bounding box center [476, 142] width 58 height 14
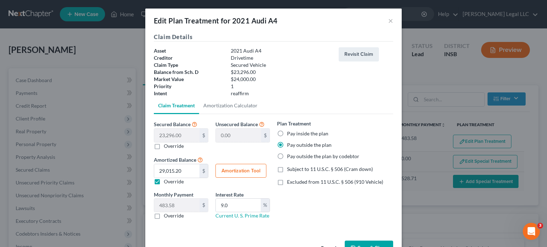
click at [287, 132] on label "Pay inside the plan" at bounding box center [307, 133] width 41 height 7
click at [290, 132] on input "Pay inside the plan" at bounding box center [292, 132] width 5 height 5
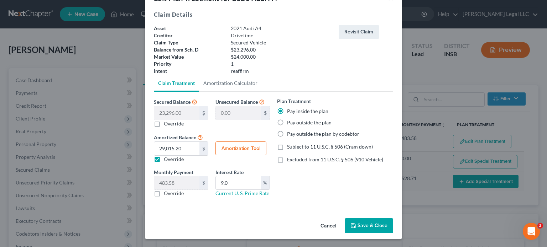
click at [287, 122] on label "Pay outside the plan" at bounding box center [309, 122] width 44 height 7
click at [290, 122] on input "Pay outside the plan" at bounding box center [292, 121] width 5 height 5
click at [366, 228] on button "Save & Close" at bounding box center [369, 226] width 48 height 15
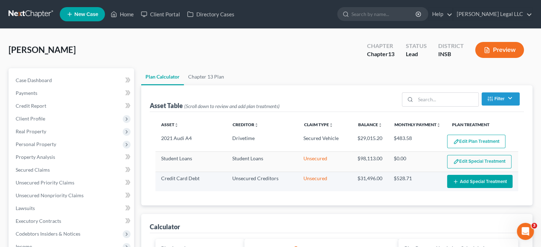
click at [472, 182] on button "Add Special Treatment" at bounding box center [479, 181] width 65 height 13
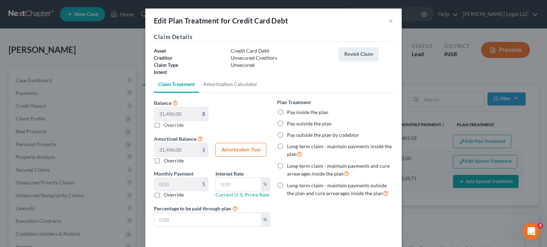
click at [385, 22] on div "Edit Plan Treatment for Credit Card Debt ×" at bounding box center [273, 21] width 256 height 24
click at [390, 20] on button "×" at bounding box center [390, 20] width 5 height 9
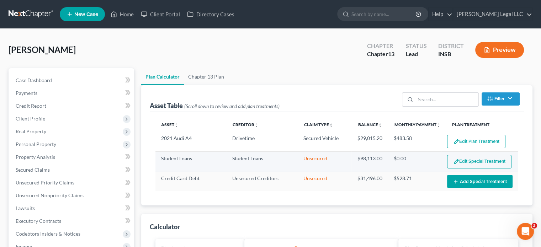
click at [484, 168] on td "Edit Special Treatment Add Special Treatment" at bounding box center [480, 162] width 77 height 20
click at [483, 163] on button "Edit Special Treatment" at bounding box center [479, 162] width 64 height 14
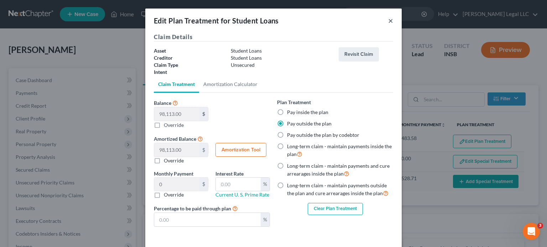
click at [388, 24] on button "×" at bounding box center [390, 20] width 5 height 9
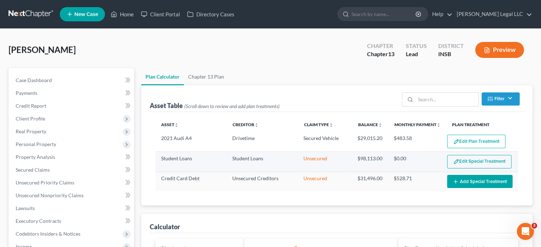
click at [493, 161] on button "Edit Special Treatment" at bounding box center [479, 162] width 64 height 14
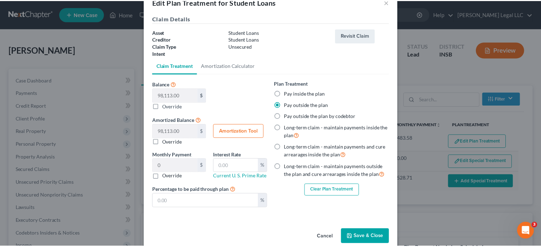
scroll to position [30, 0]
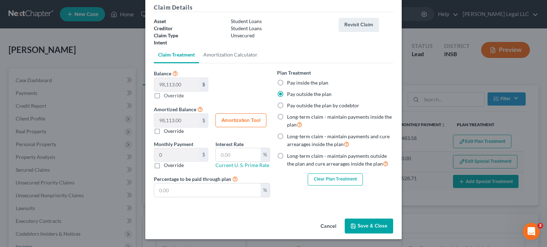
click at [325, 181] on button "Clear Plan Treatment" at bounding box center [334, 180] width 55 height 12
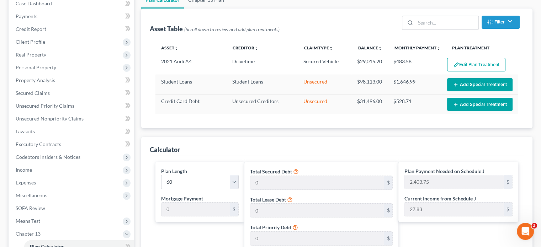
scroll to position [71, 0]
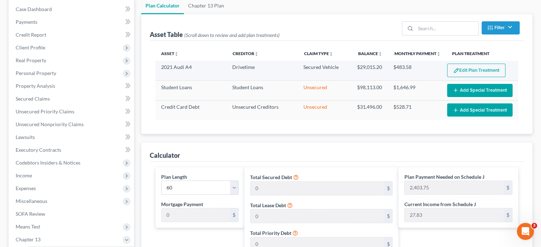
click at [463, 74] on button "Edit Plan Treatment" at bounding box center [476, 71] width 58 height 14
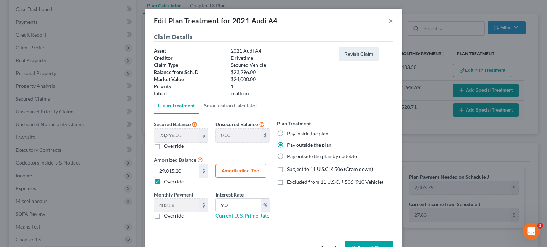
click at [388, 20] on button "×" at bounding box center [390, 20] width 5 height 9
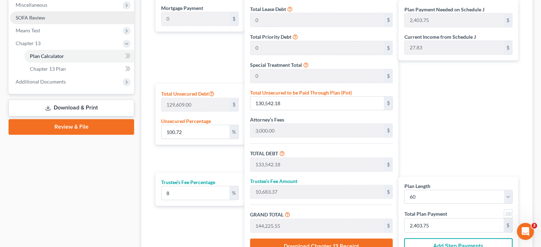
scroll to position [160, 0]
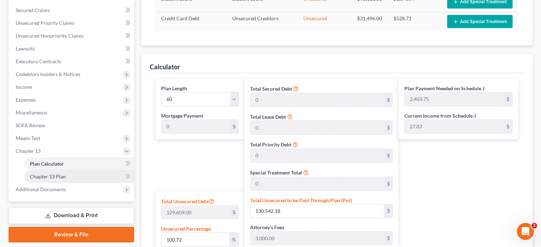
click at [38, 175] on span "Chapter 13 Plan" at bounding box center [48, 177] width 36 height 6
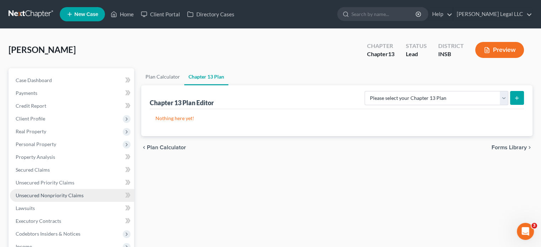
scroll to position [142, 0]
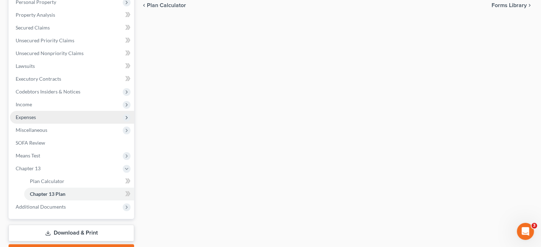
click at [21, 116] on span "Expenses" at bounding box center [26, 117] width 20 height 6
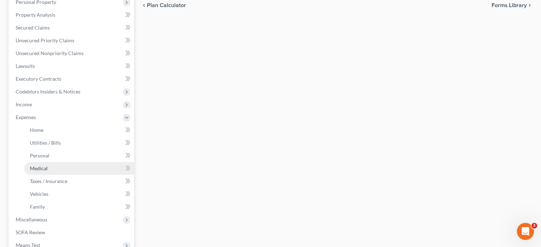
click at [33, 172] on link "Medical" at bounding box center [79, 168] width 110 height 13
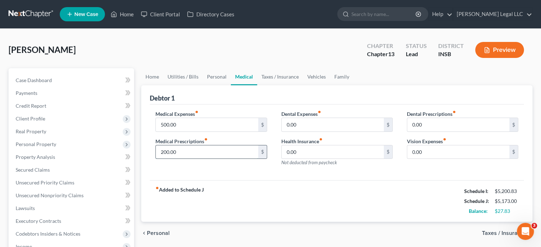
click at [178, 151] on input "200.00" at bounding box center [207, 153] width 102 height 14
click at [184, 128] on input "500.00" at bounding box center [207, 125] width 102 height 14
click at [185, 123] on input "500.00" at bounding box center [207, 125] width 102 height 14
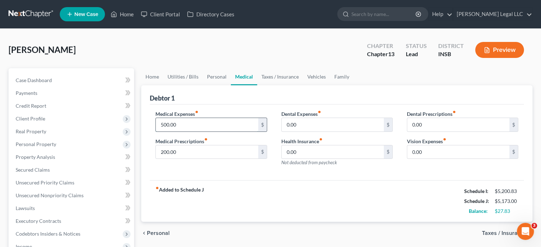
click at [185, 123] on input "500.00" at bounding box center [207, 125] width 102 height 14
drag, startPoint x: 252, startPoint y: 96, endPoint x: 247, endPoint y: 102, distance: 8.0
click at [252, 96] on div "Debtor 1" at bounding box center [337, 94] width 374 height 19
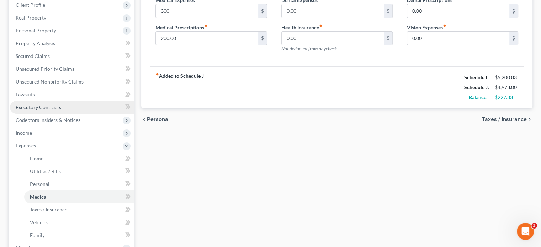
scroll to position [142, 0]
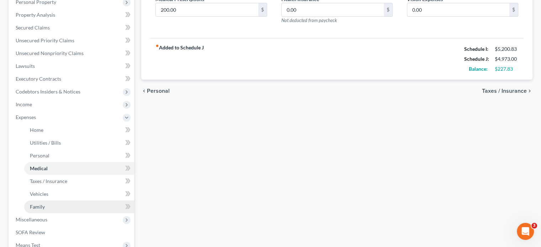
click at [33, 210] on link "Family" at bounding box center [79, 207] width 110 height 13
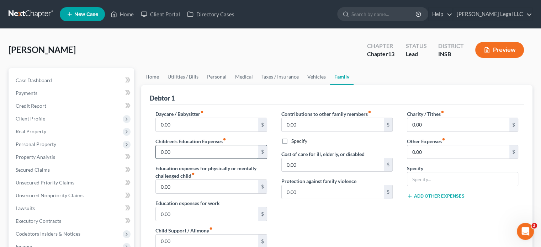
click at [183, 151] on input "0.00" at bounding box center [207, 153] width 102 height 14
click at [312, 124] on input "0.00" at bounding box center [333, 125] width 102 height 14
click at [307, 158] on input "0.00" at bounding box center [333, 165] width 102 height 14
click at [198, 192] on input "0.00" at bounding box center [207, 187] width 102 height 14
click at [190, 126] on input "0.00" at bounding box center [207, 125] width 102 height 14
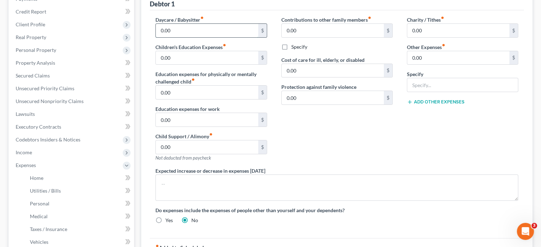
scroll to position [107, 0]
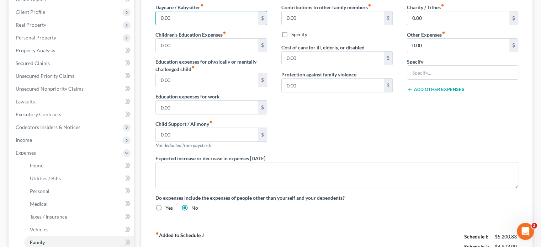
click at [436, 37] on label "Other Expenses fiber_manual_record" at bounding box center [426, 34] width 38 height 7
click at [434, 41] on input "0.00" at bounding box center [458, 46] width 102 height 14
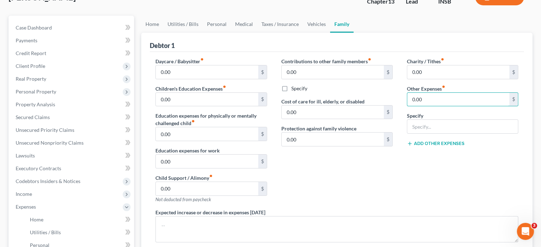
scroll to position [71, 0]
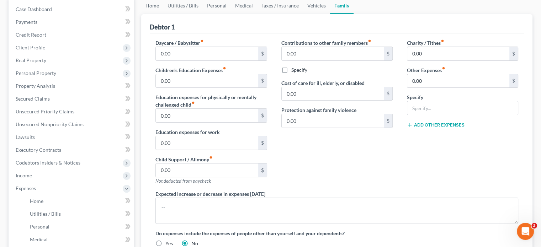
click at [307, 172] on div "Contributions to other family members fiber_manual_record 0.00 $ Specify Cost o…" at bounding box center [337, 114] width 126 height 151
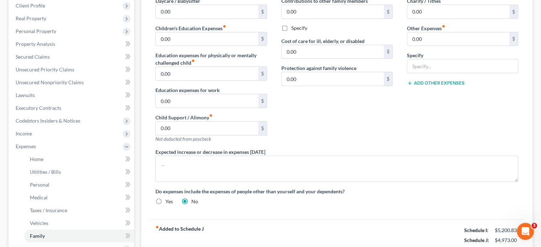
scroll to position [178, 0]
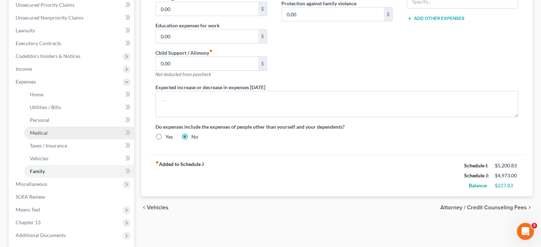
click at [39, 136] on span "Medical" at bounding box center [39, 133] width 18 height 6
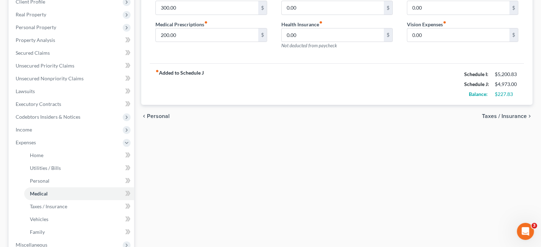
scroll to position [32, 0]
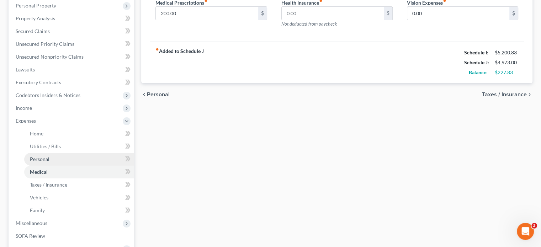
click at [49, 161] on link "Personal" at bounding box center [79, 159] width 110 height 13
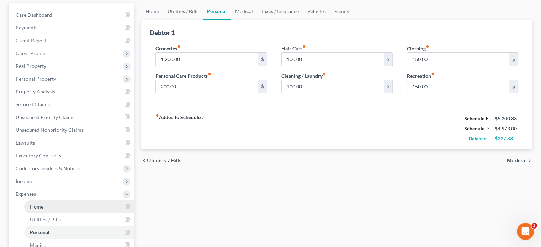
scroll to position [107, 0]
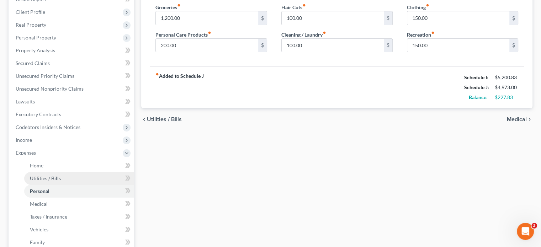
click at [39, 180] on span "Utilities / Bills" at bounding box center [45, 178] width 31 height 6
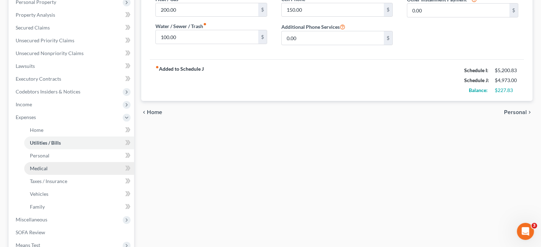
click at [37, 168] on span "Medical" at bounding box center [39, 168] width 18 height 6
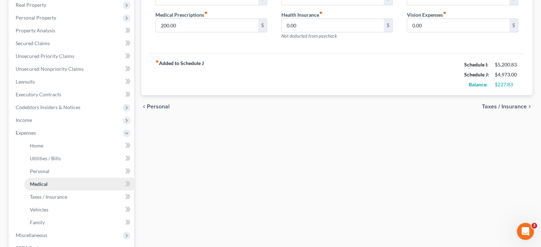
scroll to position [142, 0]
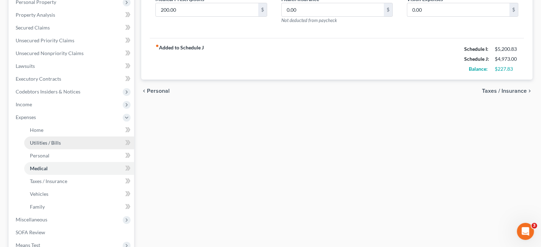
click at [40, 141] on span "Utilities / Bills" at bounding box center [45, 143] width 31 height 6
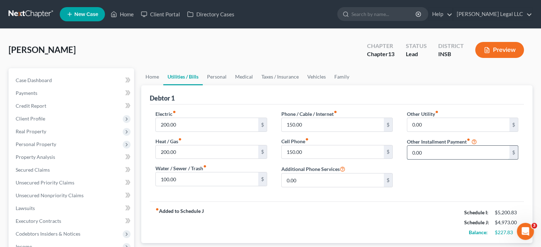
click at [437, 150] on input "0.00" at bounding box center [458, 153] width 102 height 14
click at [504, 57] on button "Preview" at bounding box center [499, 50] width 49 height 16
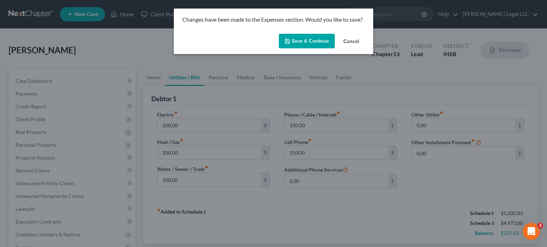
click at [318, 38] on button "Save & Continue" at bounding box center [307, 41] width 56 height 15
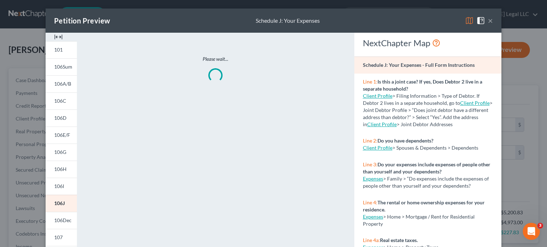
click at [54, 36] on img at bounding box center [58, 37] width 9 height 9
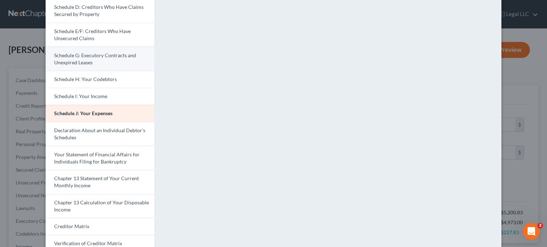
scroll to position [200, 0]
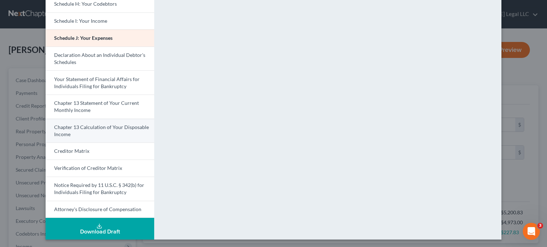
click at [78, 127] on span "Chapter 13 Calculation of Your Disposable Income" at bounding box center [101, 130] width 95 height 13
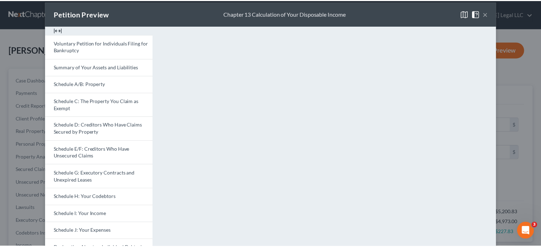
scroll to position [0, 0]
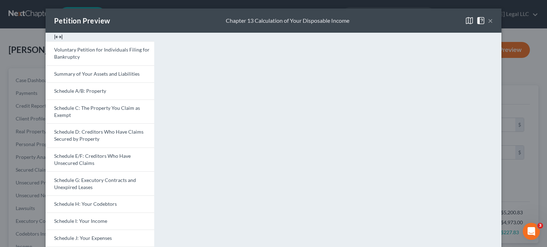
click at [489, 21] on button "×" at bounding box center [490, 20] width 5 height 9
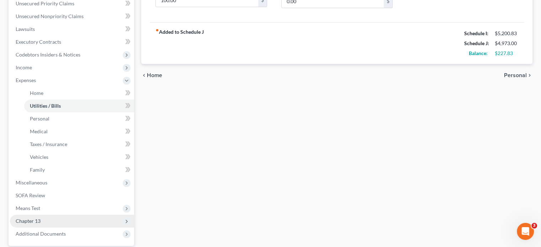
scroll to position [246, 0]
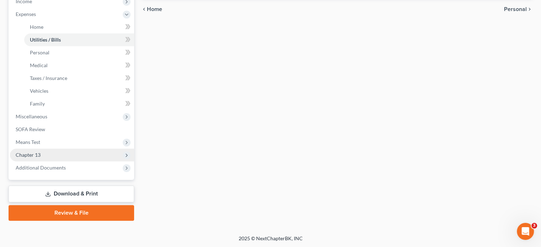
click at [45, 156] on span "Chapter 13" at bounding box center [72, 155] width 124 height 13
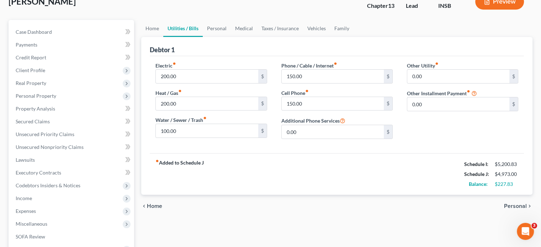
scroll to position [182, 0]
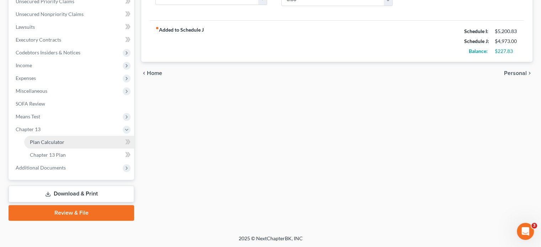
click at [44, 139] on span "Plan Calculator" at bounding box center [47, 142] width 35 height 6
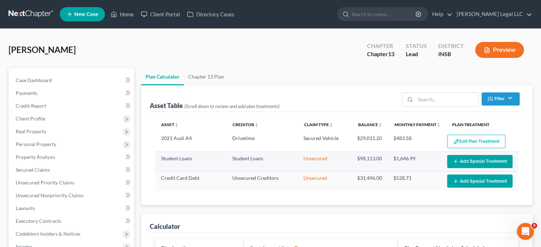
scroll to position [178, 0]
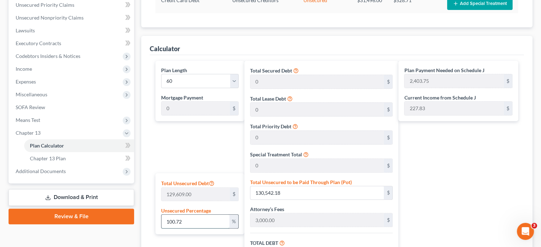
click at [186, 221] on input "100.72" at bounding box center [196, 222] width 68 height 14
click at [264, 194] on input "130,542.18" at bounding box center [317, 193] width 133 height 14
click at [211, 154] on div "Plan Length 1 2 3 4 5 6 7 8 9 10 11 12 13 14 15 16 17 18 19 20 21 22 23 24 25 2…" at bounding box center [198, 205] width 93 height 289
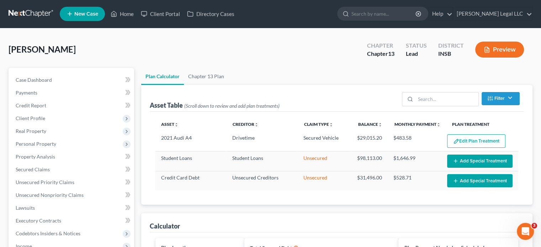
scroll to position [0, 0]
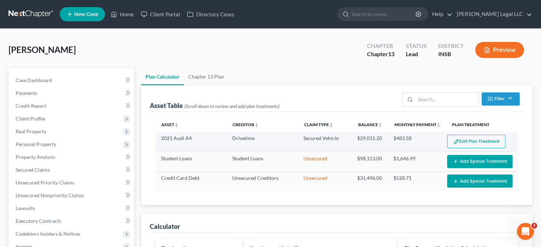
click at [484, 144] on button "Edit Plan Treatment" at bounding box center [476, 142] width 58 height 14
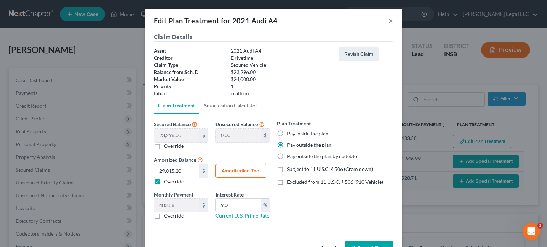
click at [388, 22] on button "×" at bounding box center [390, 20] width 5 height 9
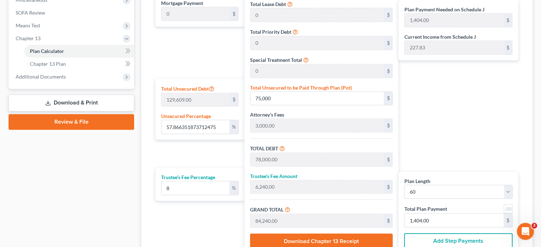
scroll to position [338, 0]
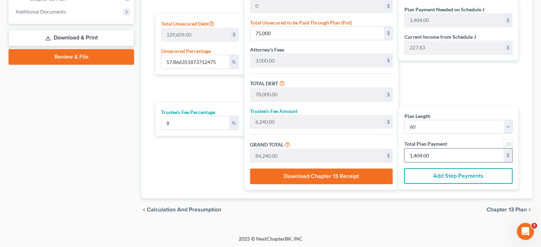
click at [452, 156] on input "1,404.00" at bounding box center [454, 156] width 99 height 14
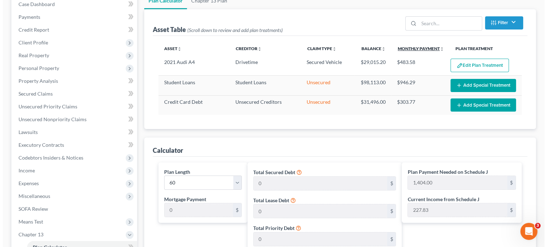
scroll to position [17, 0]
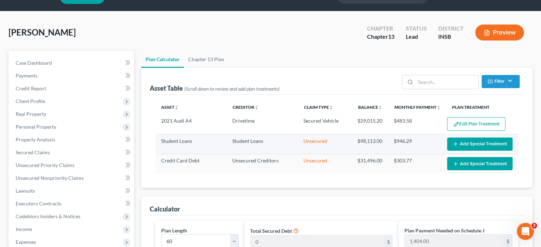
click at [461, 138] on button "Add Special Treatment" at bounding box center [479, 144] width 65 height 13
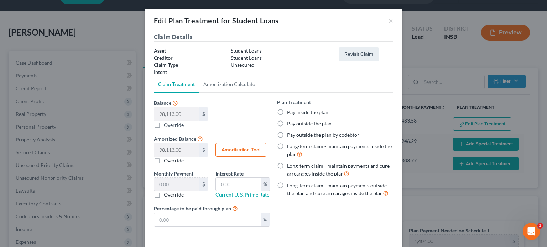
click at [287, 114] on label "Pay inside the plan" at bounding box center [307, 112] width 41 height 7
click at [290, 114] on input "Pay inside the plan" at bounding box center [292, 111] width 5 height 5
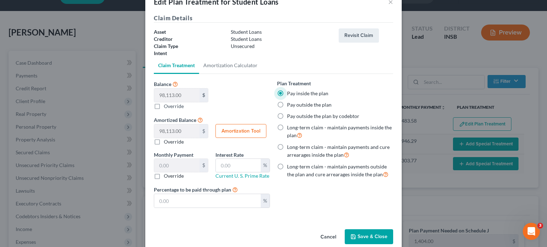
scroll to position [30, 0]
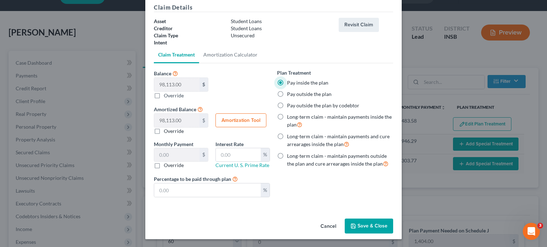
click at [363, 227] on button "Save & Close" at bounding box center [369, 226] width 48 height 15
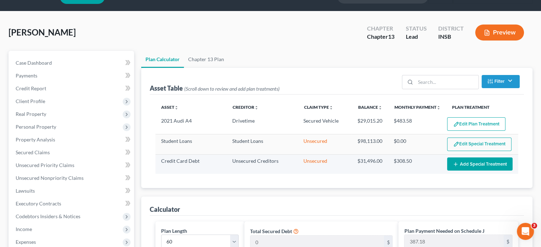
click at [475, 163] on button "Add Special Treatment" at bounding box center [479, 164] width 65 height 13
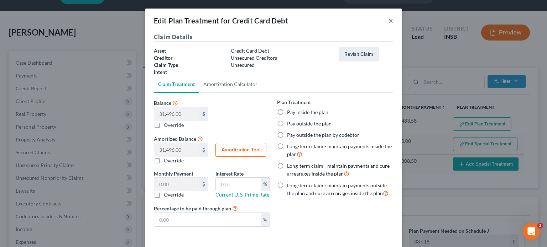
click at [388, 21] on button "×" at bounding box center [390, 20] width 5 height 9
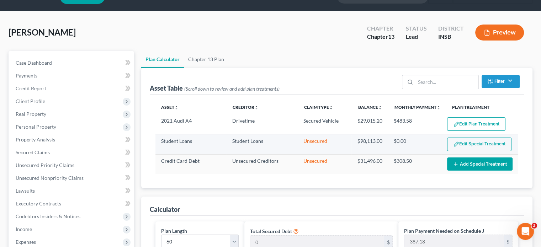
click at [488, 141] on button "Edit Special Treatment" at bounding box center [479, 145] width 64 height 14
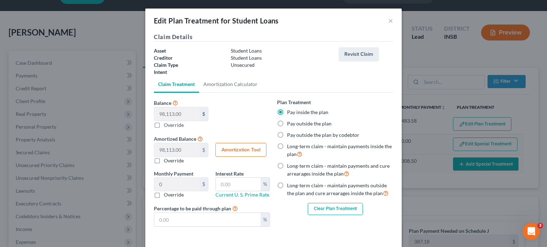
click at [323, 211] on button "Clear Plan Treatment" at bounding box center [334, 209] width 55 height 12
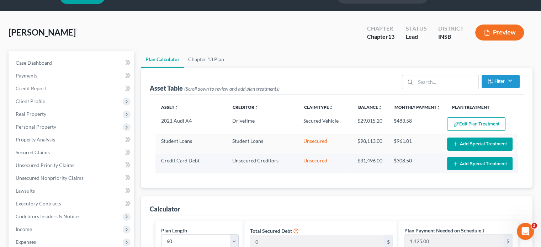
click at [466, 162] on button "Add Special Treatment" at bounding box center [479, 163] width 65 height 13
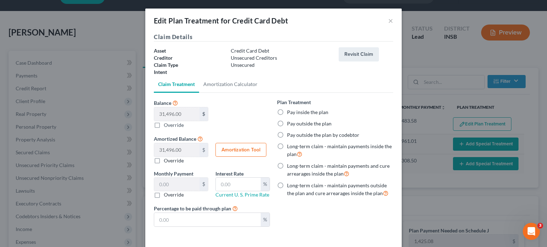
click at [385, 23] on div "Edit Plan Treatment for Credit Card Debt ×" at bounding box center [273, 21] width 256 height 24
click at [392, 21] on div "Edit Plan Treatment for Credit Card Debt ×" at bounding box center [273, 21] width 256 height 24
click at [384, 20] on div "Edit Plan Treatment for Credit Card Debt ×" at bounding box center [273, 21] width 256 height 24
click at [384, 21] on div "Edit Plan Treatment for Credit Card Debt ×" at bounding box center [273, 21] width 256 height 24
click at [388, 21] on button "×" at bounding box center [390, 20] width 5 height 9
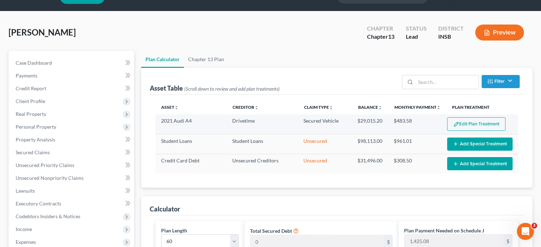
click at [482, 123] on button "Edit Plan Treatment" at bounding box center [476, 124] width 58 height 14
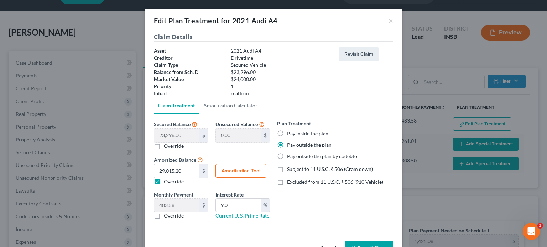
click at [287, 132] on label "Pay inside the plan" at bounding box center [307, 133] width 41 height 7
click at [290, 132] on input "Pay inside the plan" at bounding box center [292, 132] width 5 height 5
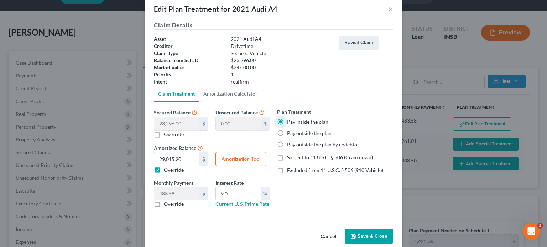
scroll to position [22, 0]
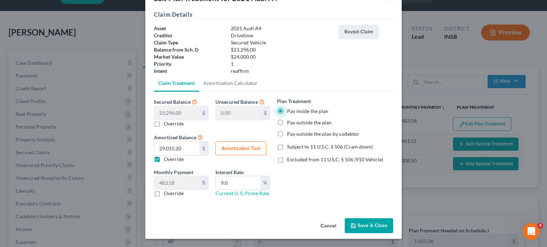
click at [376, 230] on button "Save & Close" at bounding box center [369, 226] width 48 height 15
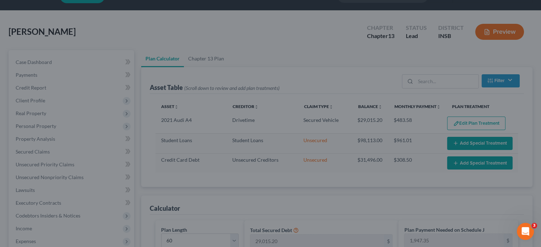
scroll to position [302, 0]
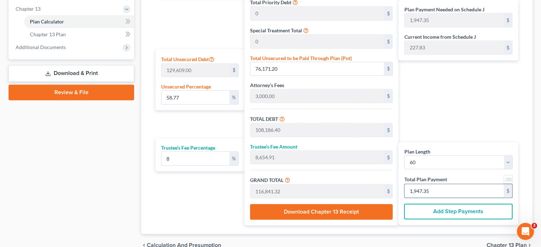
click at [434, 188] on input "1,947.35" at bounding box center [454, 191] width 99 height 14
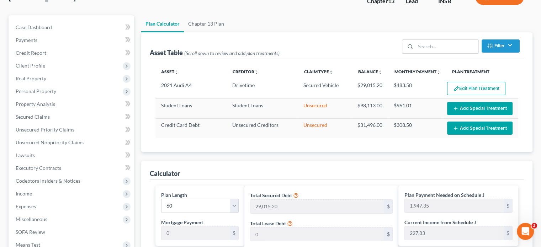
scroll to position [0, 0]
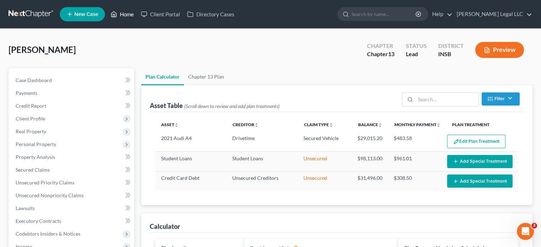
drag, startPoint x: 126, startPoint y: 17, endPoint x: 130, endPoint y: 23, distance: 6.5
click at [126, 17] on link "Home" at bounding box center [122, 14] width 30 height 13
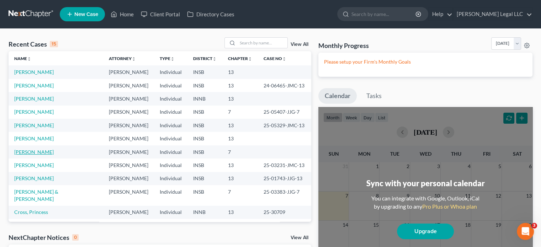
click at [33, 153] on link "[PERSON_NAME]" at bounding box center [34, 152] width 40 height 6
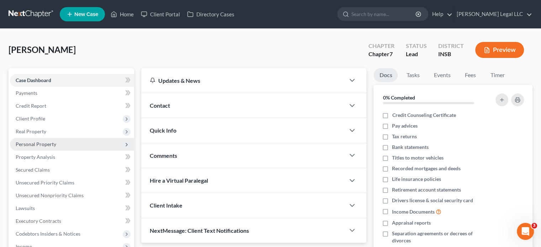
click at [46, 145] on span "Personal Property" at bounding box center [36, 144] width 41 height 6
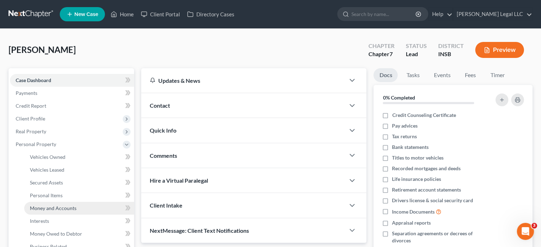
click at [41, 206] on span "Money and Accounts" at bounding box center [53, 208] width 47 height 6
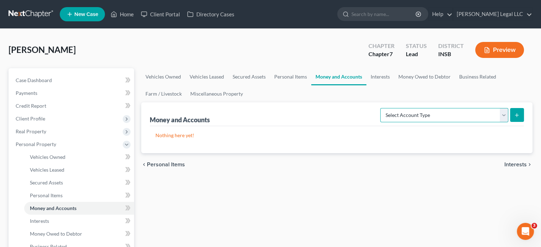
drag, startPoint x: 408, startPoint y: 114, endPoint x: 405, endPoint y: 117, distance: 4.6
click at [408, 114] on select "Select Account Type Brokerage Cash on Hand Certificates of Deposit Checking Acc…" at bounding box center [444, 115] width 128 height 14
click at [382, 108] on select "Select Account Type Brokerage Cash on Hand Certificates of Deposit Checking Acc…" at bounding box center [444, 115] width 128 height 14
click at [521, 116] on button "submit" at bounding box center [517, 115] width 14 height 14
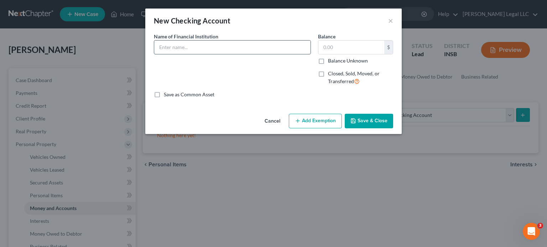
click at [193, 41] on input "text" at bounding box center [232, 48] width 156 height 14
click at [345, 54] on div "$" at bounding box center [355, 47] width 75 height 14
click at [346, 50] on input "text" at bounding box center [351, 48] width 66 height 14
click at [321, 120] on button "Add Exemption" at bounding box center [315, 121] width 53 height 15
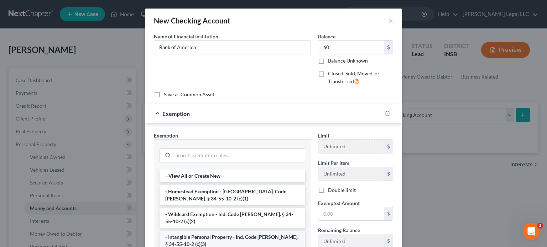
drag, startPoint x: 191, startPoint y: 232, endPoint x: 294, endPoint y: 219, distance: 104.4
click at [192, 232] on li "- Intangible Personal Property - Ind. Code [PERSON_NAME]. § 34-55-10-2 (c)(3)" at bounding box center [232, 241] width 146 height 20
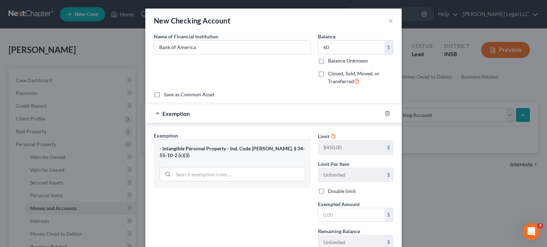
click at [353, 207] on label "Exempted Amount *" at bounding box center [339, 204] width 42 height 7
click at [362, 214] on input "text" at bounding box center [351, 216] width 66 height 14
click at [265, 203] on div "Exemption Set must be selected for CA. Exemption * - Intangible Personal Proper…" at bounding box center [232, 193] width 164 height 123
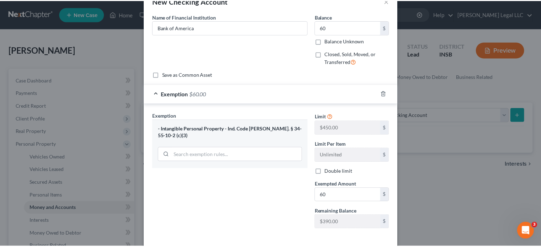
scroll to position [52, 0]
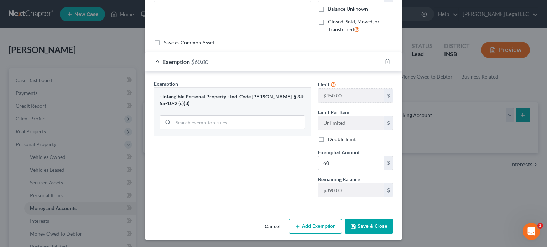
click at [355, 223] on button "Save & Close" at bounding box center [369, 226] width 48 height 15
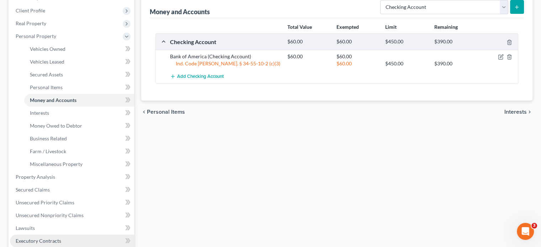
scroll to position [142, 0]
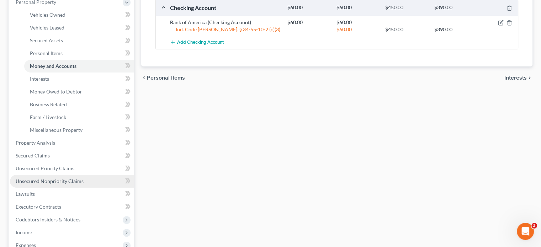
drag, startPoint x: 49, startPoint y: 180, endPoint x: 91, endPoint y: 176, distance: 42.1
click at [49, 180] on span "Unsecured Nonpriority Claims" at bounding box center [50, 181] width 68 height 6
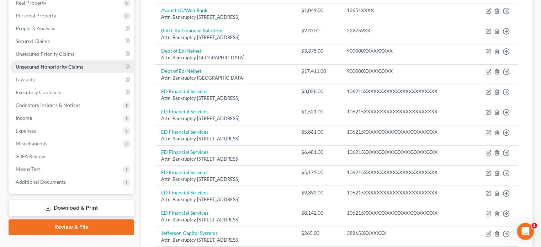
scroll to position [51, 0]
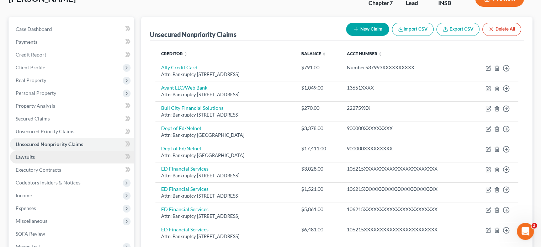
click at [50, 153] on link "Lawsuits" at bounding box center [72, 157] width 124 height 13
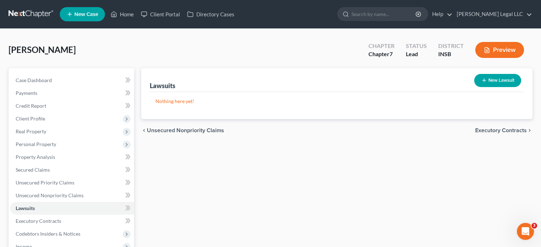
scroll to position [142, 0]
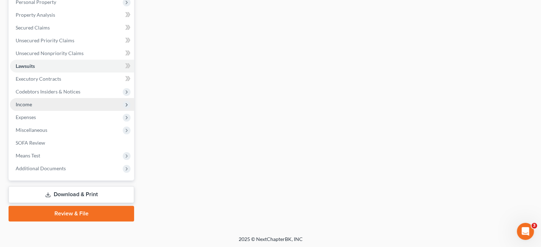
click at [26, 107] on span "Income" at bounding box center [24, 104] width 16 height 6
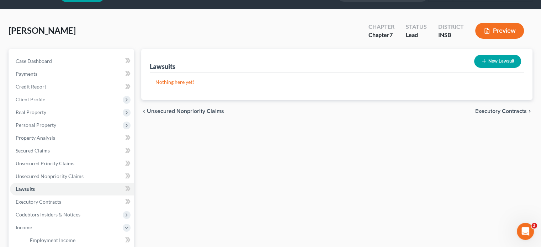
scroll to position [0, 0]
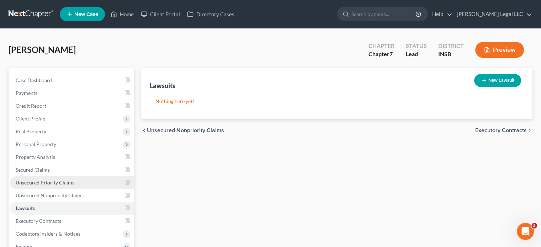
click at [33, 184] on span "Unsecured Priority Claims" at bounding box center [45, 183] width 59 height 6
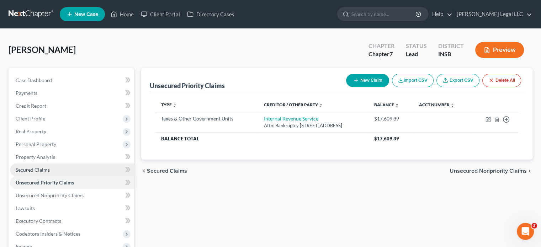
click at [31, 166] on link "Secured Claims" at bounding box center [72, 170] width 124 height 13
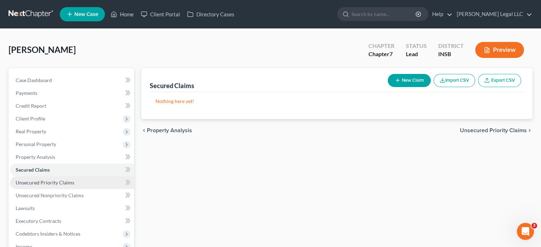
click at [49, 182] on span "Unsecured Priority Claims" at bounding box center [45, 183] width 59 height 6
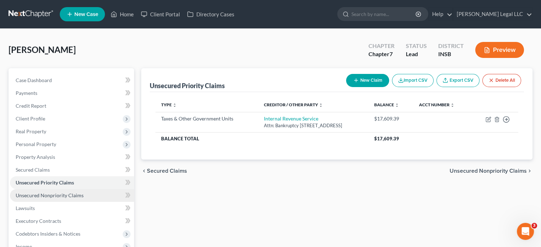
click at [45, 198] on span "Unsecured Nonpriority Claims" at bounding box center [50, 196] width 68 height 6
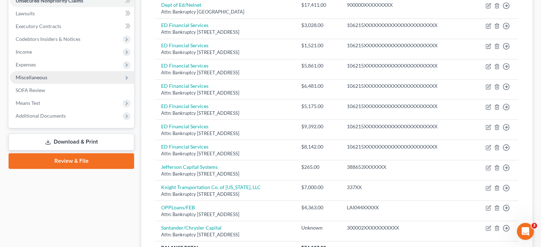
scroll to position [142, 0]
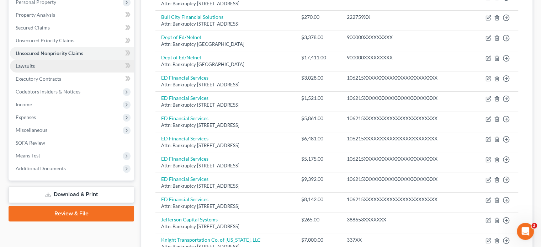
click at [57, 67] on link "Lawsuits" at bounding box center [72, 66] width 124 height 13
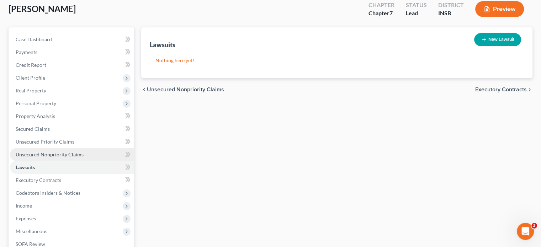
scroll to position [71, 0]
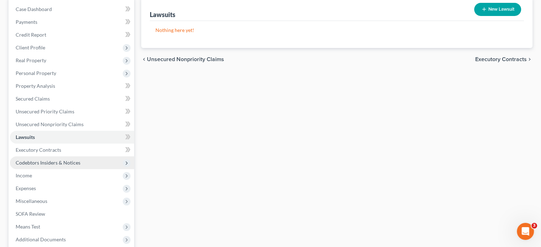
drag, startPoint x: 32, startPoint y: 167, endPoint x: 36, endPoint y: 164, distance: 4.3
click at [35, 165] on span "Codebtors Insiders & Notices" at bounding box center [72, 163] width 124 height 13
click at [37, 167] on span "Codebtors Insiders & Notices" at bounding box center [72, 163] width 124 height 13
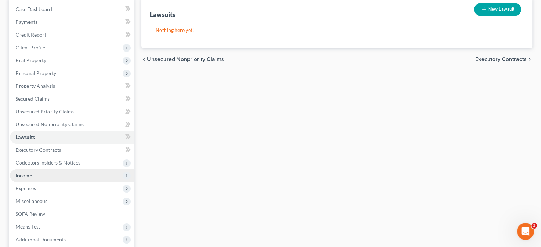
click at [36, 177] on span "Income" at bounding box center [72, 175] width 124 height 13
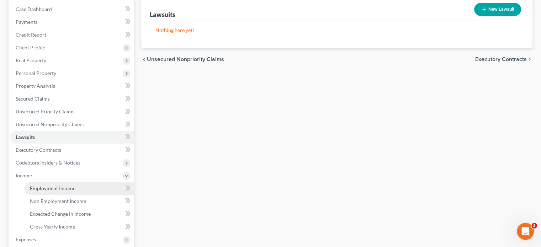
click at [34, 186] on span "Employment Income" at bounding box center [53, 188] width 46 height 6
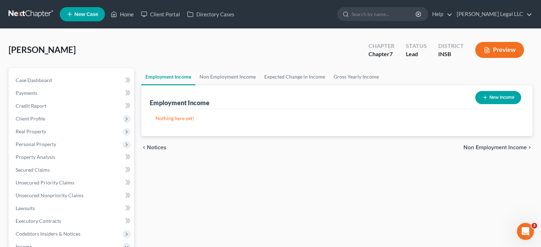
click at [503, 95] on button "New Income" at bounding box center [498, 97] width 46 height 13
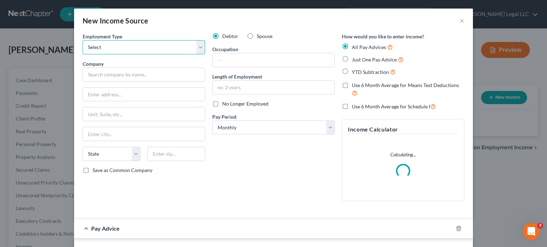
drag, startPoint x: 116, startPoint y: 43, endPoint x: 115, endPoint y: 53, distance: 10.0
click at [116, 43] on select "Select Full or [DEMOGRAPHIC_DATA] Employment Self Employment" at bounding box center [144, 47] width 122 height 14
click at [83, 40] on select "Select Full or [DEMOGRAPHIC_DATA] Employment Self Employment" at bounding box center [144, 47] width 122 height 14
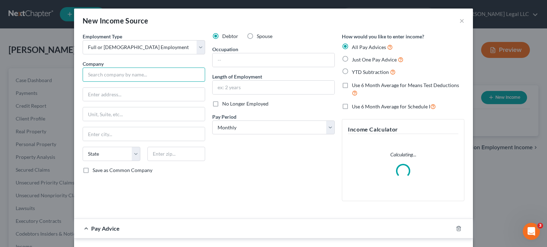
click at [108, 75] on input "text" at bounding box center [144, 75] width 122 height 14
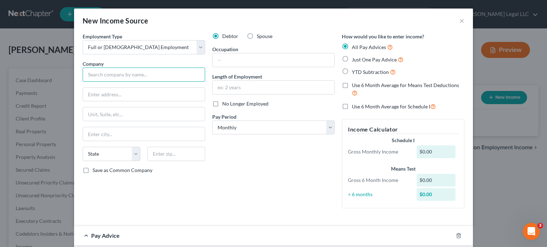
drag, startPoint x: 106, startPoint y: 74, endPoint x: 13, endPoint y: 65, distance: 93.3
click at [106, 73] on input "text" at bounding box center [144, 75] width 122 height 14
click at [109, 62] on div "Company *" at bounding box center [144, 71] width 122 height 22
click at [109, 70] on input "text" at bounding box center [144, 75] width 122 height 14
click at [157, 77] on input "Knight Transportation" at bounding box center [144, 75] width 122 height 14
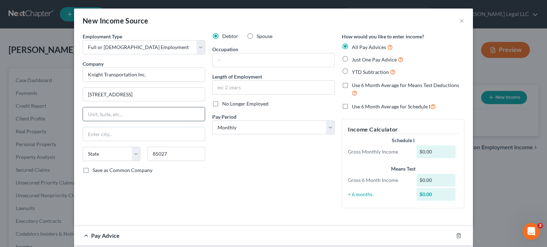
click at [157, 120] on input "text" at bounding box center [144, 114] width 122 height 14
click at [247, 179] on div "Debtor Spouse Occupation Length of Employment No Longer Employed Pay Period * S…" at bounding box center [274, 124] width 130 height 182
drag, startPoint x: 241, startPoint y: 55, endPoint x: 253, endPoint y: 53, distance: 13.0
click at [241, 55] on input "text" at bounding box center [273, 60] width 122 height 14
drag, startPoint x: 241, startPoint y: 89, endPoint x: 247, endPoint y: 88, distance: 6.1
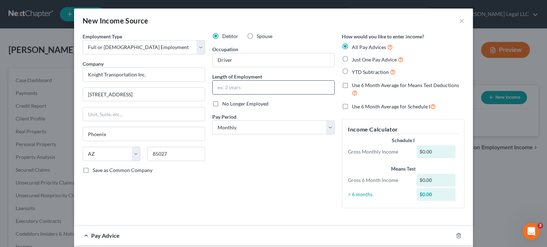
click at [241, 89] on input "text" at bounding box center [273, 88] width 122 height 14
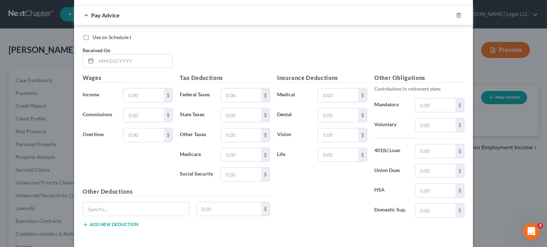
scroll to position [178, 0]
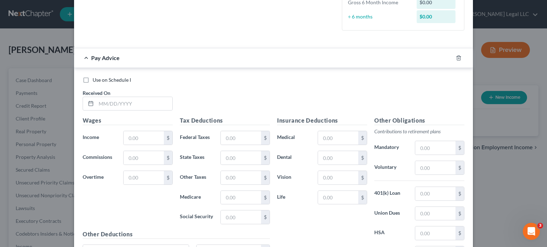
click at [93, 80] on label "Use on Schedule I" at bounding box center [112, 80] width 38 height 7
click at [95, 80] on input "Use on Schedule I" at bounding box center [97, 79] width 5 height 5
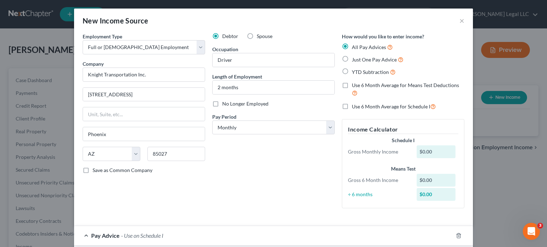
scroll to position [214, 0]
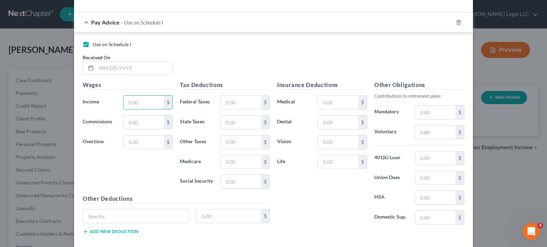
drag, startPoint x: 128, startPoint y: 96, endPoint x: 126, endPoint y: 89, distance: 6.8
click at [128, 96] on input "text" at bounding box center [143, 103] width 40 height 14
click at [115, 63] on input "text" at bounding box center [134, 69] width 76 height 14
click at [244, 102] on input "95.09" at bounding box center [241, 103] width 40 height 14
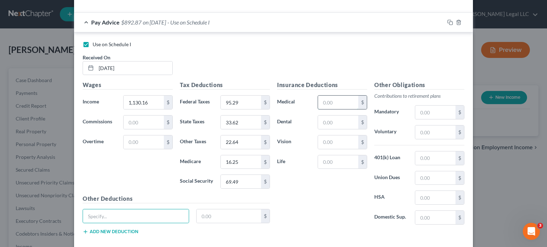
click at [339, 104] on input "text" at bounding box center [338, 103] width 40 height 14
click at [305, 210] on div "Insurance Deductions Medical $ Dental $ Vision $ Life $" at bounding box center [321, 156] width 97 height 150
click at [327, 105] on input "text" at bounding box center [338, 103] width 40 height 14
click at [314, 125] on div "$" at bounding box center [342, 122] width 57 height 14
click at [319, 121] on input "text" at bounding box center [338, 123] width 40 height 14
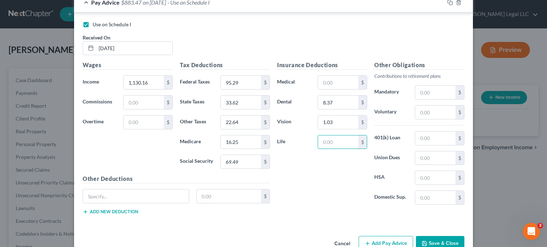
scroll to position [250, 0]
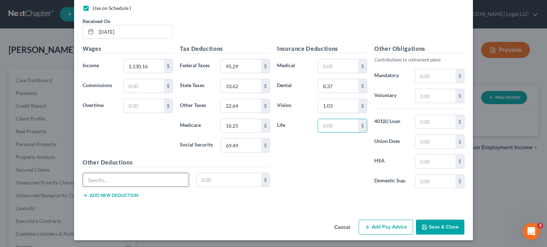
click at [141, 180] on input "text" at bounding box center [136, 180] width 106 height 14
click at [99, 175] on input "DDNet" at bounding box center [136, 180] width 106 height 14
click at [201, 178] on input "833.47" at bounding box center [228, 180] width 65 height 14
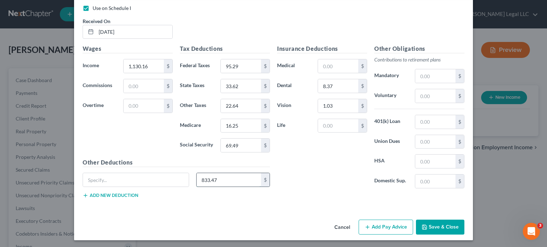
click at [201, 178] on input "833.47" at bounding box center [228, 180] width 65 height 14
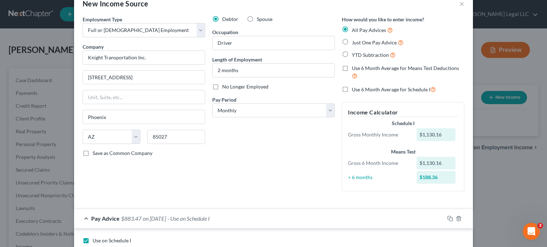
scroll to position [0, 0]
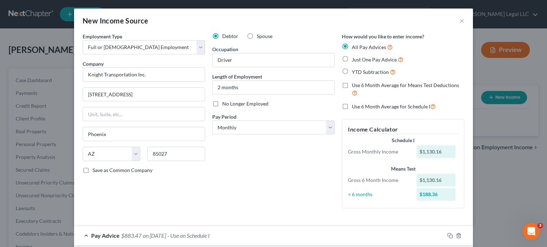
drag, startPoint x: 343, startPoint y: 60, endPoint x: 270, endPoint y: 139, distance: 107.3
click at [352, 60] on label "Just One Pay Advice" at bounding box center [378, 60] width 52 height 8
click at [354, 60] on input "Just One Pay Advice" at bounding box center [356, 58] width 5 height 5
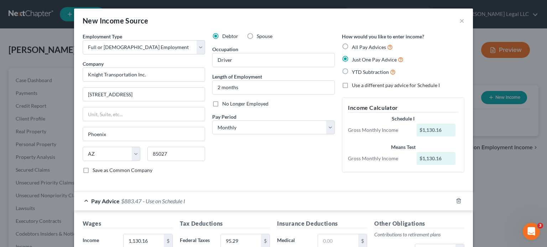
scroll to position [174, 0]
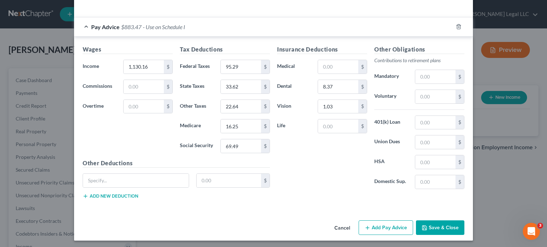
click at [441, 227] on button "Save & Close" at bounding box center [440, 228] width 48 height 15
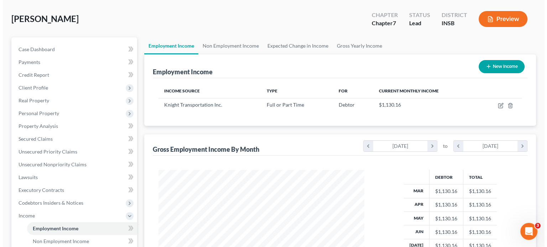
scroll to position [0, 0]
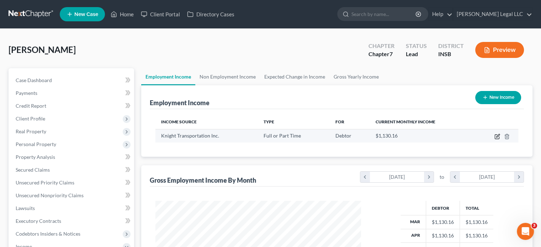
click at [498, 136] on icon "button" at bounding box center [498, 137] width 6 height 6
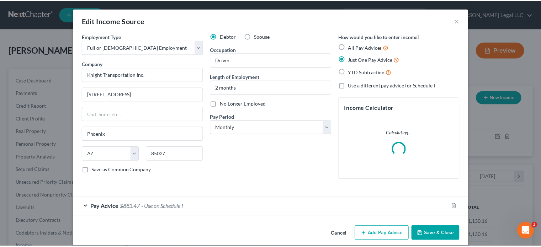
scroll to position [127, 222]
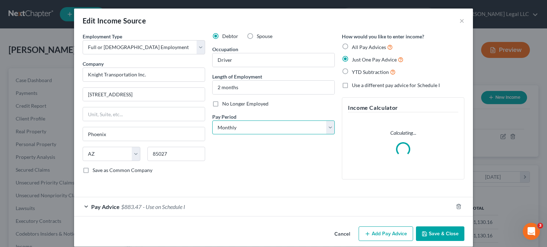
drag, startPoint x: 235, startPoint y: 130, endPoint x: 233, endPoint y: 133, distance: 4.2
click at [235, 130] on select "Select Monthly Twice Monthly Every Other Week Weekly" at bounding box center [273, 128] width 122 height 14
click at [212, 121] on select "Select Monthly Twice Monthly Every Other Week Weekly" at bounding box center [273, 128] width 122 height 14
click at [424, 232] on icon "button" at bounding box center [424, 234] width 6 height 6
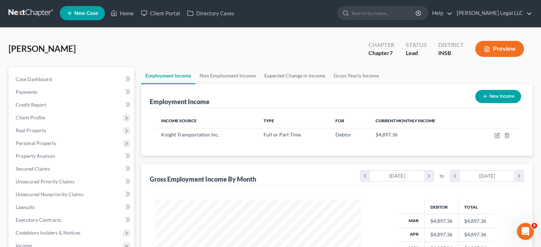
scroll to position [0, 0]
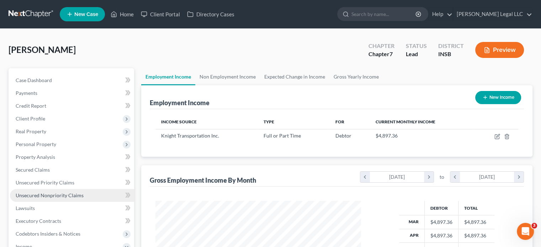
click at [33, 196] on span "Unsecured Nonpriority Claims" at bounding box center [50, 196] width 68 height 6
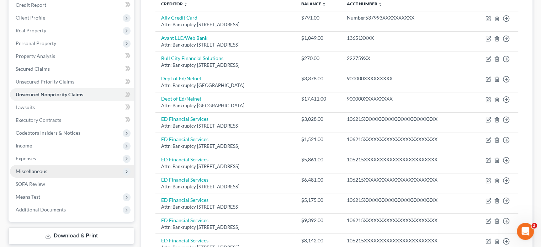
scroll to position [107, 0]
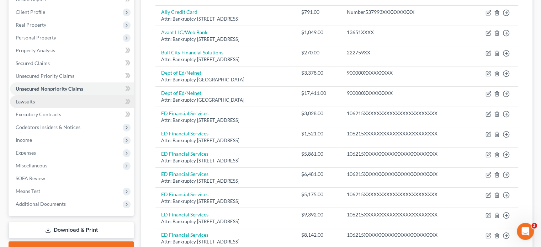
click at [50, 102] on link "Lawsuits" at bounding box center [72, 101] width 124 height 13
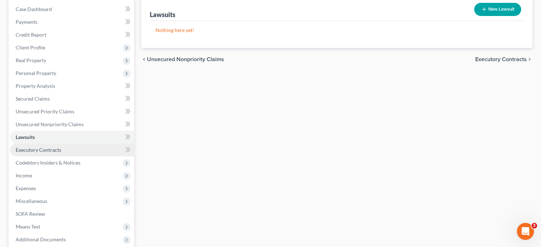
click at [54, 149] on span "Executory Contracts" at bounding box center [39, 150] width 46 height 6
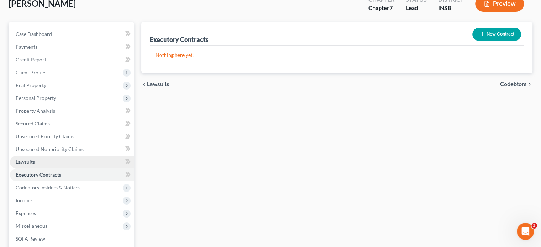
scroll to position [107, 0]
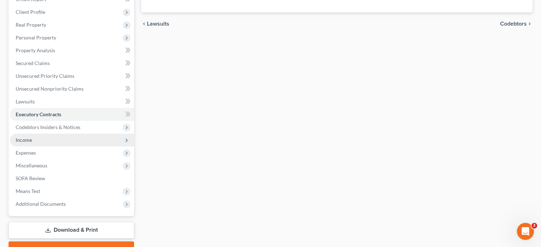
click at [42, 139] on span "Income" at bounding box center [72, 140] width 124 height 13
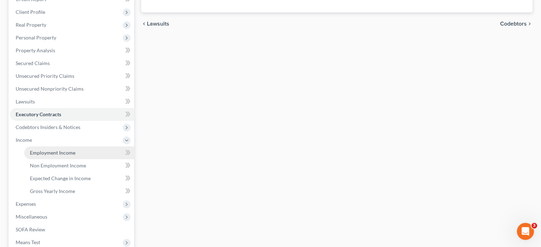
click at [40, 149] on link "Employment Income" at bounding box center [79, 153] width 110 height 13
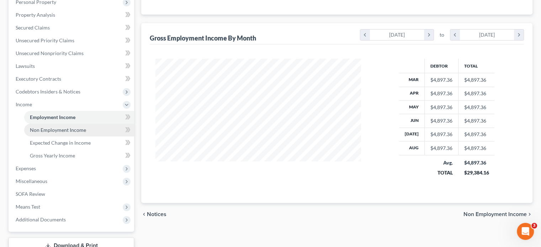
click at [84, 134] on link "Non Employment Income" at bounding box center [79, 130] width 110 height 13
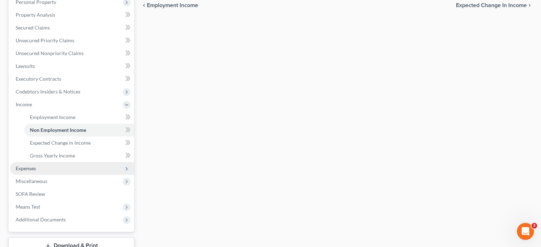
click at [40, 170] on span "Expenses" at bounding box center [72, 168] width 124 height 13
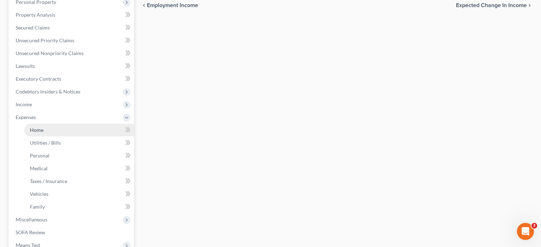
drag, startPoint x: 44, startPoint y: 132, endPoint x: 49, endPoint y: 131, distance: 5.0
click at [44, 132] on link "Home" at bounding box center [79, 130] width 110 height 13
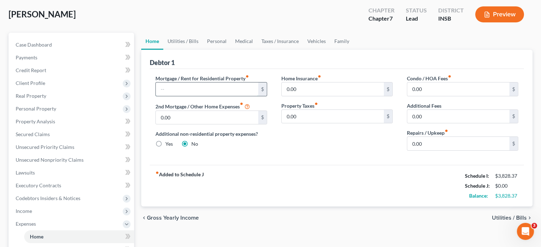
click at [207, 91] on input "text" at bounding box center [207, 90] width 102 height 14
click at [299, 89] on input "0.00" at bounding box center [333, 90] width 102 height 14
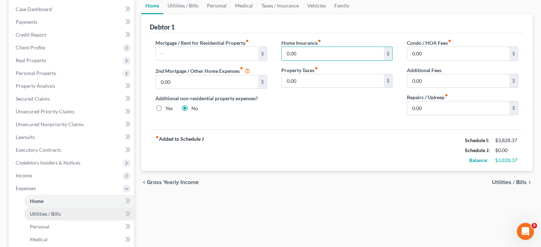
click at [49, 216] on span "Utilities / Bills" at bounding box center [45, 214] width 31 height 6
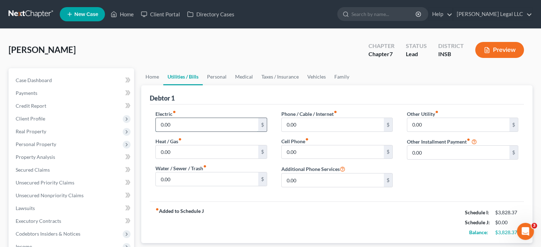
click at [158, 119] on input "0.00" at bounding box center [207, 125] width 102 height 14
click at [310, 121] on input "0.00" at bounding box center [333, 125] width 102 height 14
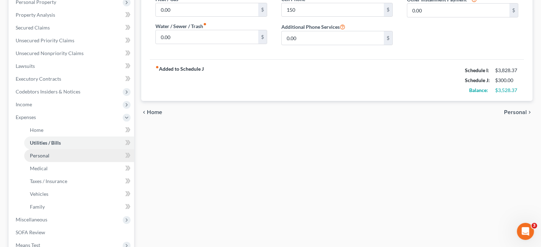
click at [40, 156] on span "Personal" at bounding box center [40, 156] width 20 height 6
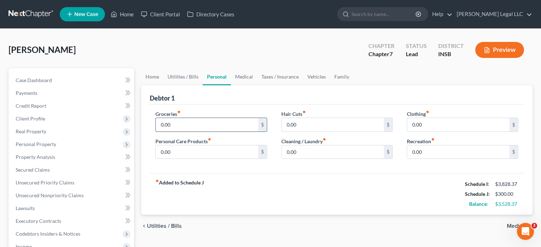
drag, startPoint x: 178, startPoint y: 123, endPoint x: 176, endPoint y: 118, distance: 5.6
click at [178, 123] on input "0.00" at bounding box center [207, 125] width 102 height 14
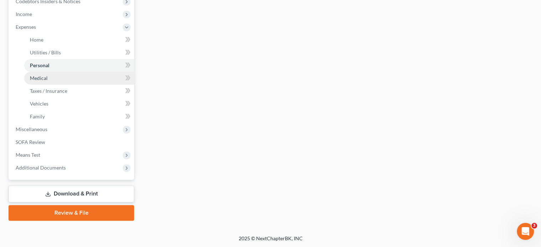
click at [35, 81] on link "Medical" at bounding box center [79, 78] width 110 height 13
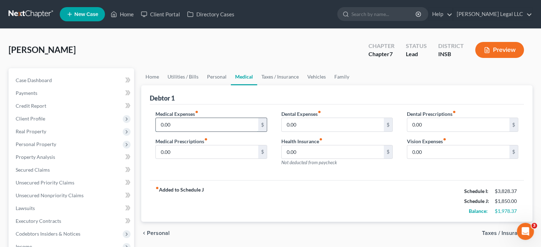
click at [165, 122] on input "0.00" at bounding box center [207, 125] width 102 height 14
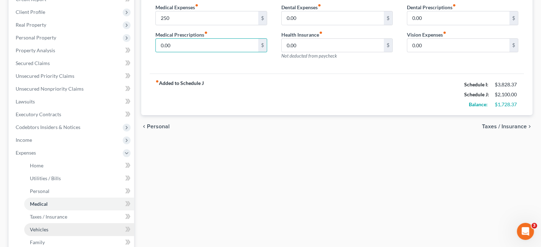
click at [39, 223] on link "Vehicles" at bounding box center [79, 229] width 110 height 13
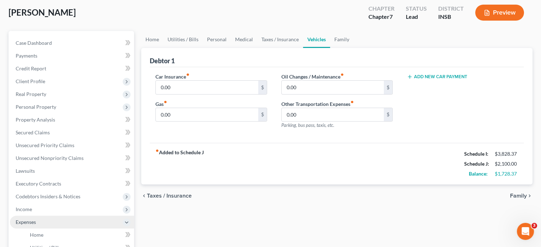
scroll to position [71, 0]
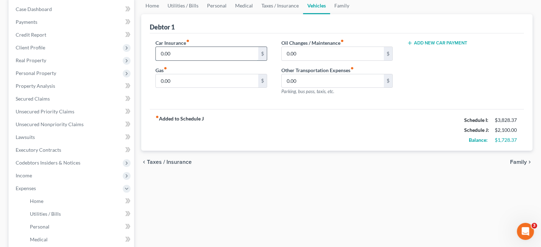
click at [180, 57] on input "0.00" at bounding box center [207, 54] width 102 height 14
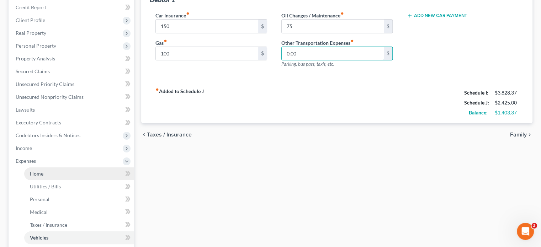
scroll to position [142, 0]
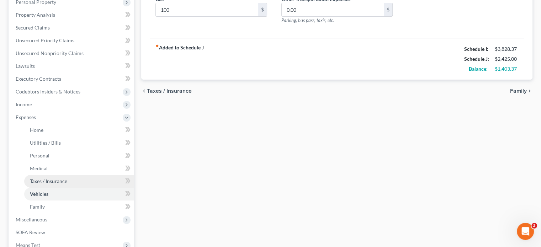
click at [41, 182] on span "Taxes / Insurance" at bounding box center [48, 181] width 37 height 6
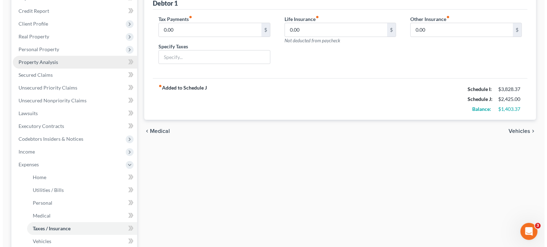
scroll to position [36, 0]
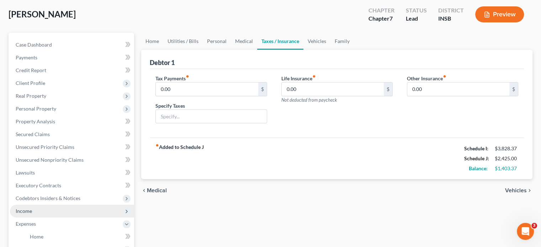
click at [19, 214] on span "Income" at bounding box center [24, 211] width 16 height 6
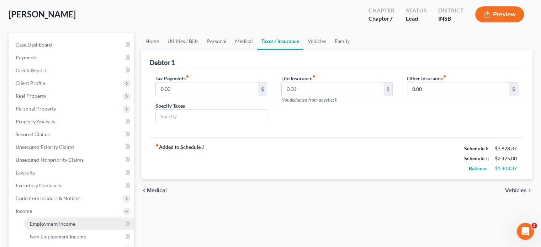
click at [54, 220] on link "Employment Income" at bounding box center [79, 224] width 110 height 13
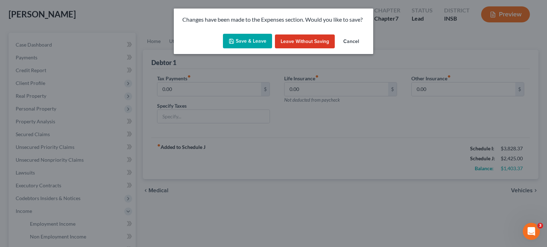
click at [247, 45] on button "Save & Leave" at bounding box center [247, 41] width 49 height 15
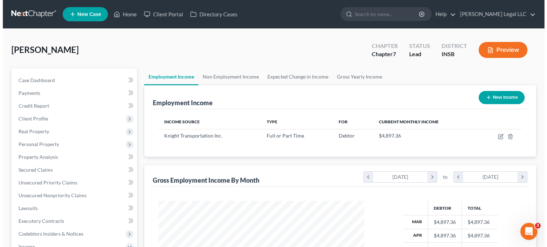
scroll to position [127, 220]
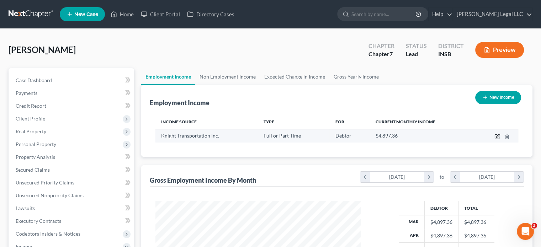
click at [497, 137] on icon "button" at bounding box center [497, 135] width 3 height 3
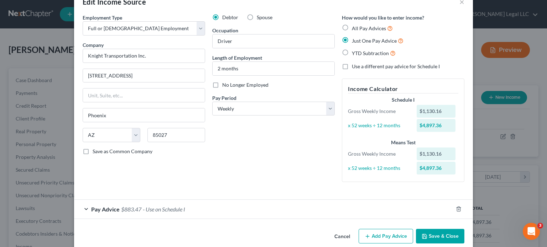
scroll to position [29, 0]
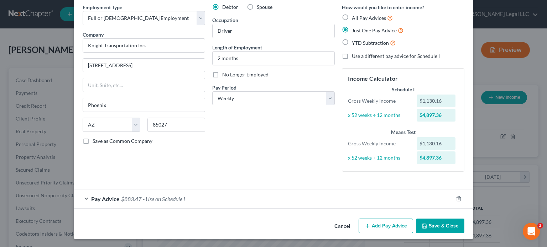
click at [131, 202] on div "Pay Advice $883.47 - Use on Schedule I" at bounding box center [263, 199] width 379 height 19
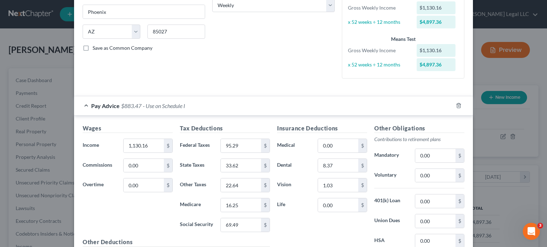
scroll to position [172, 0]
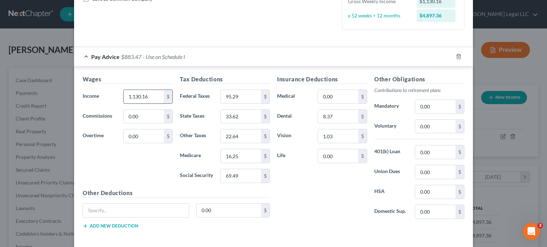
click at [142, 98] on input "1,130.16" at bounding box center [143, 97] width 40 height 14
click at [292, 171] on div "Insurance Deductions Medical 0.00 $ Dental 8.37 $ Vision 1.03 $ Life 0.00 $" at bounding box center [321, 150] width 97 height 150
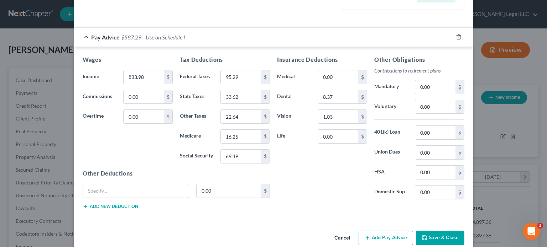
scroll to position [202, 0]
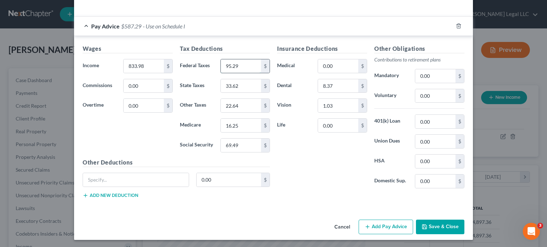
click at [244, 70] on input "95.29" at bounding box center [241, 66] width 40 height 14
click at [336, 106] on input "1.03" at bounding box center [338, 106] width 40 height 14
click at [332, 125] on input "0.00" at bounding box center [338, 126] width 40 height 14
click at [326, 154] on div "Insurance Deductions Medical 0.00 $ Dental 8.37 $ Vision 1.03 $ Life 0.00 $" at bounding box center [321, 119] width 97 height 150
click at [433, 115] on input "0.00" at bounding box center [435, 122] width 40 height 14
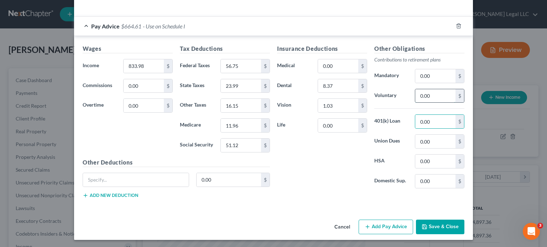
click at [427, 91] on input "0.00" at bounding box center [435, 96] width 40 height 14
drag, startPoint x: 313, startPoint y: 161, endPoint x: 317, endPoint y: 167, distance: 7.9
click at [313, 161] on div "Insurance Deductions Medical 0.00 $ Dental 8.37 $ Vision 1.03 $ Life 0.00 $" at bounding box center [321, 119] width 97 height 150
click at [436, 226] on button "Save & Close" at bounding box center [440, 227] width 48 height 15
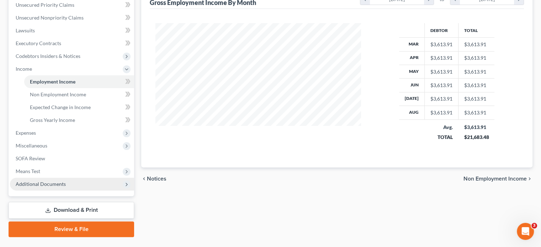
scroll to position [194, 0]
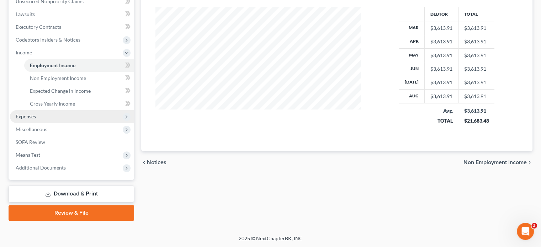
click at [26, 118] on span "Expenses" at bounding box center [26, 117] width 20 height 6
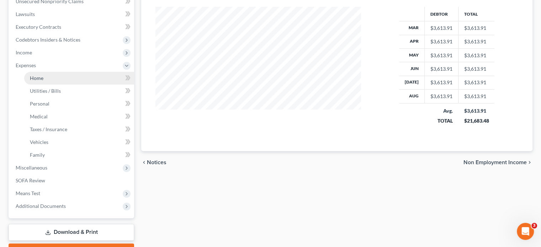
click at [33, 76] on span "Home" at bounding box center [37, 78] width 14 height 6
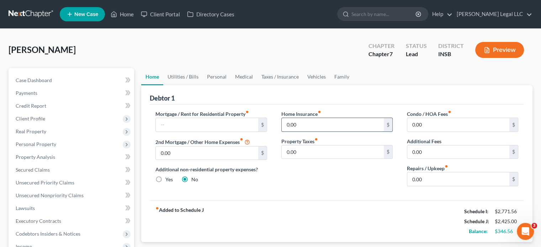
click at [295, 130] on input "0.00" at bounding box center [333, 125] width 102 height 14
click at [172, 155] on input "0.00" at bounding box center [207, 154] width 102 height 14
drag, startPoint x: 402, startPoint y: 179, endPoint x: 272, endPoint y: 156, distance: 132.2
click at [399, 179] on div "Mortgage / Rent for Residential Property fiber_manual_record $ 2nd Mortgage / O…" at bounding box center [336, 151] width 377 height 82
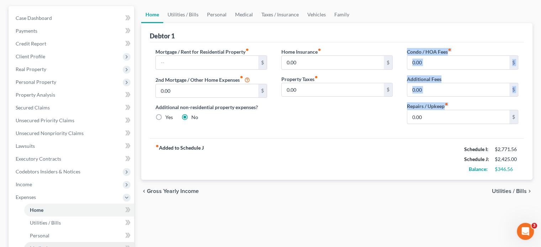
scroll to position [142, 0]
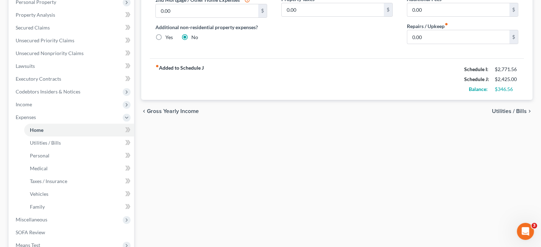
click at [23, 146] on ul "Home Utilities / Bills Personal Medical" at bounding box center [72, 169] width 124 height 90
click at [60, 142] on span "Utilities / Bills" at bounding box center [45, 143] width 31 height 6
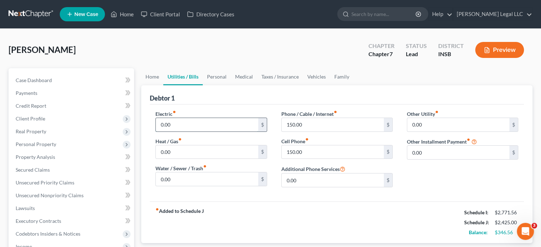
click at [194, 122] on input "0.00" at bounding box center [207, 125] width 102 height 14
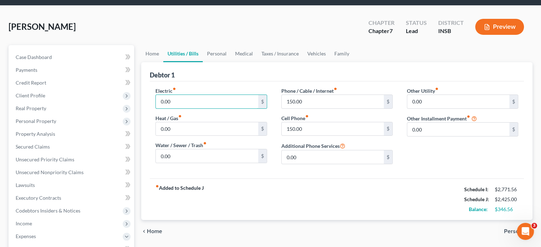
scroll to position [71, 0]
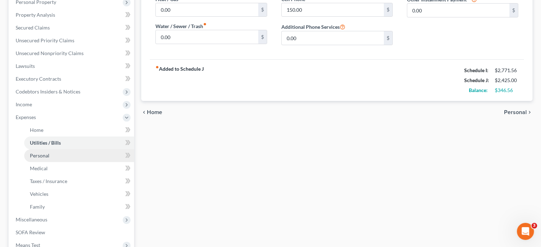
click at [45, 156] on span "Personal" at bounding box center [40, 156] width 20 height 6
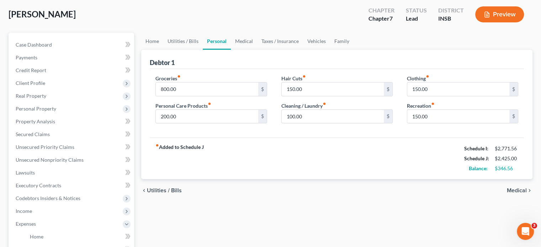
scroll to position [233, 0]
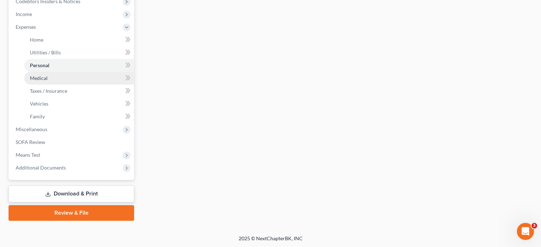
click at [42, 79] on span "Medical" at bounding box center [39, 78] width 18 height 6
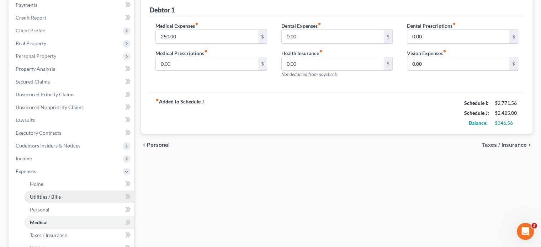
scroll to position [142, 0]
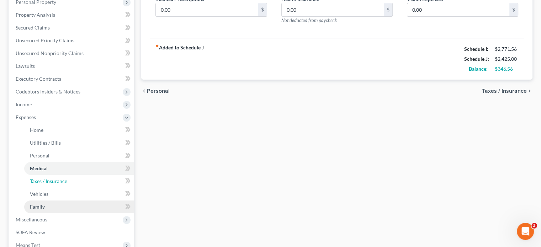
click at [38, 183] on span "Taxes / Insurance" at bounding box center [48, 181] width 37 height 6
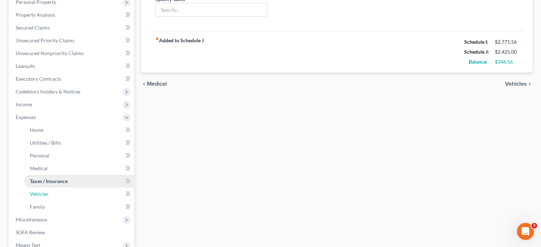
click at [43, 193] on span "Vehicles" at bounding box center [39, 194] width 19 height 6
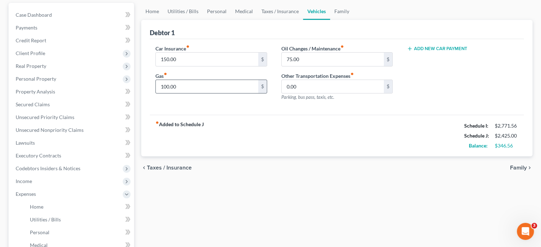
scroll to position [107, 0]
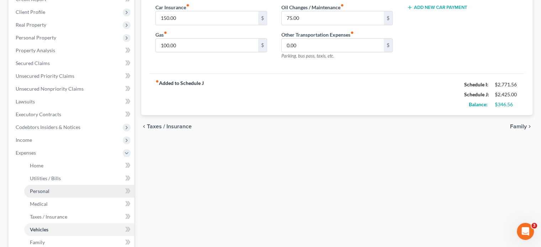
click at [58, 189] on link "Personal" at bounding box center [79, 191] width 110 height 13
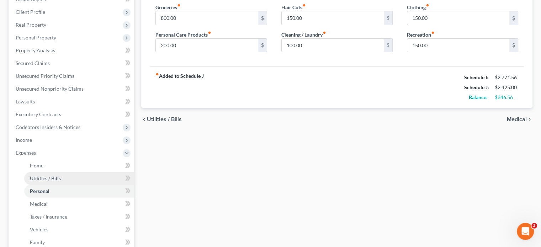
click at [43, 180] on span "Utilities / Bills" at bounding box center [45, 178] width 31 height 6
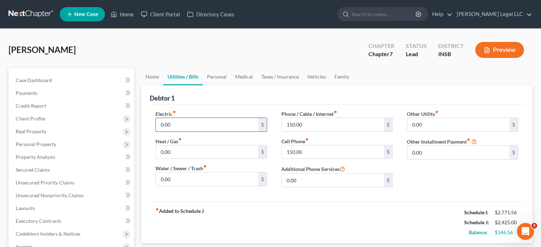
click at [177, 120] on input "0.00" at bounding box center [207, 125] width 102 height 14
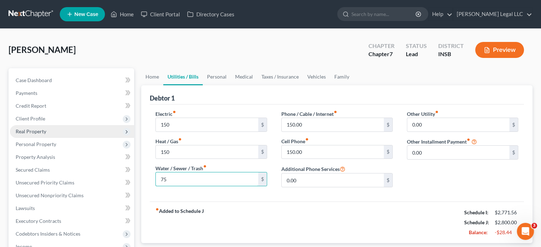
scroll to position [71, 0]
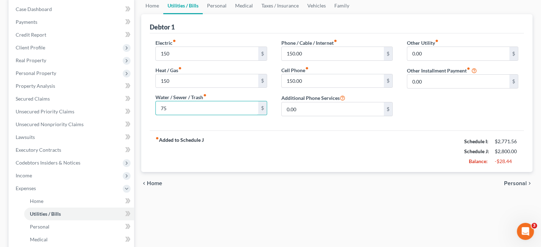
drag, startPoint x: 164, startPoint y: 108, endPoint x: 170, endPoint y: 89, distance: 19.7
click at [164, 108] on input "75" at bounding box center [207, 108] width 102 height 14
drag, startPoint x: 174, startPoint y: 59, endPoint x: 174, endPoint y: 52, distance: 7.1
click at [174, 59] on input "150" at bounding box center [207, 54] width 102 height 14
click at [173, 84] on input "150" at bounding box center [207, 81] width 102 height 14
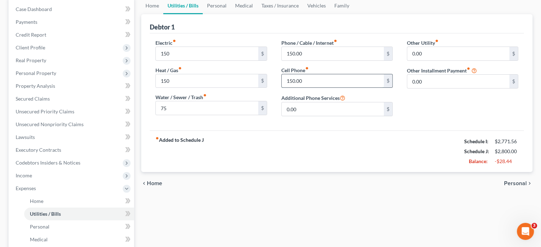
click at [302, 77] on input "150.00" at bounding box center [333, 81] width 102 height 14
click at [300, 56] on input "150.00" at bounding box center [333, 54] width 102 height 14
drag, startPoint x: 302, startPoint y: 79, endPoint x: 308, endPoint y: 76, distance: 7.2
click at [302, 79] on input "100" at bounding box center [333, 81] width 102 height 14
click at [278, 154] on div "fiber_manual_record Added to Schedule J Schedule I: $2,771.56 Schedule J: $2,75…" at bounding box center [337, 152] width 374 height 42
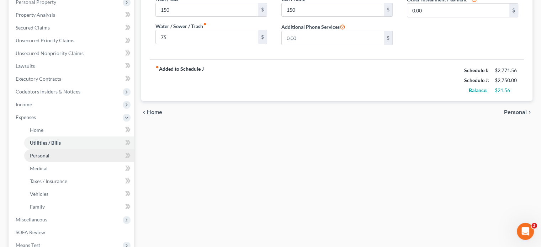
click at [49, 152] on link "Personal" at bounding box center [79, 155] width 110 height 13
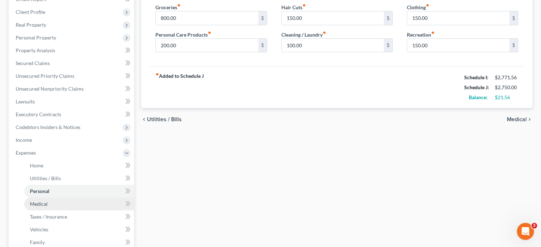
click at [51, 203] on link "Medical" at bounding box center [79, 204] width 110 height 13
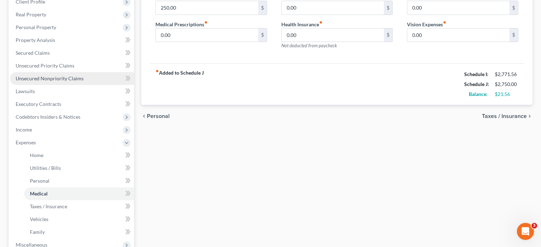
scroll to position [178, 0]
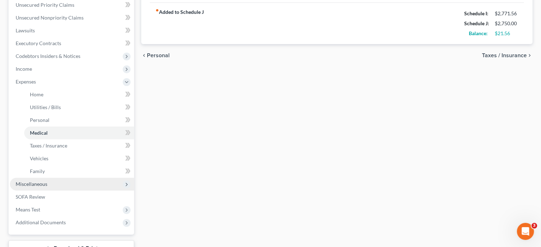
click at [36, 183] on span "Miscellaneous" at bounding box center [32, 184] width 32 height 6
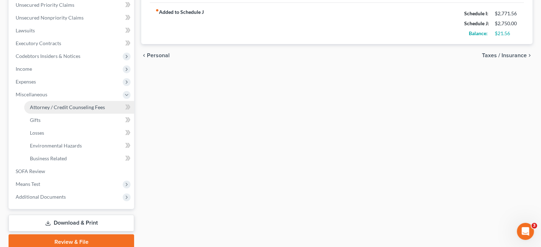
click at [56, 104] on span "Attorney / Credit Counseling Fees" at bounding box center [67, 107] width 75 height 6
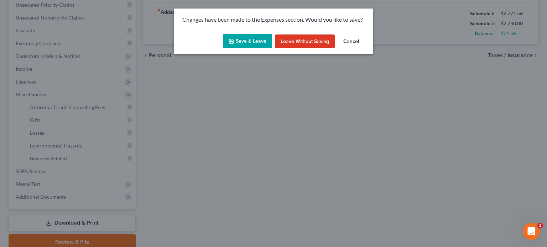
click at [245, 47] on button "Save & Leave" at bounding box center [247, 41] width 49 height 15
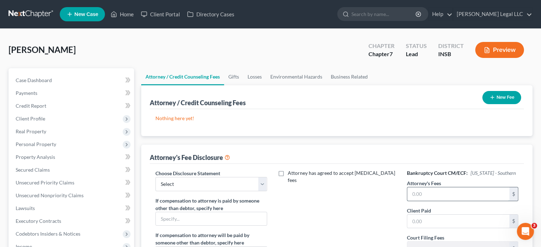
click at [435, 192] on input "text" at bounding box center [458, 195] width 102 height 14
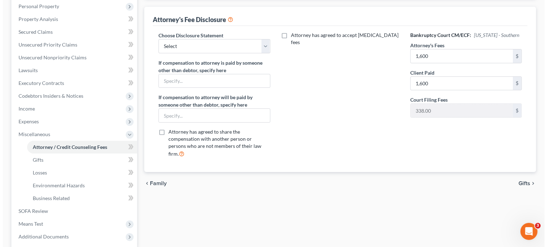
scroll to position [48, 0]
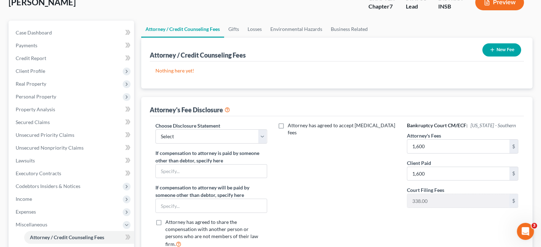
click at [515, 56] on div "New Fee" at bounding box center [502, 50] width 44 height 19
click at [511, 52] on button "New Fee" at bounding box center [502, 49] width 39 height 13
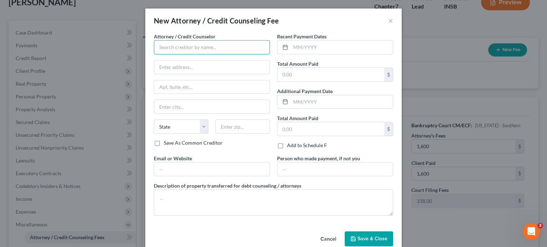
click at [208, 49] on input "text" at bounding box center [212, 47] width 116 height 14
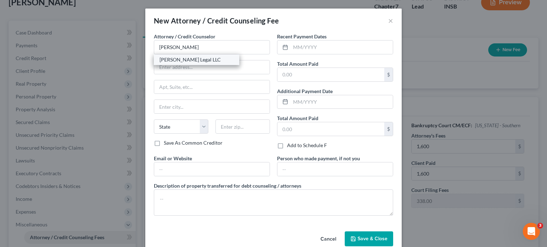
click at [179, 58] on div "[PERSON_NAME] Legal LLC" at bounding box center [196, 59] width 74 height 7
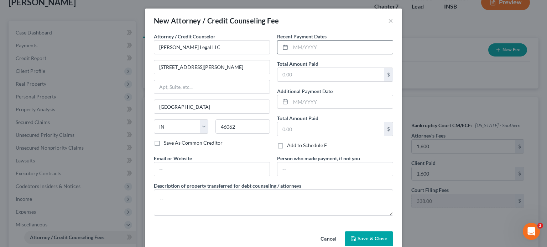
click at [284, 41] on div at bounding box center [283, 48] width 13 height 14
drag, startPoint x: 289, startPoint y: 44, endPoint x: 294, endPoint y: 44, distance: 5.0
click at [290, 44] on input "text" at bounding box center [341, 48] width 102 height 14
drag, startPoint x: 234, startPoint y: 169, endPoint x: 231, endPoint y: 175, distance: 6.4
click at [234, 169] on input "text" at bounding box center [211, 170] width 115 height 14
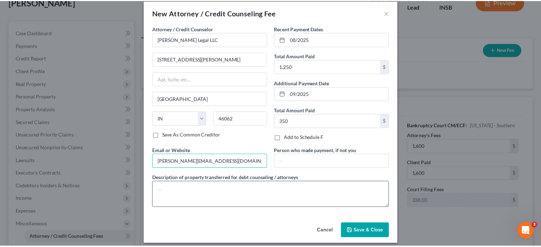
scroll to position [12, 0]
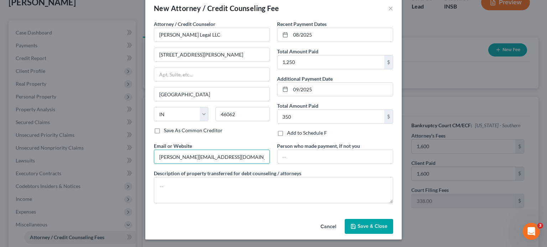
click at [357, 228] on span "Save & Close" at bounding box center [372, 226] width 30 height 6
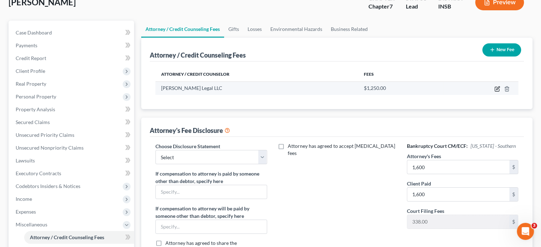
click at [497, 87] on icon "button" at bounding box center [498, 89] width 6 height 6
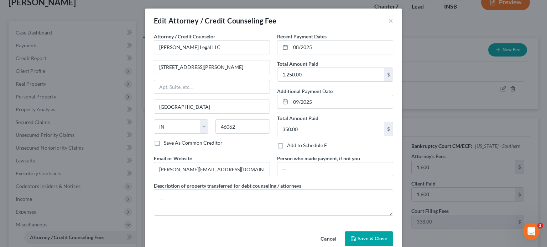
click at [361, 238] on span "Save & Close" at bounding box center [372, 239] width 30 height 6
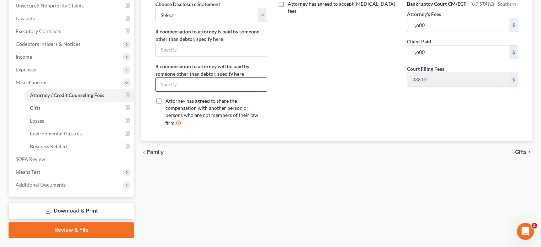
scroll to position [154, 0]
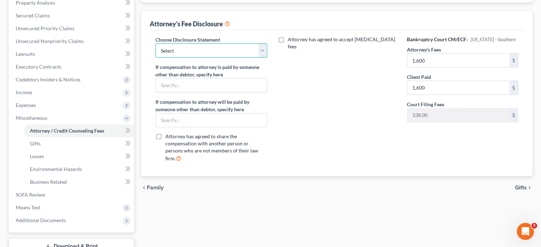
click at [178, 48] on select "Select Attorney Compensation Disclosure" at bounding box center [211, 50] width 111 height 14
click at [156, 43] on select "Select Attorney Compensation Disclosure" at bounding box center [211, 50] width 111 height 14
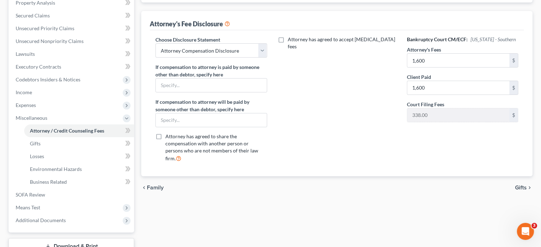
click at [300, 79] on div "Attorney has agreed to accept [MEDICAL_DATA] fees" at bounding box center [337, 102] width 126 height 132
click at [32, 196] on span "SOFA Review" at bounding box center [31, 195] width 30 height 6
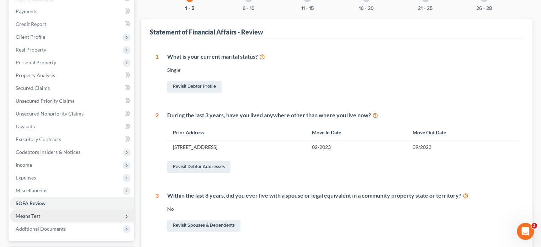
scroll to position [142, 0]
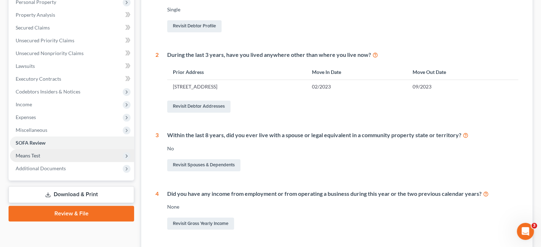
click at [53, 158] on span "Means Test" at bounding box center [72, 155] width 124 height 13
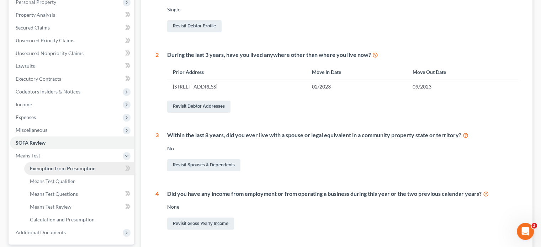
click at [54, 168] on span "Exemption from Presumption" at bounding box center [63, 168] width 66 height 6
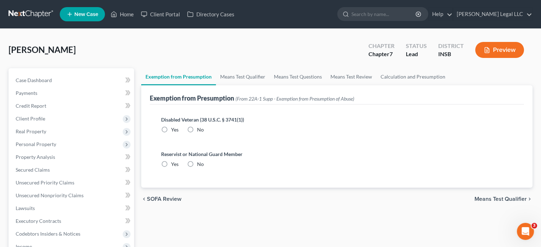
drag, startPoint x: 191, startPoint y: 126, endPoint x: 187, endPoint y: 156, distance: 30.5
click at [197, 126] on label "No" at bounding box center [200, 129] width 7 height 7
click at [200, 126] on input "No" at bounding box center [202, 128] width 5 height 5
click at [197, 162] on label "No" at bounding box center [200, 164] width 7 height 7
click at [200, 162] on input "No" at bounding box center [202, 163] width 5 height 5
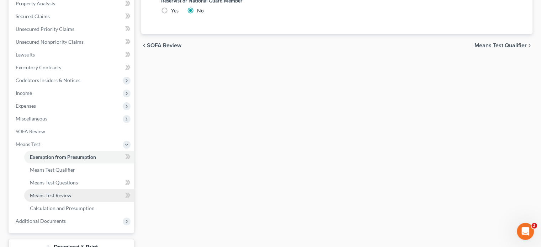
scroll to position [178, 0]
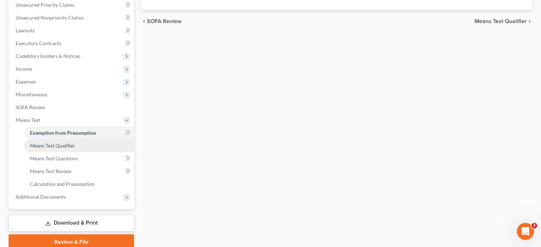
click at [65, 147] on span "Means Test Qualifier" at bounding box center [52, 146] width 45 height 6
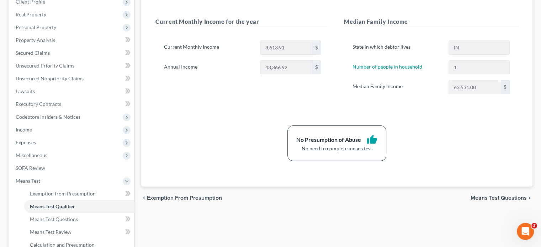
scroll to position [71, 0]
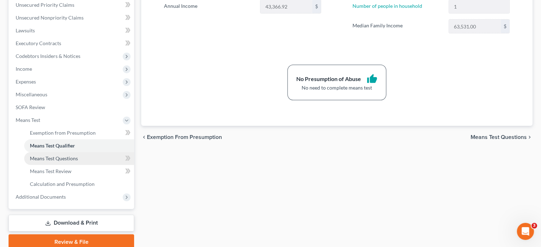
click at [70, 160] on span "Means Test Questions" at bounding box center [54, 159] width 48 height 6
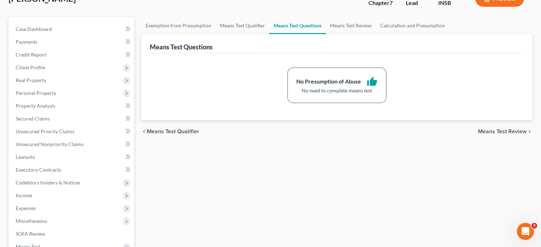
scroll to position [178, 0]
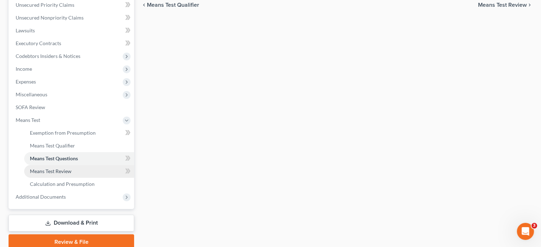
click at [81, 174] on link "Means Test Review" at bounding box center [79, 171] width 110 height 13
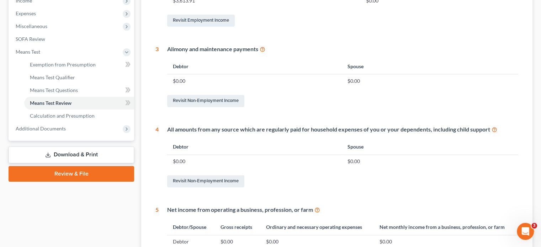
scroll to position [249, 0]
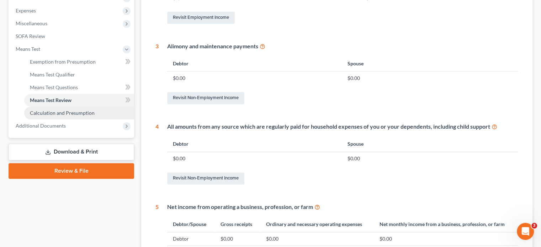
click at [30, 114] on span "Calculation and Presumption" at bounding box center [62, 113] width 65 height 6
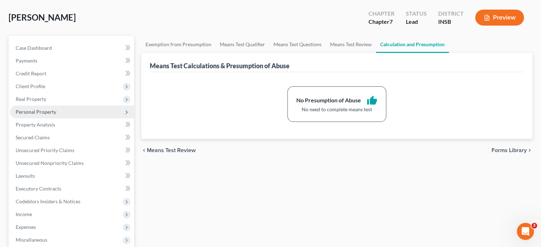
scroll to position [71, 0]
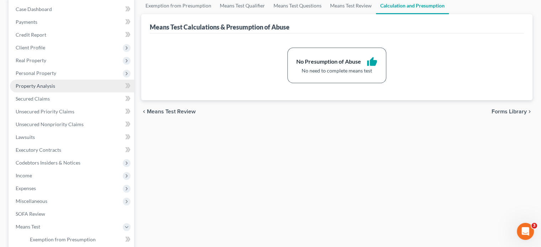
click at [27, 86] on span "Property Analysis" at bounding box center [36, 86] width 40 height 6
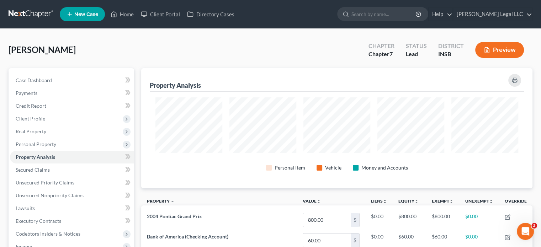
scroll to position [355770, 355498]
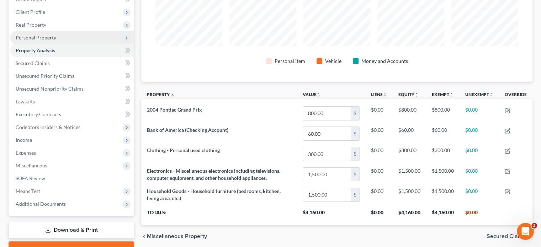
click at [29, 40] on span "Personal Property" at bounding box center [36, 38] width 41 height 6
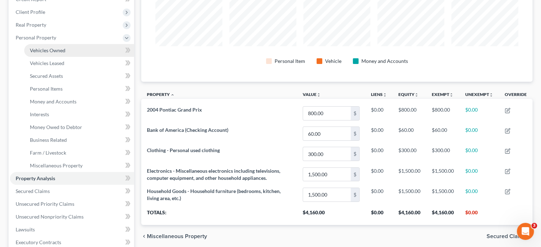
click at [41, 49] on span "Vehicles Owned" at bounding box center [48, 50] width 36 height 6
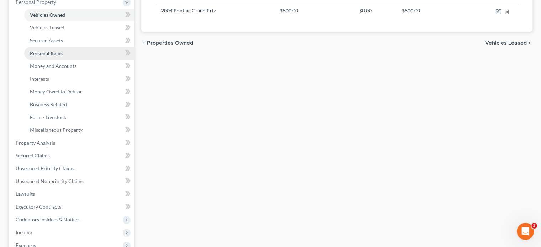
click at [40, 55] on span "Personal Items" at bounding box center [46, 53] width 33 height 6
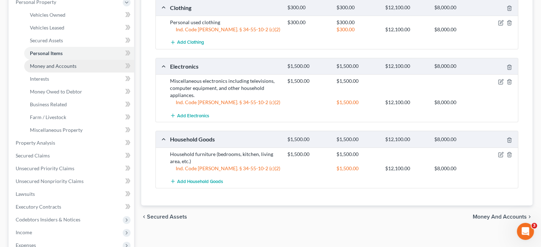
click at [65, 69] on link "Money and Accounts" at bounding box center [79, 66] width 110 height 13
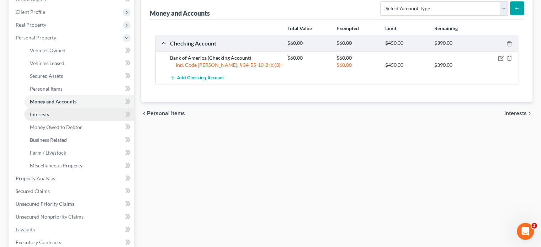
click at [55, 114] on link "Interests" at bounding box center [79, 114] width 110 height 13
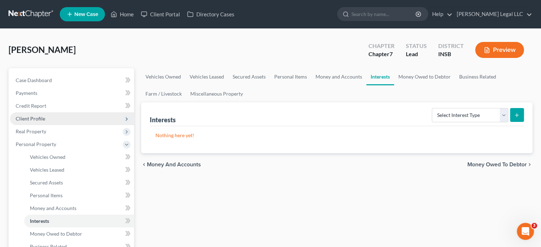
click at [31, 117] on span "Client Profile" at bounding box center [31, 119] width 30 height 6
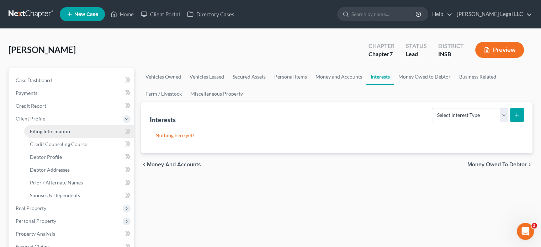
click at [35, 130] on span "Filing Information" at bounding box center [50, 131] width 40 height 6
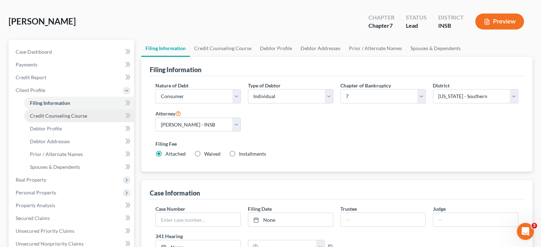
click at [43, 114] on span "Credit Counseling Course" at bounding box center [58, 116] width 57 height 6
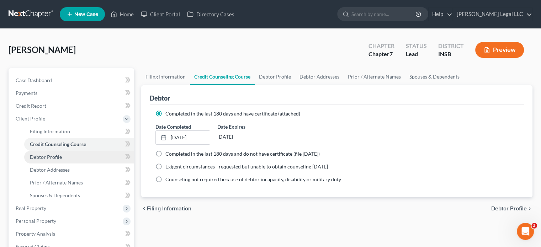
click at [59, 156] on span "Debtor Profile" at bounding box center [46, 157] width 32 height 6
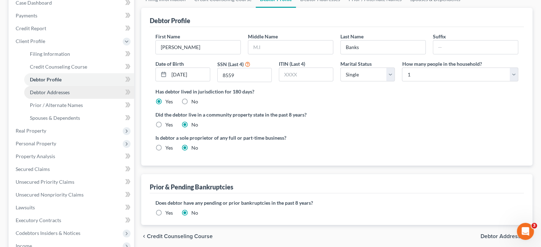
click at [64, 94] on span "Debtor Addresses" at bounding box center [50, 92] width 40 height 6
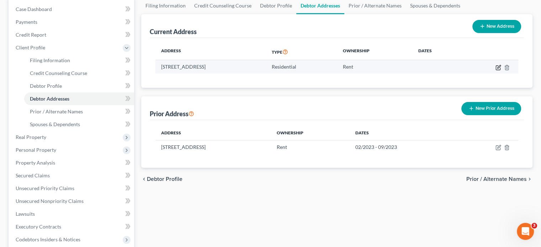
click at [498, 67] on icon "button" at bounding box center [499, 68] width 6 height 6
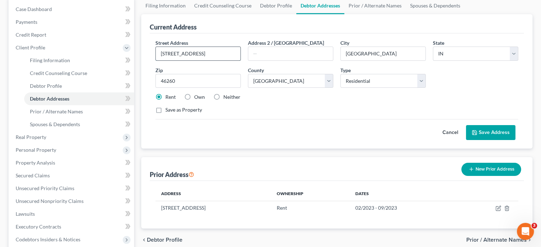
click at [212, 53] on input "[STREET_ADDRESS]" at bounding box center [198, 54] width 85 height 14
click at [214, 53] on input "[STREET_ADDRESS]" at bounding box center [198, 54] width 85 height 14
click at [189, 57] on input "[STREET_ADDRESS]" at bounding box center [198, 54] width 85 height 14
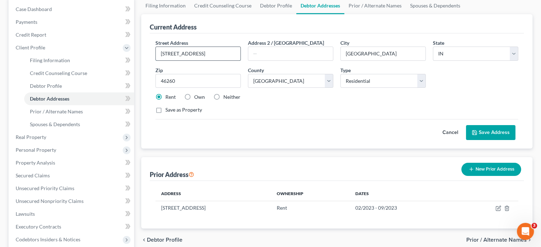
click at [189, 57] on input "[STREET_ADDRESS]" at bounding box center [198, 54] width 85 height 14
click at [449, 131] on button "Cancel" at bounding box center [450, 133] width 31 height 14
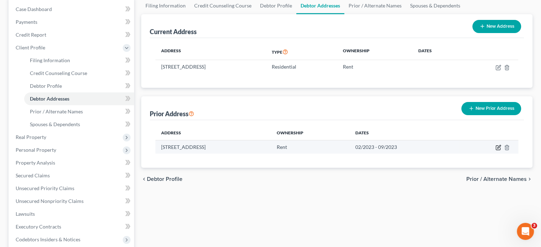
click at [498, 148] on icon "button" at bounding box center [499, 146] width 3 height 3
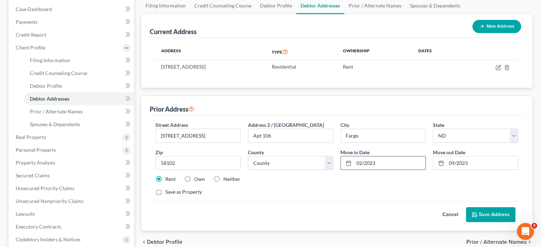
click at [361, 165] on input "02/2023" at bounding box center [390, 164] width 72 height 14
drag, startPoint x: 453, startPoint y: 161, endPoint x: 457, endPoint y: 170, distance: 10.0
click at [453, 161] on input "09/2023" at bounding box center [483, 164] width 72 height 14
click at [381, 167] on input "09/2023" at bounding box center [390, 164] width 72 height 14
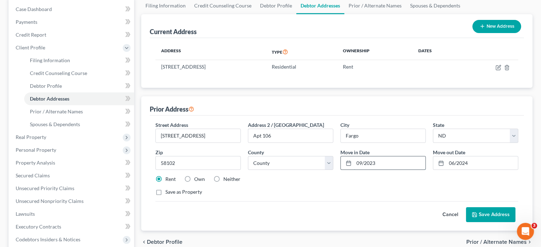
click at [381, 167] on input "09/2023" at bounding box center [390, 164] width 72 height 14
click at [497, 168] on input "06/2024" at bounding box center [483, 164] width 72 height 14
click at [498, 212] on button "Save Address" at bounding box center [490, 214] width 49 height 15
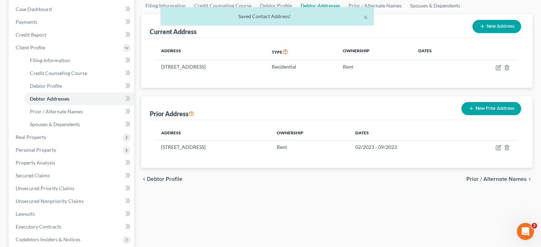
click at [492, 108] on button "New Prior Address" at bounding box center [492, 108] width 60 height 13
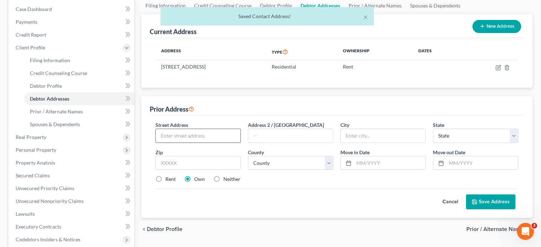
click at [192, 133] on input "text" at bounding box center [198, 136] width 85 height 14
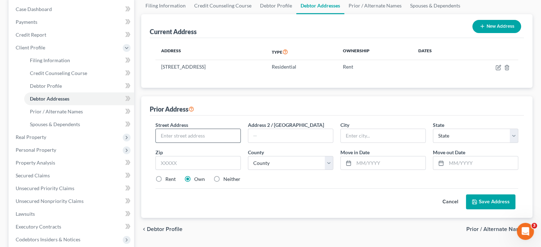
click at [176, 135] on input "text" at bounding box center [198, 136] width 85 height 14
click at [174, 136] on input "205" at bounding box center [198, 136] width 85 height 14
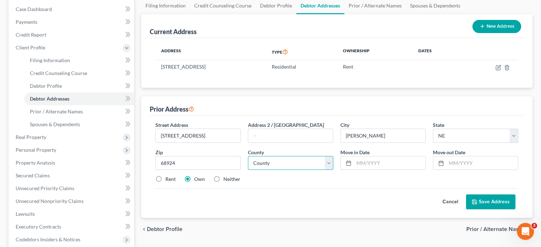
drag, startPoint x: 255, startPoint y: 162, endPoint x: 261, endPoint y: 165, distance: 6.5
click at [255, 162] on select "County [GEOGRAPHIC_DATA] [GEOGRAPHIC_DATA] [GEOGRAPHIC_DATA] [GEOGRAPHIC_DATA] …" at bounding box center [290, 163] width 85 height 14
click at [248, 156] on select "County [GEOGRAPHIC_DATA] [GEOGRAPHIC_DATA] [GEOGRAPHIC_DATA] [GEOGRAPHIC_DATA] …" at bounding box center [290, 163] width 85 height 14
click at [364, 157] on input "text" at bounding box center [390, 164] width 72 height 14
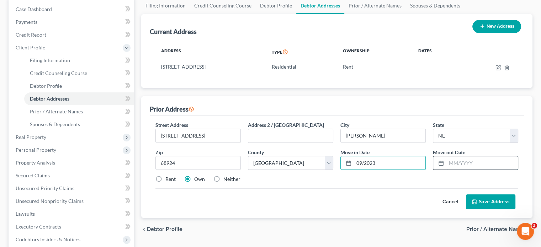
click at [473, 168] on input "text" at bounding box center [483, 164] width 72 height 14
click at [165, 180] on label "Rent" at bounding box center [170, 179] width 10 height 7
click at [168, 180] on input "Rent" at bounding box center [170, 178] width 5 height 5
click at [488, 202] on button "Save Address" at bounding box center [490, 202] width 49 height 15
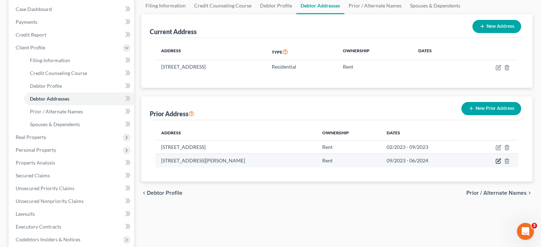
click at [498, 161] on icon "button" at bounding box center [499, 161] width 6 height 6
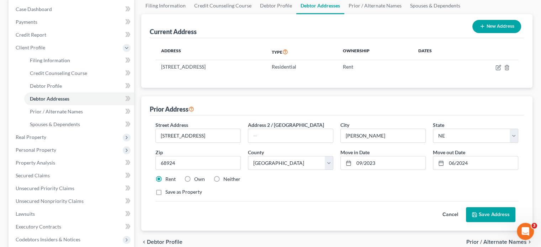
click at [454, 215] on button "Cancel" at bounding box center [450, 215] width 31 height 14
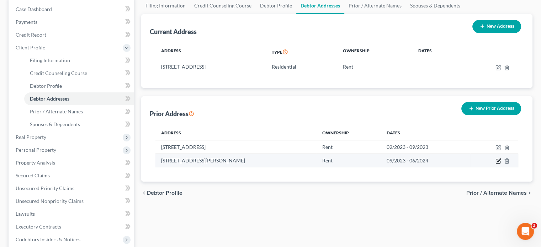
click at [498, 160] on icon "button" at bounding box center [499, 161] width 6 height 6
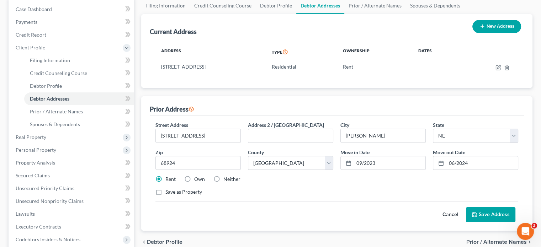
click at [487, 214] on button "Save Address" at bounding box center [490, 214] width 49 height 15
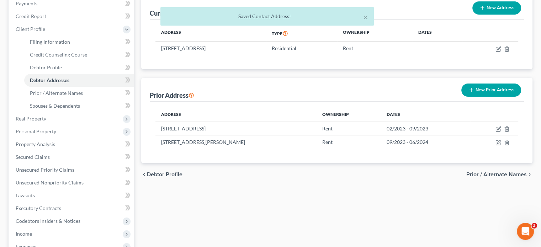
scroll to position [107, 0]
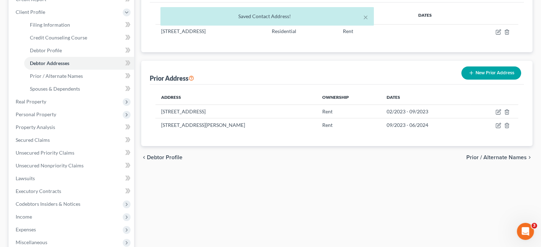
click at [489, 72] on button "New Prior Address" at bounding box center [492, 73] width 60 height 13
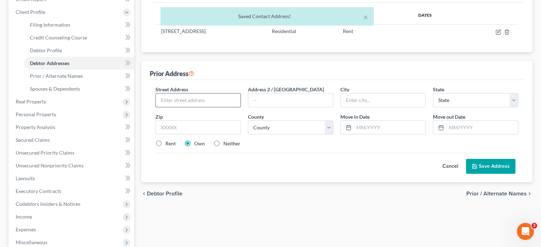
click at [188, 102] on input "text" at bounding box center [198, 101] width 85 height 14
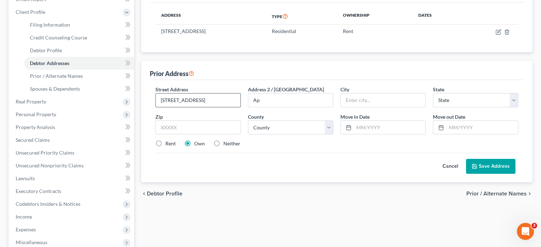
click at [187, 95] on input "[STREET_ADDRESS]" at bounding box center [198, 101] width 85 height 14
click at [184, 101] on input "[STREET_ADDRESS]" at bounding box center [198, 101] width 85 height 14
click at [184, 102] on input "[STREET_ADDRESS]" at bounding box center [198, 101] width 85 height 14
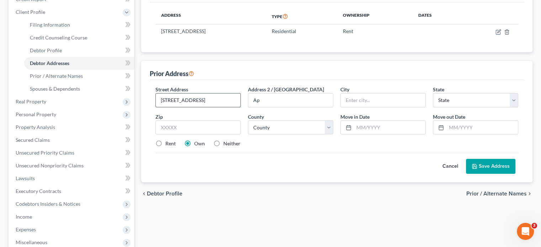
paste input "[STREET_ADDRESS]"
click at [276, 99] on input "Ap" at bounding box center [290, 101] width 85 height 14
click at [218, 125] on input "text" at bounding box center [198, 128] width 85 height 14
click at [311, 127] on select "County" at bounding box center [290, 128] width 85 height 14
click at [297, 170] on div "Cancel Save Address" at bounding box center [337, 163] width 363 height 21
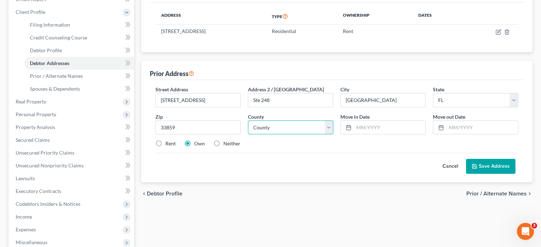
click at [275, 129] on select "County [GEOGRAPHIC_DATA] [GEOGRAPHIC_DATA] [GEOGRAPHIC_DATA] [GEOGRAPHIC_DATA] …" at bounding box center [290, 128] width 85 height 14
click at [248, 121] on select "County [GEOGRAPHIC_DATA] [GEOGRAPHIC_DATA] [GEOGRAPHIC_DATA] [GEOGRAPHIC_DATA] …" at bounding box center [290, 128] width 85 height 14
click at [364, 126] on input "text" at bounding box center [390, 128] width 72 height 14
click at [165, 144] on label "Rent" at bounding box center [170, 143] width 10 height 7
click at [168, 144] on input "Rent" at bounding box center [170, 142] width 5 height 5
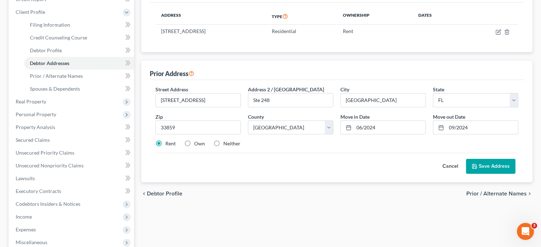
click at [484, 166] on button "Save Address" at bounding box center [490, 166] width 49 height 15
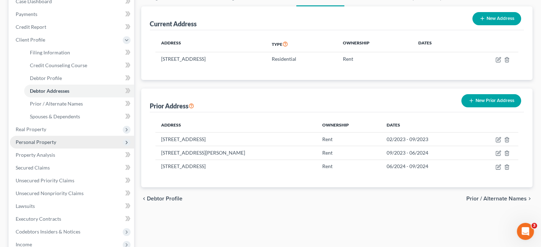
scroll to position [36, 0]
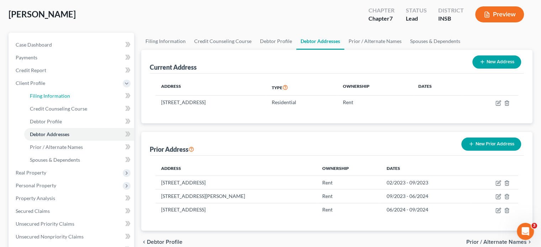
drag, startPoint x: 35, startPoint y: 98, endPoint x: 144, endPoint y: 124, distance: 112.4
click at [35, 98] on span "Filing Information" at bounding box center [50, 96] width 40 height 6
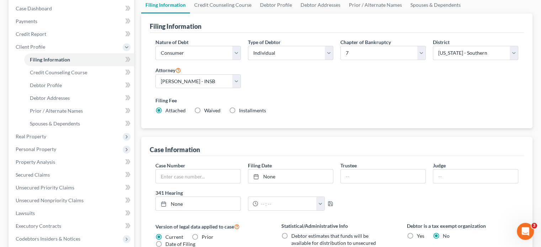
scroll to position [242, 0]
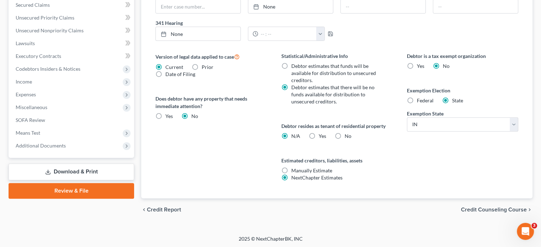
click at [417, 100] on label "Federal" at bounding box center [425, 100] width 17 height 7
click at [420, 100] on input "Federal" at bounding box center [422, 99] width 5 height 5
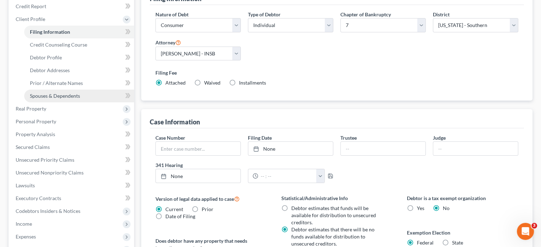
scroll to position [135, 0]
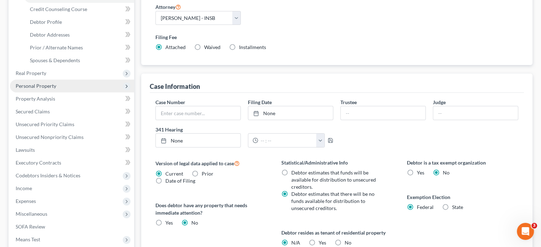
click at [36, 87] on span "Personal Property" at bounding box center [36, 86] width 41 height 6
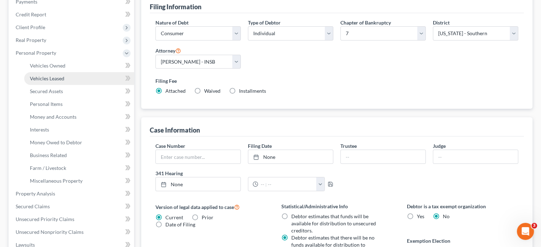
scroll to position [36, 0]
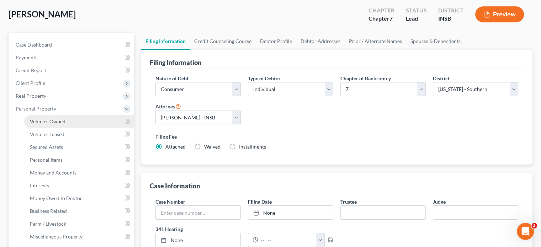
click at [51, 120] on span "Vehicles Owned" at bounding box center [48, 122] width 36 height 6
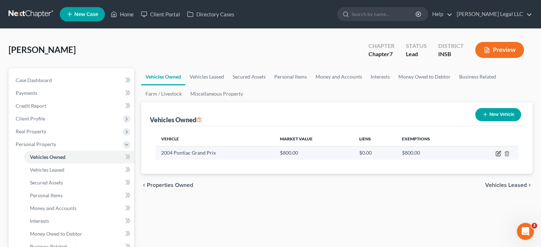
click at [496, 154] on icon "button" at bounding box center [498, 154] width 4 height 4
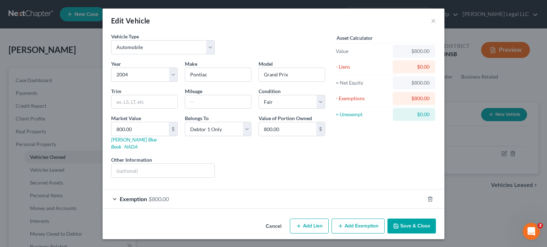
click at [256, 190] on div "Exemption $800.00" at bounding box center [263, 199] width 322 height 19
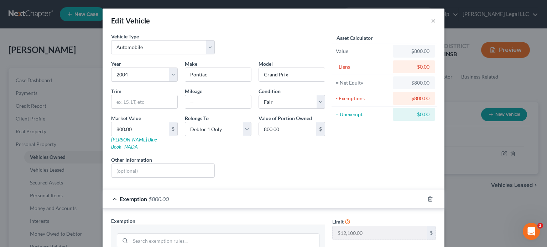
click at [221, 192] on div "Exemption $800.00" at bounding box center [263, 199] width 322 height 19
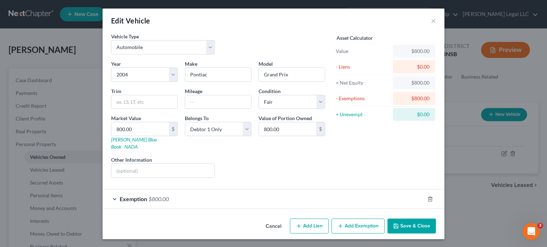
click at [221, 192] on div "Exemption $800.00" at bounding box center [263, 199] width 322 height 19
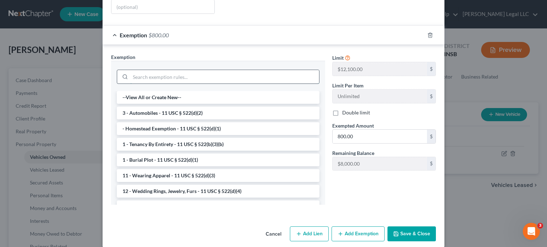
drag, startPoint x: 153, startPoint y: 69, endPoint x: 154, endPoint y: 65, distance: 3.8
click at [154, 70] on input "search" at bounding box center [224, 77] width 189 height 14
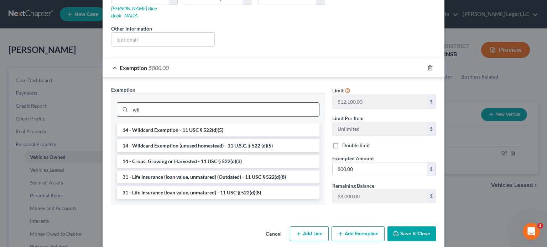
scroll to position [130, 0]
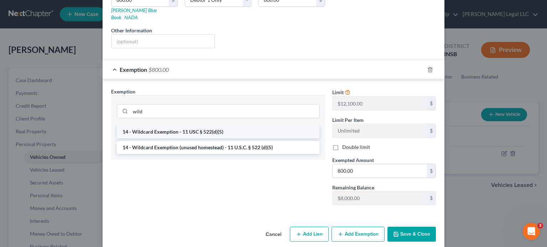
click at [175, 126] on li "14 - Wildcard Exemption - 11 USC § 522(d)(5)" at bounding box center [218, 132] width 203 height 13
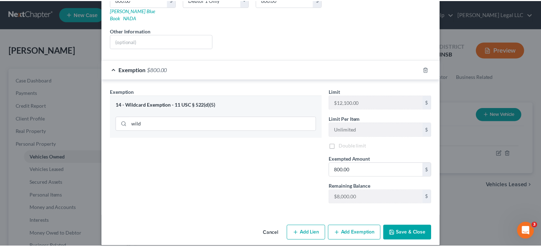
scroll to position [128, 0]
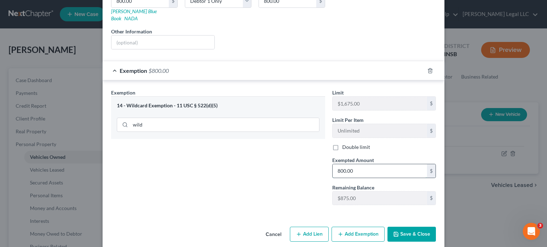
click at [366, 164] on input "800.00" at bounding box center [379, 171] width 94 height 14
click at [281, 175] on div "Exemption Set must be selected for CA. Exemption * 14 - Wildcard Exemption - 11…" at bounding box center [217, 150] width 221 height 122
click at [404, 227] on button "Save & Close" at bounding box center [411, 234] width 48 height 15
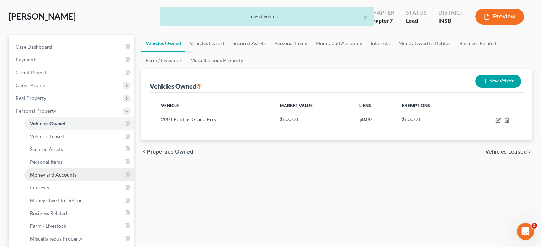
scroll to position [71, 0]
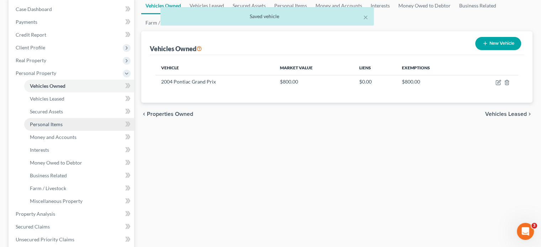
click at [58, 123] on span "Personal Items" at bounding box center [46, 124] width 33 height 6
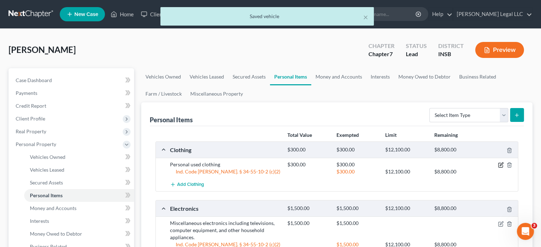
click at [501, 165] on icon "button" at bounding box center [501, 164] width 3 height 3
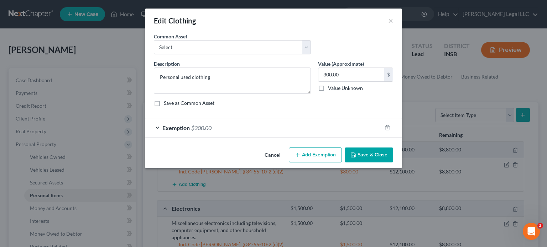
click at [221, 127] on div "Exemption $300.00" at bounding box center [263, 128] width 236 height 19
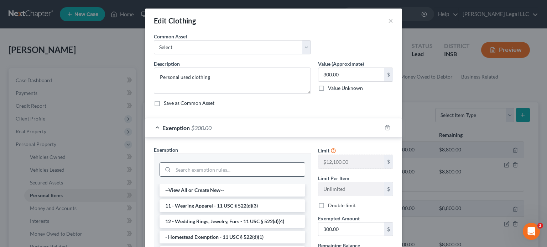
drag, startPoint x: 205, startPoint y: 169, endPoint x: 201, endPoint y: 169, distance: 3.6
click at [204, 169] on input "search" at bounding box center [239, 170] width 132 height 14
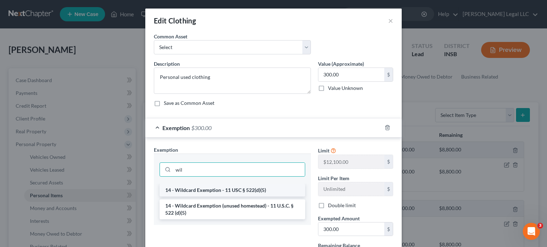
click at [203, 188] on li "14 - Wildcard Exemption - 11 USC § 522(d)(5)" at bounding box center [232, 190] width 146 height 13
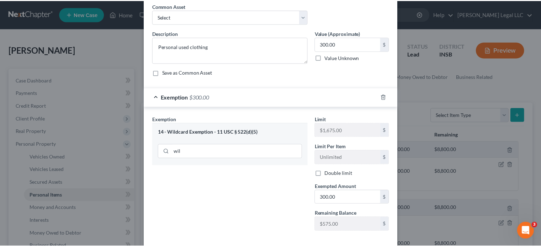
scroll to position [65, 0]
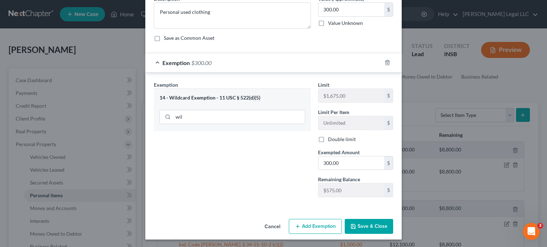
click at [366, 224] on button "Save & Close" at bounding box center [369, 226] width 48 height 15
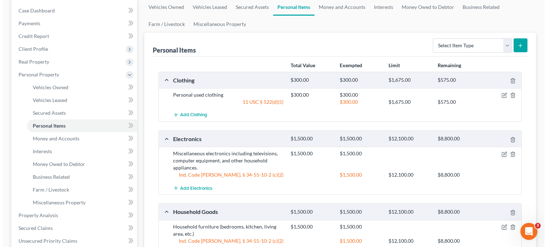
scroll to position [71, 0]
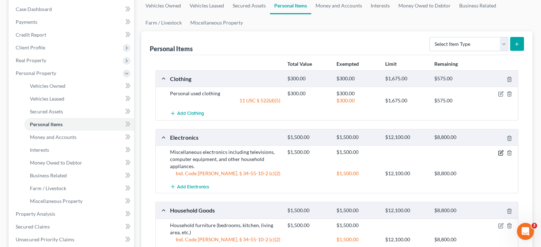
click at [502, 154] on icon "button" at bounding box center [501, 153] width 6 height 6
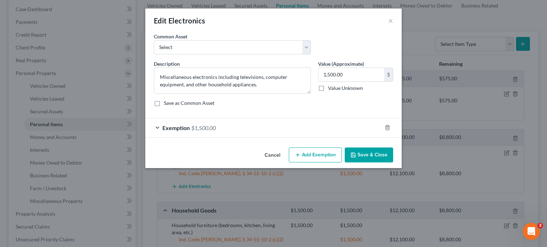
click at [179, 127] on span "Exemption" at bounding box center [175, 128] width 27 height 7
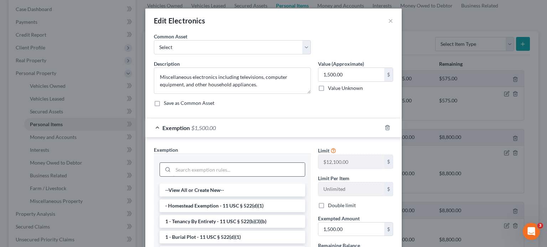
click at [205, 175] on input "search" at bounding box center [239, 170] width 132 height 14
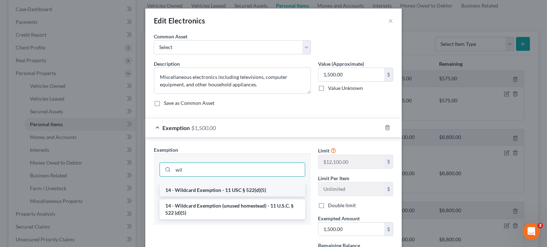
click at [209, 188] on li "14 - Wildcard Exemption - 11 USC § 522(d)(5)" at bounding box center [232, 190] width 146 height 13
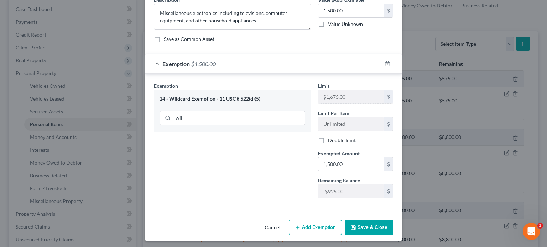
scroll to position [65, 0]
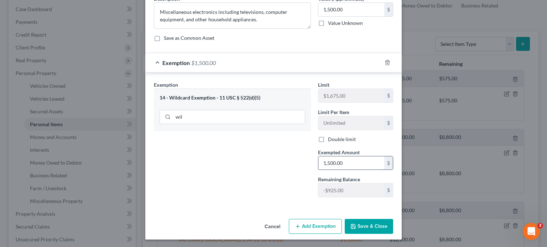
click at [353, 163] on input "1,500.00" at bounding box center [351, 164] width 66 height 14
click at [334, 162] on input "0" at bounding box center [351, 164] width 66 height 14
click at [334, 163] on input "0" at bounding box center [351, 164] width 66 height 14
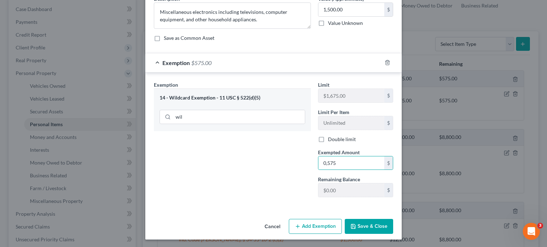
drag, startPoint x: 261, startPoint y: 176, endPoint x: 246, endPoint y: 163, distance: 20.0
click at [261, 176] on div "Exemption Set must be selected for CA. Exemption * 14 - Wildcard Exemption - 11…" at bounding box center [232, 142] width 164 height 122
click at [329, 231] on button "Add Exemption" at bounding box center [315, 226] width 53 height 15
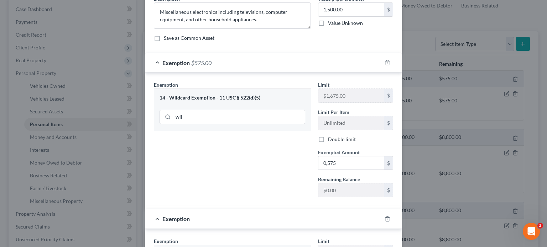
scroll to position [172, 0]
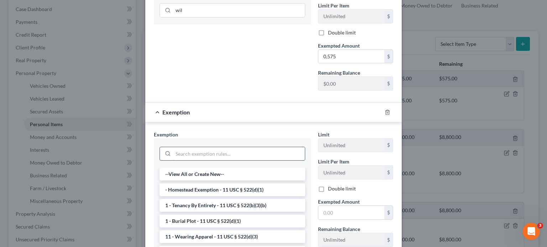
click at [189, 148] on input "search" at bounding box center [239, 154] width 132 height 14
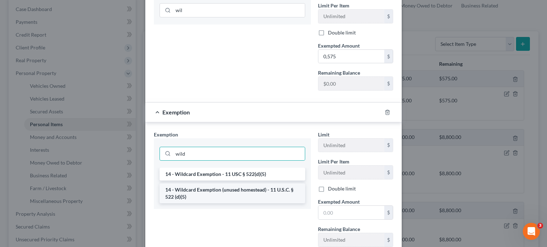
click at [190, 190] on li "14 - Wildcard Exemption (unused homestead) - 11 U.S.C. § 522 (d)(5)" at bounding box center [232, 194] width 146 height 20
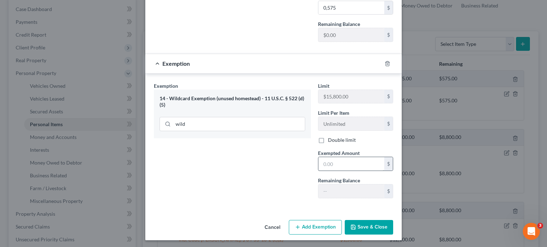
scroll to position [78, 0]
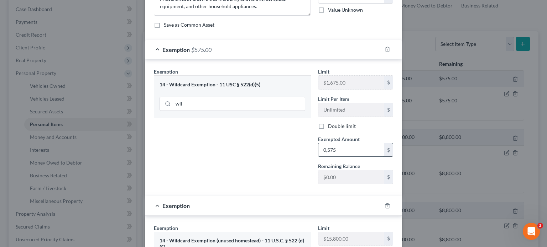
click at [324, 149] on input "0,575" at bounding box center [351, 150] width 66 height 14
click at [325, 150] on input "0,575" at bounding box center [351, 150] width 66 height 14
click at [326, 151] on input "0,575" at bounding box center [351, 150] width 66 height 14
click at [211, 163] on div "Exemption Set must be selected for CA. Exemption * 14 - Wildcard Exemption - 11…" at bounding box center [232, 129] width 164 height 122
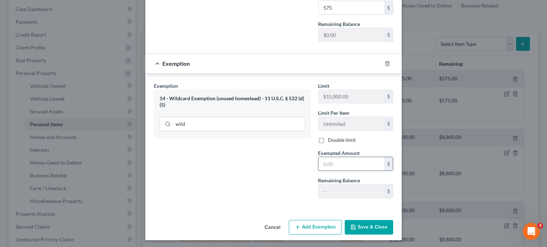
click at [335, 166] on input "text" at bounding box center [351, 164] width 66 height 14
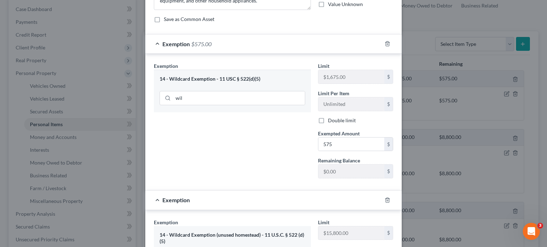
scroll to position [214, 0]
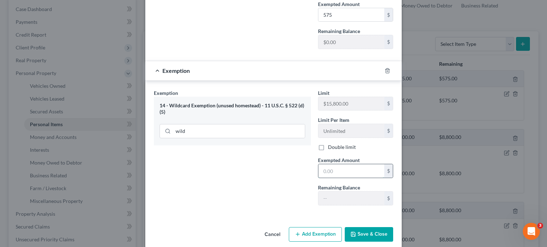
click at [334, 170] on input "text" at bounding box center [351, 171] width 66 height 14
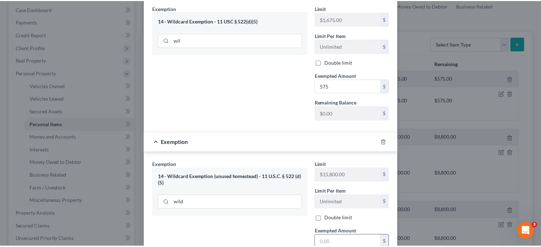
scroll to position [221, 0]
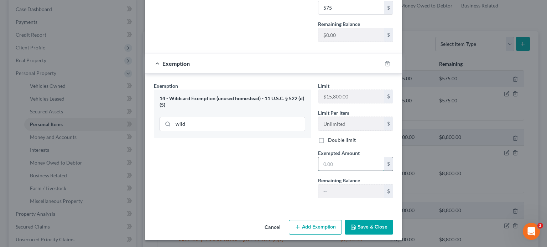
click at [335, 159] on input "text" at bounding box center [351, 164] width 66 height 14
click at [353, 225] on icon "button" at bounding box center [353, 227] width 4 height 4
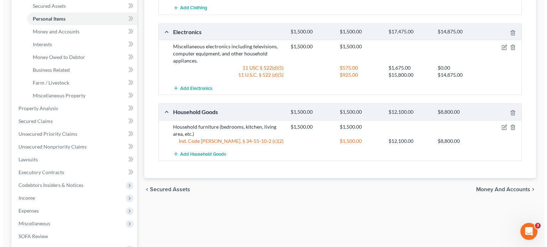
scroll to position [178, 0]
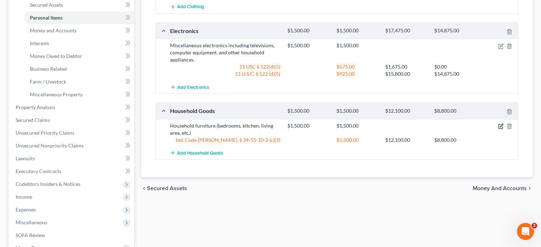
click at [501, 125] on icon "button" at bounding box center [501, 125] width 3 height 3
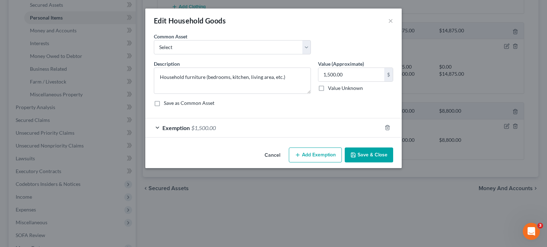
click at [214, 126] on span "$1,500.00" at bounding box center [203, 128] width 25 height 7
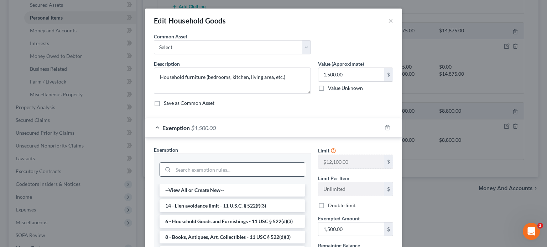
click at [195, 168] on input "search" at bounding box center [239, 170] width 132 height 14
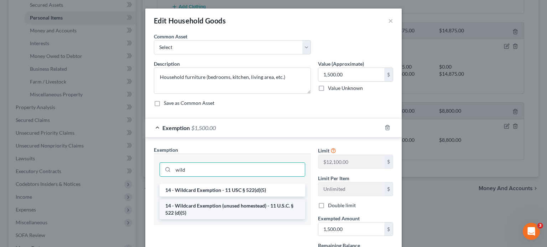
click at [189, 215] on li "14 - Wildcard Exemption (unused homestead) - 11 U.S.C. § 522 (d)(5)" at bounding box center [232, 210] width 146 height 20
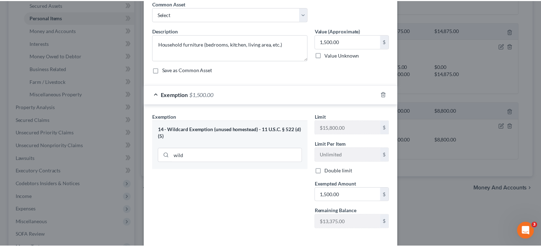
scroll to position [65, 0]
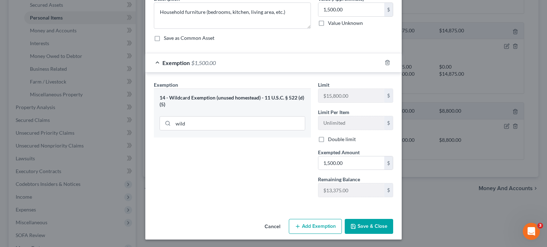
click at [361, 226] on button "Save & Close" at bounding box center [369, 226] width 48 height 15
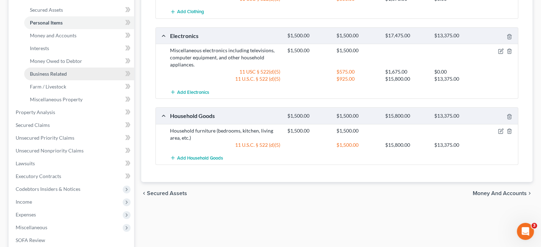
scroll to position [142, 0]
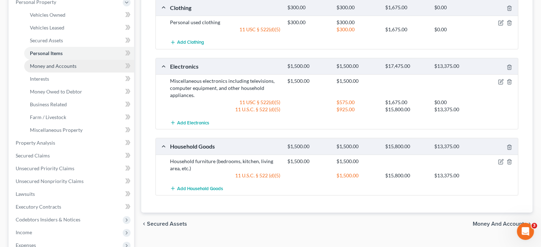
click at [51, 69] on link "Money and Accounts" at bounding box center [79, 66] width 110 height 13
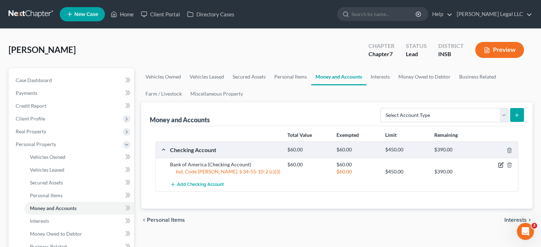
click at [500, 165] on icon "button" at bounding box center [501, 164] width 3 height 3
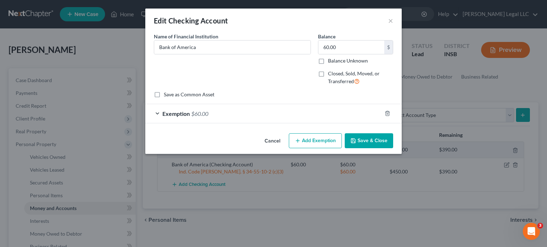
click at [246, 119] on div "Exemption $60.00" at bounding box center [263, 113] width 236 height 19
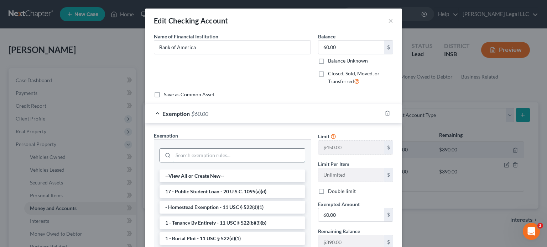
click at [205, 156] on input "search" at bounding box center [239, 156] width 132 height 14
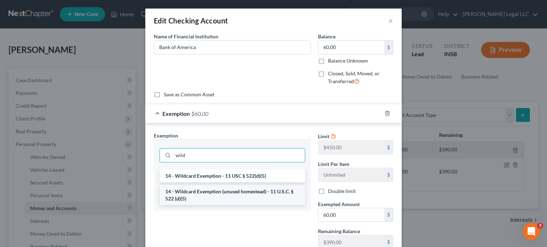
click at [230, 197] on li "14 - Wildcard Exemption (unused homestead) - 11 U.S.C. § 522 (d)(5)" at bounding box center [232, 195] width 146 height 20
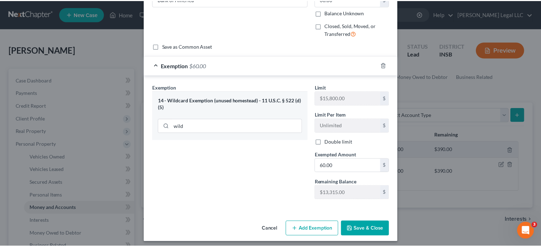
scroll to position [51, 0]
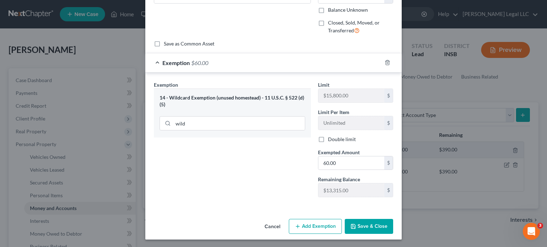
click at [361, 226] on button "Save & Close" at bounding box center [369, 226] width 48 height 15
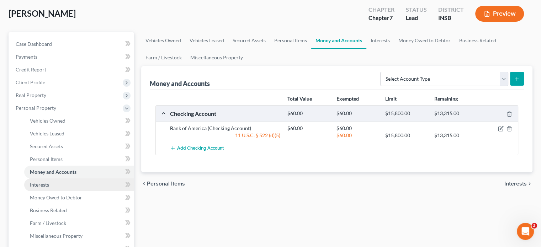
scroll to position [71, 0]
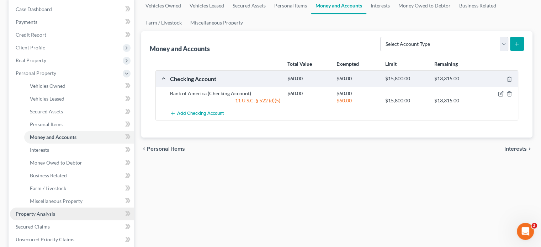
click at [43, 209] on link "Property Analysis" at bounding box center [72, 214] width 124 height 13
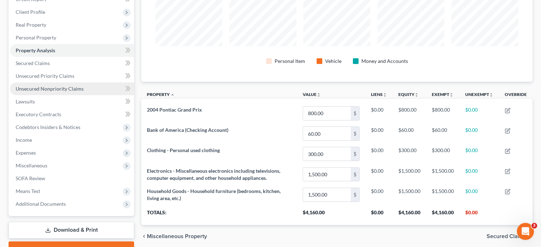
scroll to position [355770, 355498]
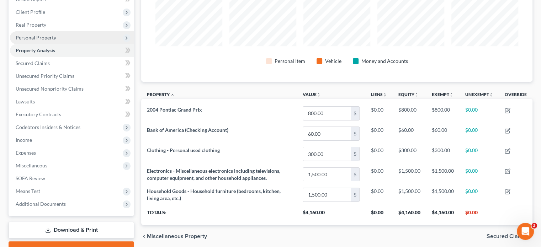
click at [41, 38] on span "Personal Property" at bounding box center [36, 38] width 41 height 6
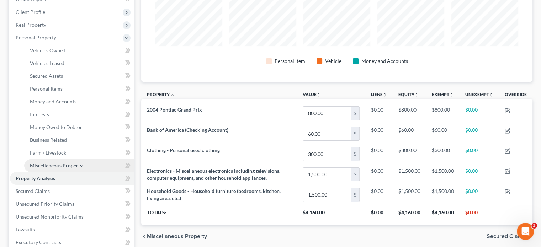
click at [52, 165] on span "Miscellaneous Property" at bounding box center [56, 166] width 53 height 6
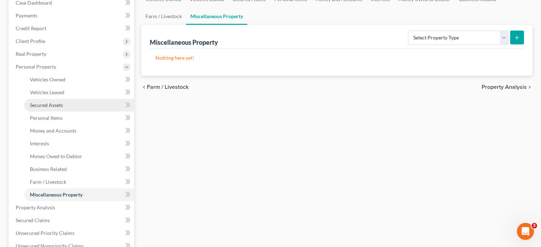
scroll to position [17, 0]
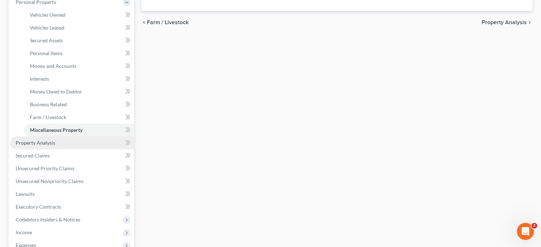
click at [37, 145] on span "Property Analysis" at bounding box center [36, 143] width 40 height 6
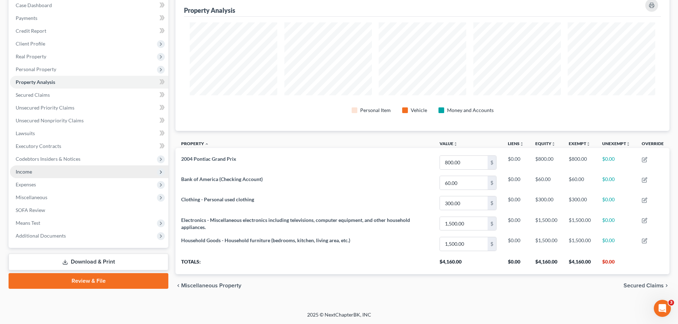
click at [32, 172] on span "Income" at bounding box center [89, 171] width 158 height 13
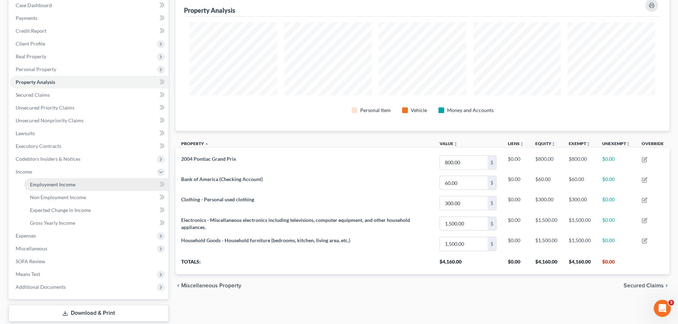
click at [35, 185] on span "Employment Income" at bounding box center [53, 185] width 46 height 6
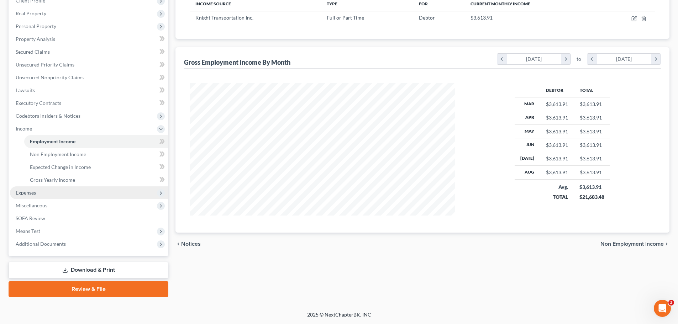
click at [27, 196] on span "Expenses" at bounding box center [89, 192] width 158 height 13
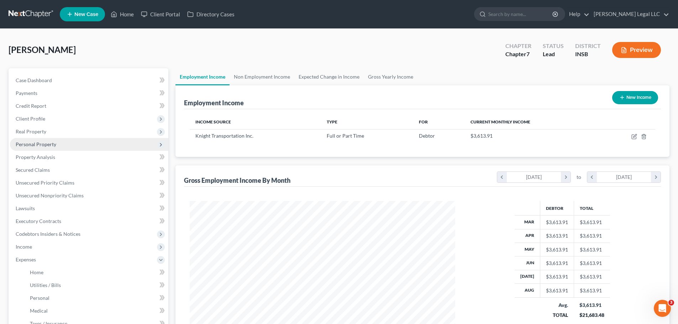
click at [46, 143] on span "Personal Property" at bounding box center [36, 144] width 41 height 6
click at [42, 150] on span "Personal Property" at bounding box center [89, 144] width 158 height 13
click at [42, 156] on span "Vehicles Owned" at bounding box center [48, 157] width 36 height 6
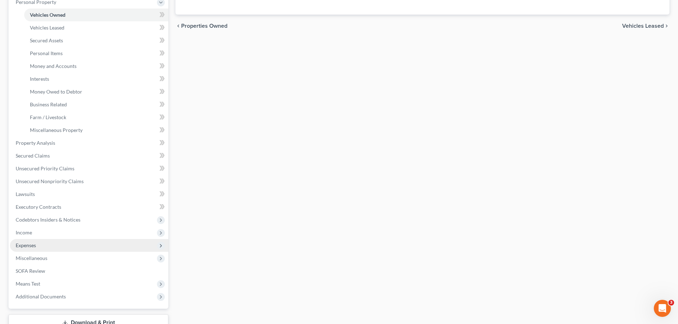
click at [29, 246] on span "Expenses" at bounding box center [26, 245] width 20 height 6
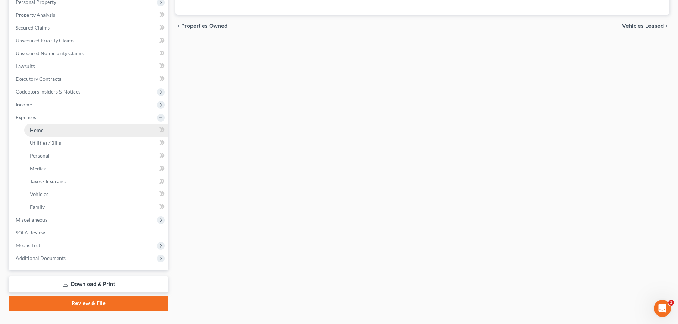
click at [49, 131] on link "Home" at bounding box center [96, 130] width 144 height 13
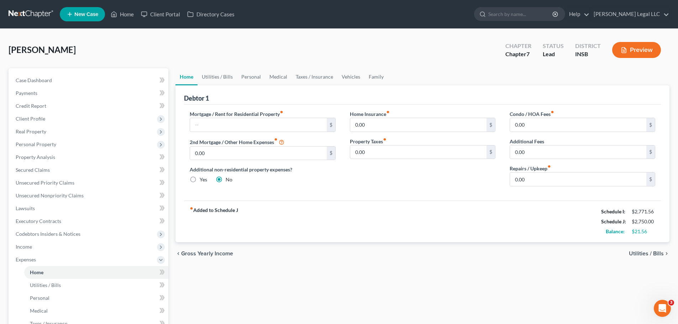
click at [325, 192] on div "Mortgage / Rent for Residential Property fiber_manual_record $ 2nd Mortgage / O…" at bounding box center [263, 151] width 160 height 82
click at [34, 247] on link "Personal" at bounding box center [96, 298] width 144 height 13
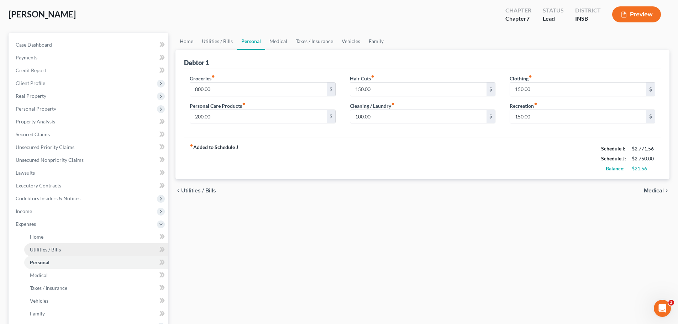
click at [43, 247] on span "Utilities / Bills" at bounding box center [45, 250] width 31 height 6
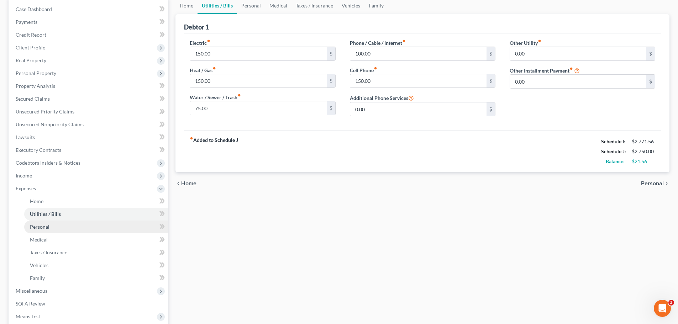
click at [41, 225] on span "Personal" at bounding box center [40, 227] width 20 height 6
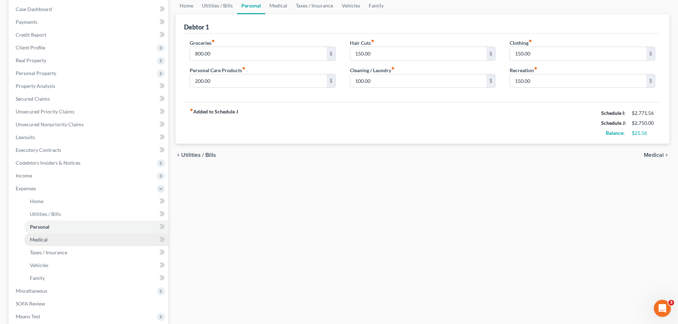
click at [74, 241] on link "Medical" at bounding box center [96, 239] width 144 height 13
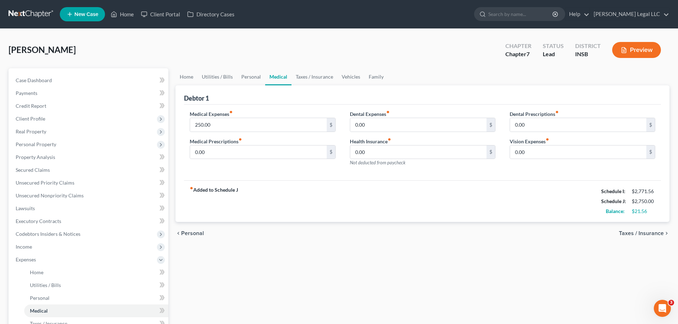
click at [300, 201] on div "fiber_manual_record Added to Schedule J Schedule I: $2,771.56 Schedule J: $2,75…" at bounding box center [422, 201] width 477 height 42
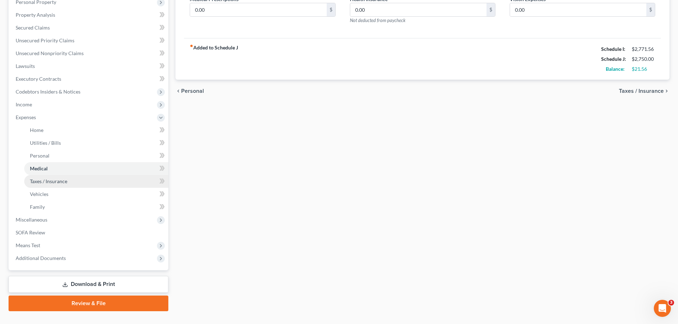
click at [47, 178] on link "Taxes / Insurance" at bounding box center [96, 181] width 144 height 13
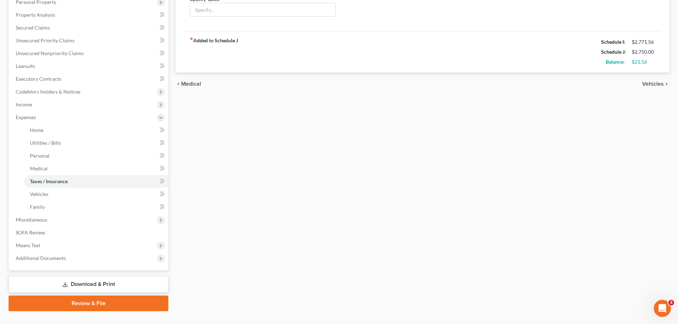
click at [102, 247] on link "Download & Print" at bounding box center [89, 284] width 160 height 17
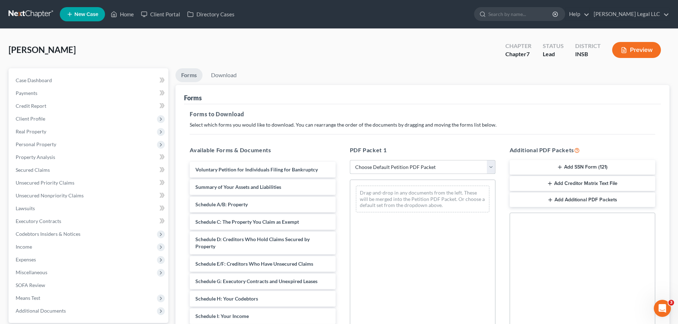
click at [352, 170] on select "Choose Default Petition PDF Packet Complete Bankruptcy Petition (all forms and …" at bounding box center [423, 167] width 146 height 14
click at [350, 160] on select "Choose Default Petition PDF Packet Complete Bankruptcy Petition (all forms and …" at bounding box center [423, 167] width 146 height 14
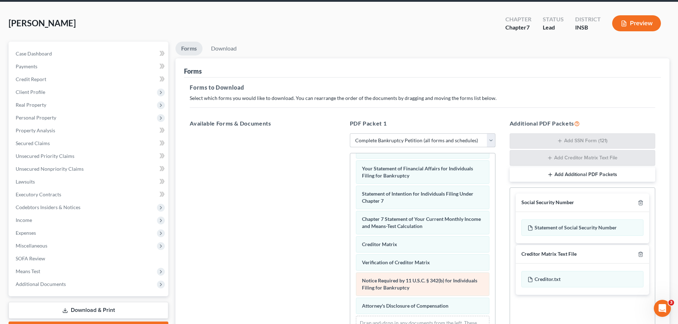
scroll to position [116, 0]
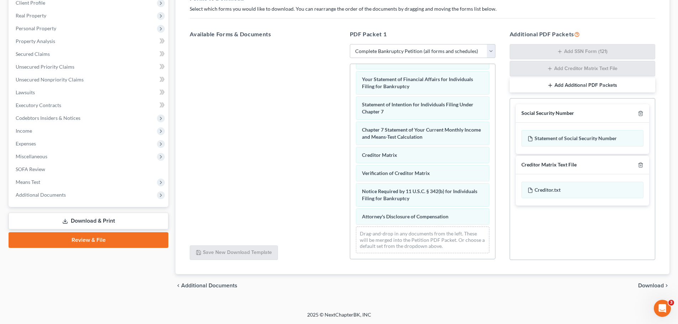
click at [541, 247] on span "Download" at bounding box center [651, 286] width 26 height 6
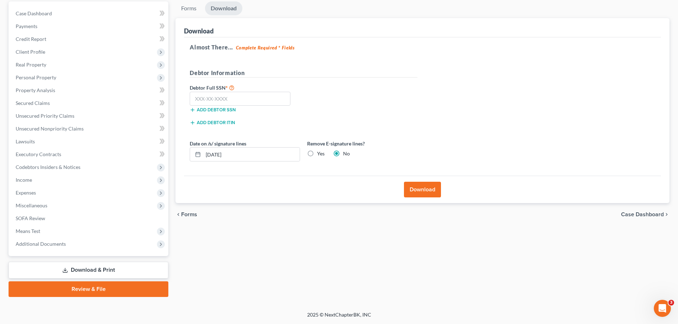
scroll to position [67, 0]
click at [317, 156] on label "Yes" at bounding box center [320, 153] width 7 height 7
click at [320, 155] on input "Yes" at bounding box center [322, 152] width 5 height 5
click at [430, 191] on button "Download" at bounding box center [422, 190] width 37 height 16
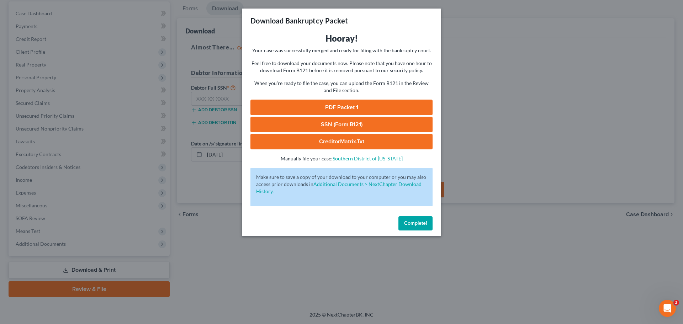
click at [364, 110] on link "PDF Packet 1" at bounding box center [342, 108] width 182 height 16
click at [410, 223] on span "Complete!" at bounding box center [415, 223] width 23 height 6
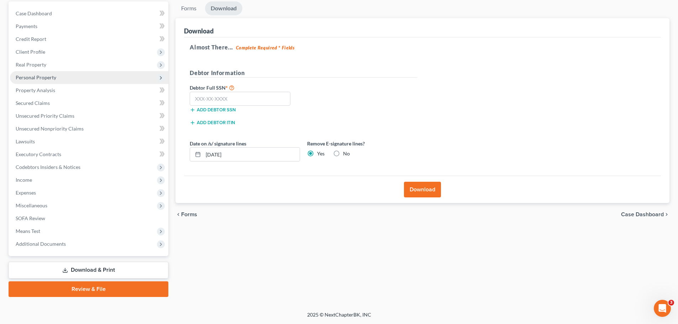
scroll to position [0, 0]
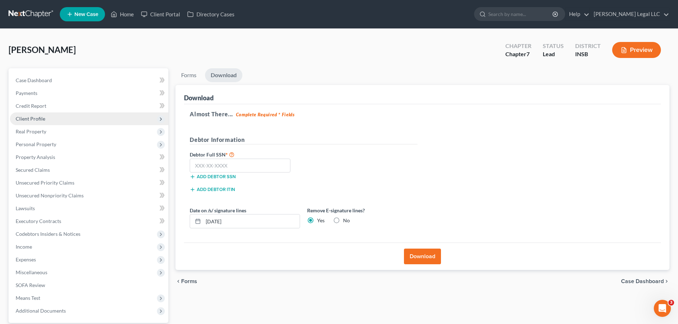
click at [41, 120] on span "Client Profile" at bounding box center [31, 119] width 30 height 6
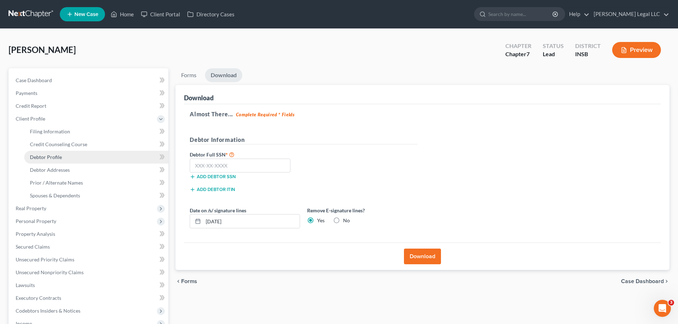
click at [48, 156] on span "Debtor Profile" at bounding box center [46, 157] width 32 height 6
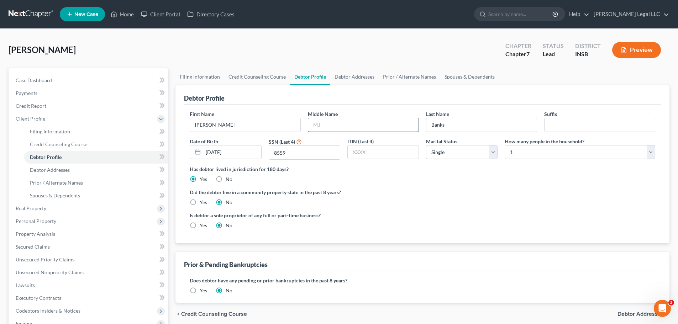
click at [332, 122] on input "text" at bounding box center [363, 125] width 110 height 14
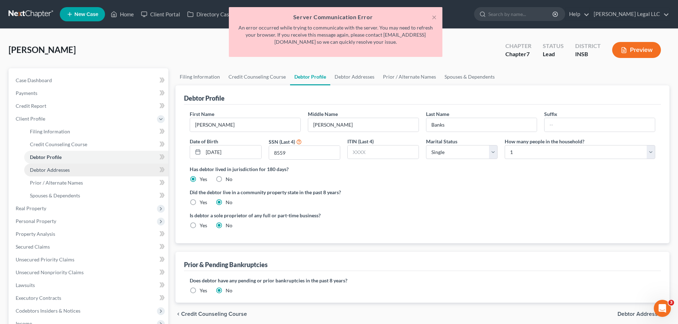
click at [92, 169] on link "Debtor Addresses" at bounding box center [96, 170] width 144 height 13
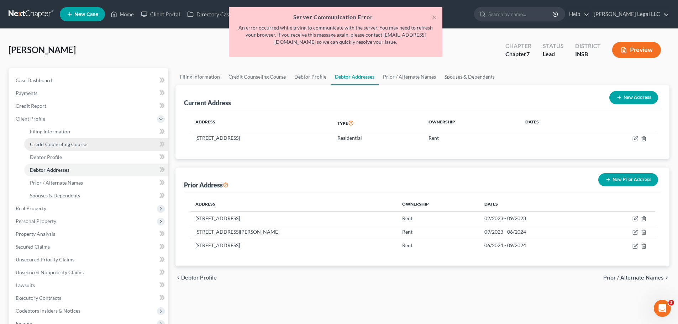
click at [64, 148] on link "Credit Counseling Course" at bounding box center [96, 144] width 144 height 13
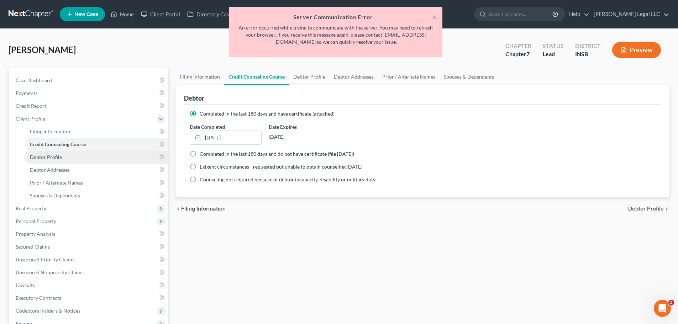
click at [58, 160] on span "Debtor Profile" at bounding box center [46, 157] width 32 height 6
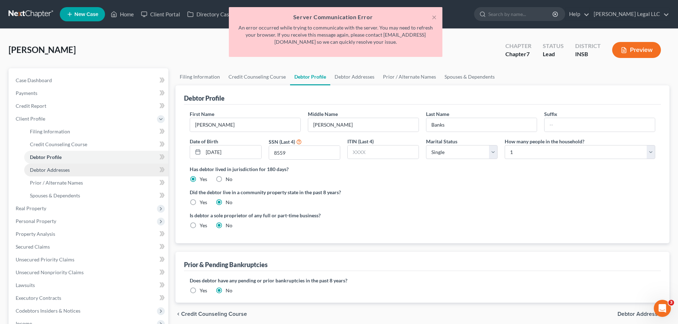
click at [57, 170] on span "Debtor Addresses" at bounding box center [50, 170] width 40 height 6
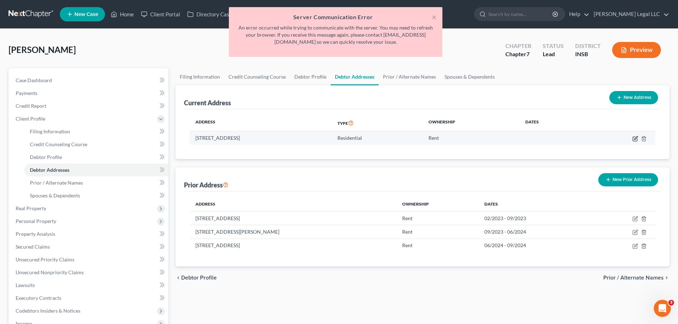
click at [541, 140] on icon "button" at bounding box center [635, 139] width 6 height 6
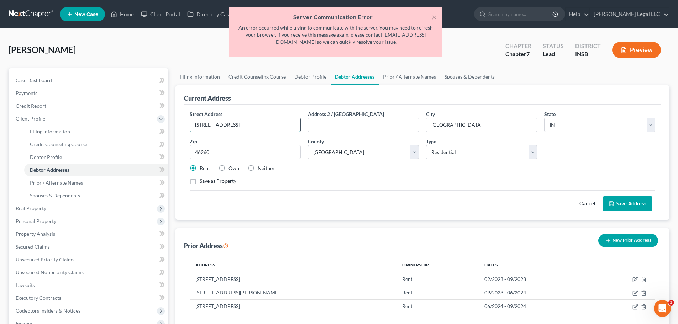
click at [288, 125] on input "[STREET_ADDRESS]" at bounding box center [245, 125] width 110 height 14
click at [541, 241] on button "New Prior Address" at bounding box center [628, 240] width 60 height 13
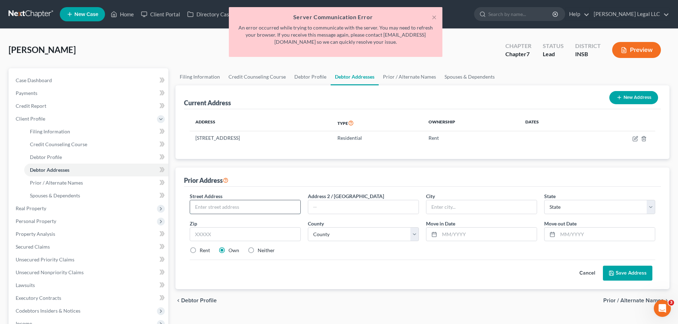
click at [262, 205] on input "text" at bounding box center [245, 207] width 110 height 14
paste input "[STREET_ADDRESS]"
click at [342, 205] on input "text" at bounding box center [363, 207] width 110 height 14
click at [240, 237] on input "text" at bounding box center [245, 234] width 111 height 14
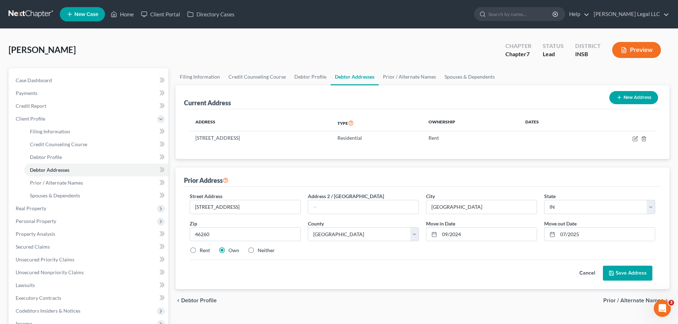
click at [200, 247] on label "Rent" at bounding box center [205, 250] width 10 height 7
click at [203, 247] on input "Rent" at bounding box center [205, 249] width 5 height 5
click at [258, 247] on label "Neither" at bounding box center [266, 250] width 17 height 7
click at [261, 247] on input "Neither" at bounding box center [263, 249] width 5 height 5
click at [541, 247] on button "Save Address" at bounding box center [627, 273] width 49 height 15
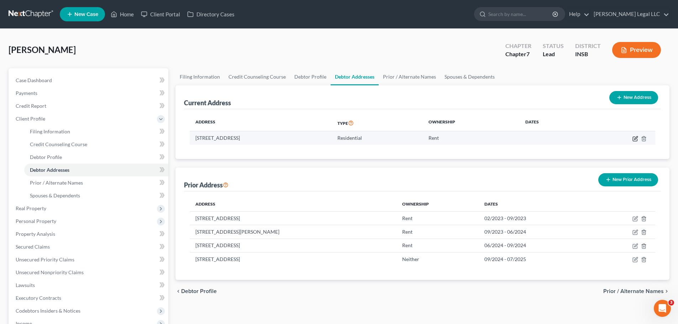
click at [541, 140] on icon "button" at bounding box center [635, 137] width 3 height 3
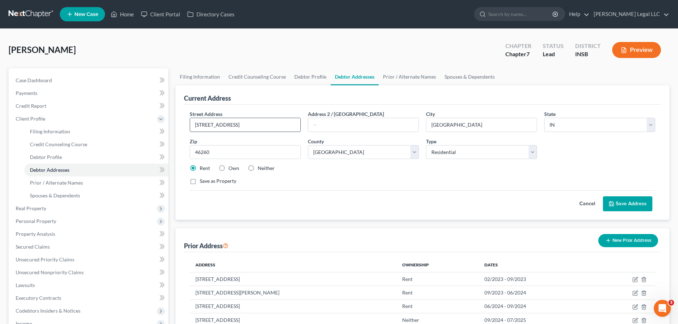
click at [255, 125] on input "[STREET_ADDRESS]" at bounding box center [245, 125] width 110 height 14
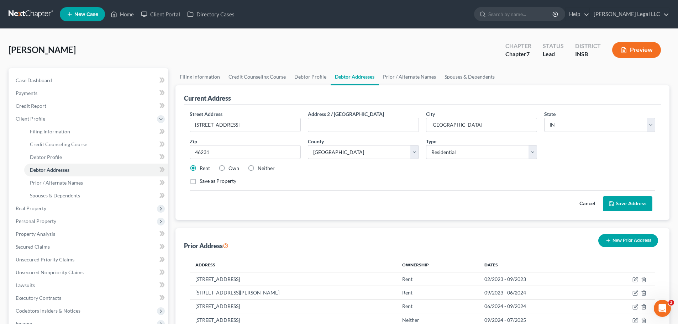
click at [394, 195] on div "Cancel Save Address" at bounding box center [423, 200] width 466 height 21
click at [470, 154] on select "Select Residential Mailing Rental Business" at bounding box center [481, 152] width 111 height 14
drag, startPoint x: 394, startPoint y: 175, endPoint x: 316, endPoint y: 181, distance: 78.9
click at [394, 175] on div "Street Address * [STREET_ADDRESS] * [GEOGRAPHIC_DATA] * State [US_STATE] AK AR …" at bounding box center [422, 150] width 473 height 80
click at [450, 157] on select "Select Residential Mailing Rental Business" at bounding box center [481, 152] width 111 height 14
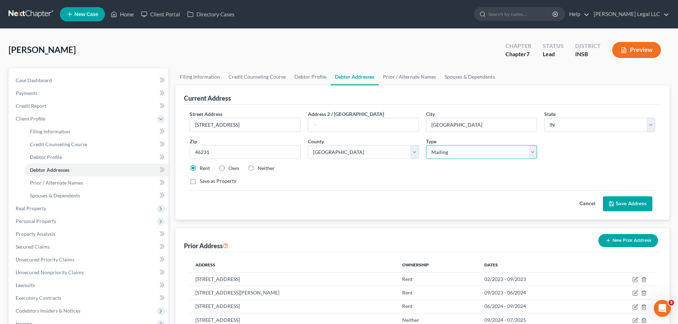
click at [426, 145] on select "Select Residential Mailing Rental Business" at bounding box center [481, 152] width 111 height 14
click at [406, 200] on div "Cancel Save Address" at bounding box center [423, 200] width 466 height 21
drag, startPoint x: 415, startPoint y: 163, endPoint x: 440, endPoint y: 156, distance: 25.2
click at [419, 162] on div "Street Address * [STREET_ADDRESS] * [GEOGRAPHIC_DATA] * State [US_STATE] AK AR …" at bounding box center [422, 150] width 473 height 80
drag, startPoint x: 440, startPoint y: 156, endPoint x: 443, endPoint y: 158, distance: 4.3
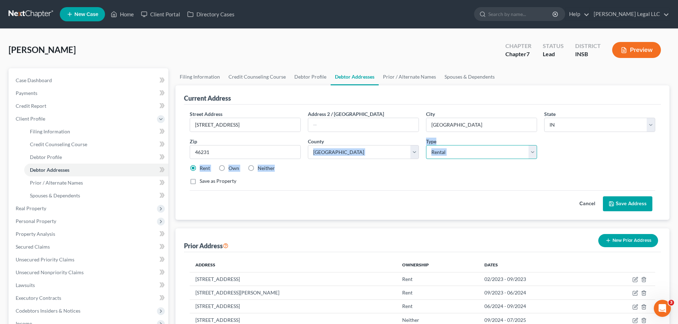
click at [440, 156] on select "Select Mailing Rental Business" at bounding box center [481, 152] width 111 height 14
click at [426, 145] on select "Select Mailing Rental Business" at bounding box center [481, 152] width 111 height 14
click at [441, 180] on div "Save as Property" at bounding box center [423, 181] width 466 height 7
click at [378, 216] on div "Street Address * [STREET_ADDRESS] * [GEOGRAPHIC_DATA] * State [US_STATE] AK AR …" at bounding box center [422, 162] width 477 height 115
click at [541, 207] on button "Save Address" at bounding box center [627, 203] width 49 height 15
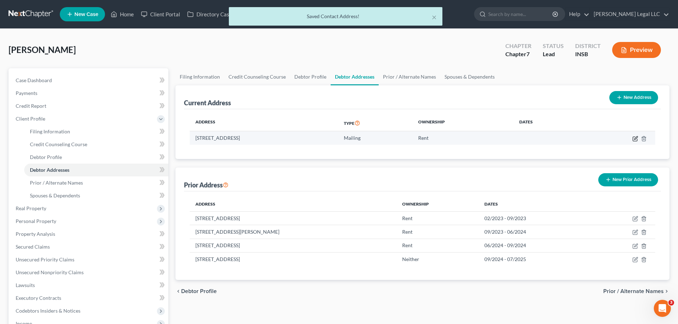
click at [541, 139] on icon "button" at bounding box center [635, 139] width 4 height 4
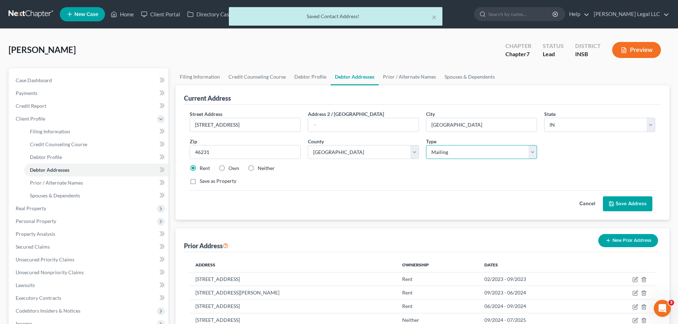
drag, startPoint x: 459, startPoint y: 145, endPoint x: 455, endPoint y: 157, distance: 12.3
click at [459, 145] on select "Select Residential Mailing Rental Business" at bounding box center [481, 152] width 111 height 14
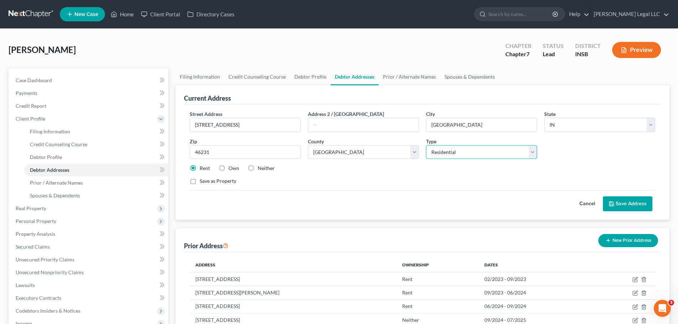
click at [426, 145] on select "Select Residential Mailing Rental Business" at bounding box center [481, 152] width 111 height 14
click at [455, 177] on div "Street Address * [STREET_ADDRESS] * [GEOGRAPHIC_DATA] * State [US_STATE] AK AR …" at bounding box center [422, 150] width 473 height 80
click at [541, 201] on button "Save Address" at bounding box center [627, 203] width 49 height 15
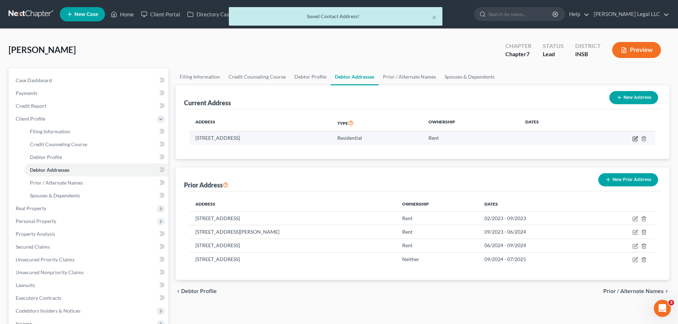
click at [541, 140] on icon "button" at bounding box center [635, 139] width 6 height 6
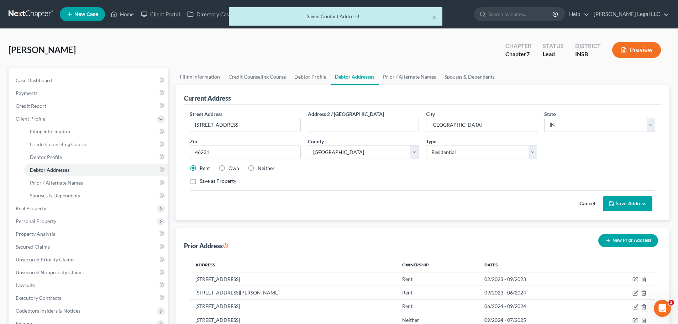
click at [258, 169] on label "Neither" at bounding box center [266, 168] width 17 height 7
click at [261, 169] on input "Neither" at bounding box center [263, 167] width 5 height 5
click at [541, 207] on button "Save Address" at bounding box center [627, 203] width 49 height 15
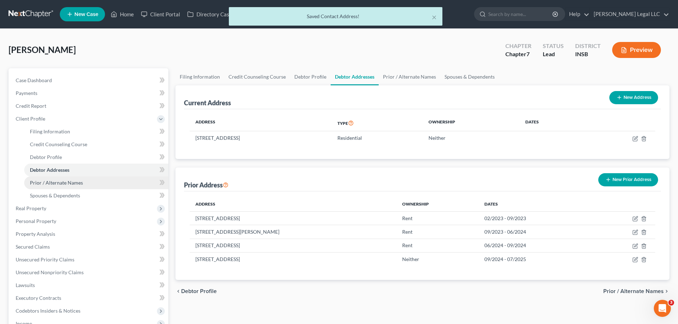
click at [69, 187] on link "Prior / Alternate Names" at bounding box center [96, 183] width 144 height 13
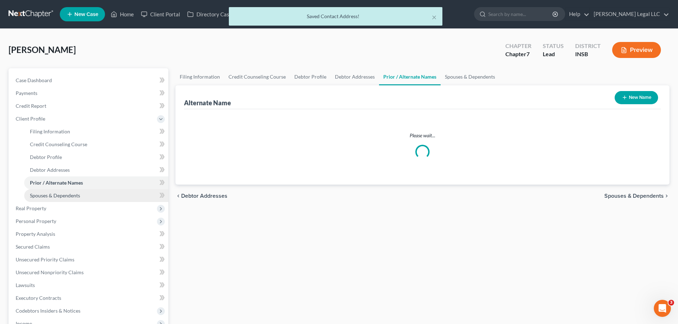
click at [66, 194] on span "Spouses & Dependents" at bounding box center [55, 196] width 50 height 6
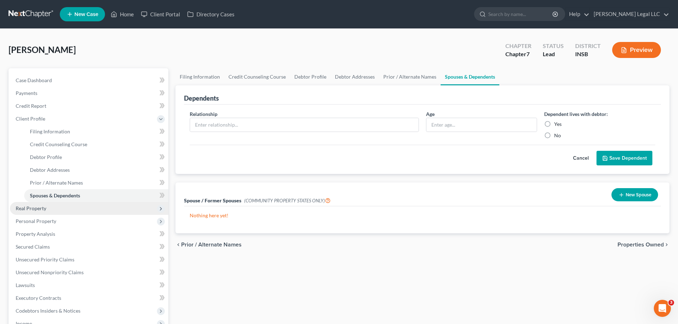
click at [38, 207] on span "Real Property" at bounding box center [31, 208] width 31 height 6
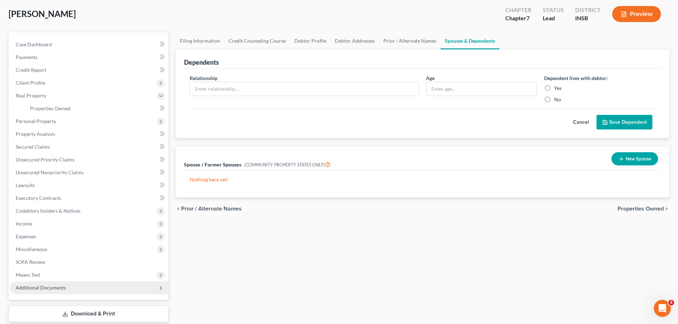
scroll to position [80, 0]
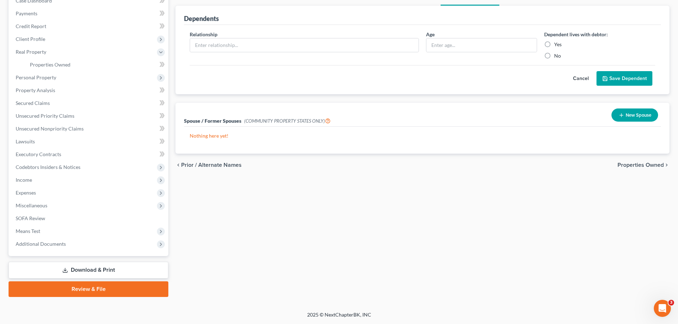
click at [61, 247] on link "Download & Print" at bounding box center [89, 270] width 160 height 17
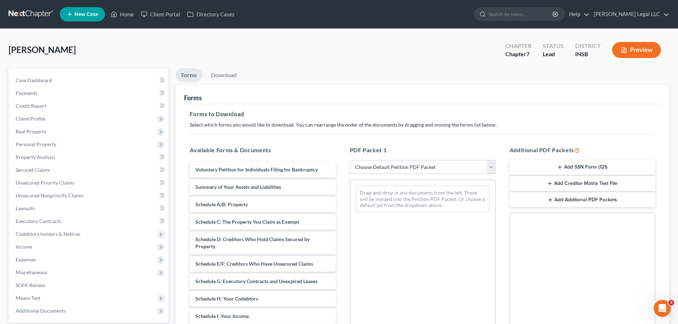
click at [375, 168] on select "Choose Default Petition PDF Packet Complete Bankruptcy Petition (all forms and …" at bounding box center [423, 167] width 146 height 14
click at [350, 160] on select "Choose Default Petition PDF Packet Complete Bankruptcy Petition (all forms and …" at bounding box center [423, 167] width 146 height 14
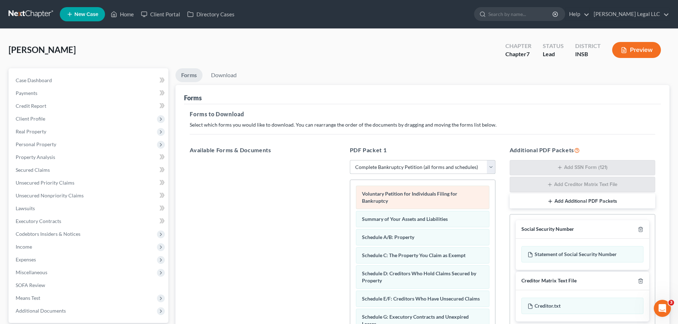
scroll to position [227, 0]
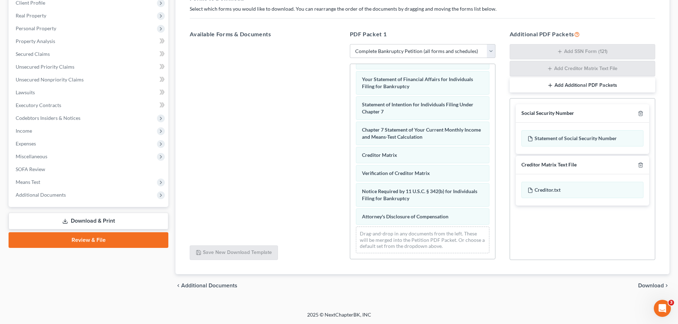
click at [541, 247] on span "Download" at bounding box center [651, 286] width 26 height 6
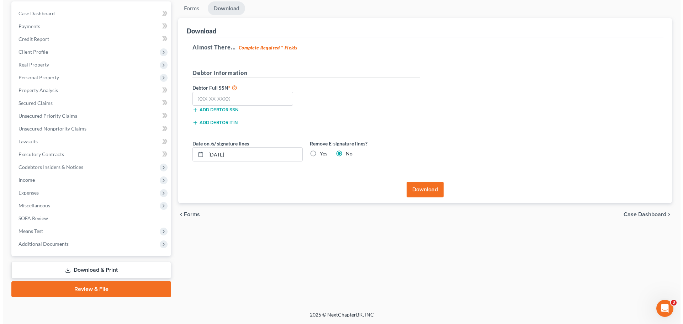
scroll to position [67, 0]
click at [317, 153] on label "Yes" at bounding box center [320, 153] width 7 height 7
click at [320, 153] on input "Yes" at bounding box center [322, 152] width 5 height 5
click at [427, 189] on button "Download" at bounding box center [422, 190] width 37 height 16
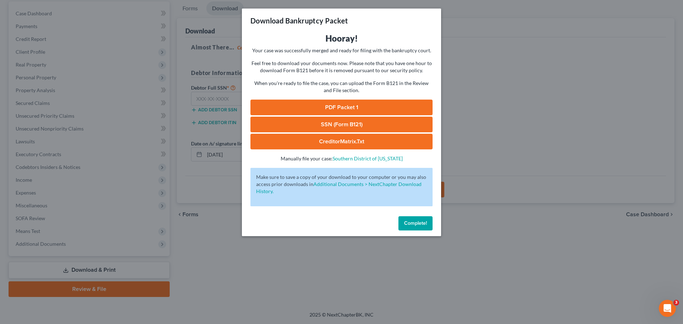
click at [309, 107] on link "PDF Packet 1" at bounding box center [342, 108] width 182 height 16
drag, startPoint x: 415, startPoint y: 223, endPoint x: 295, endPoint y: 276, distance: 130.5
click at [415, 223] on span "Complete!" at bounding box center [415, 223] width 23 height 6
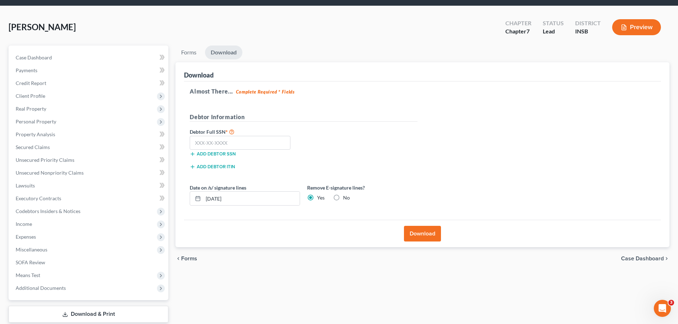
scroll to position [0, 0]
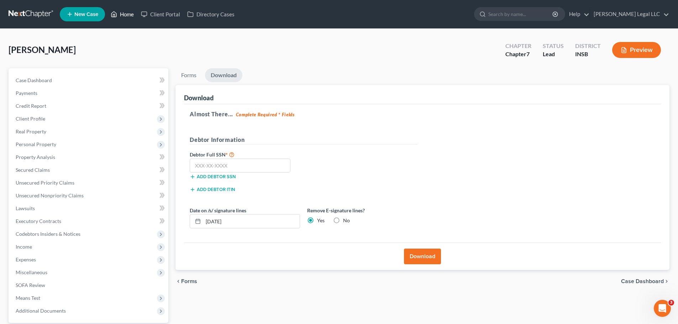
click at [123, 16] on link "Home" at bounding box center [122, 14] width 30 height 13
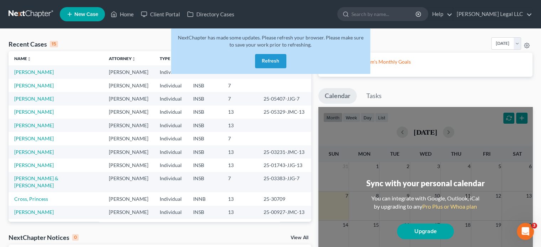
click at [271, 59] on button "Refresh" at bounding box center [270, 61] width 31 height 14
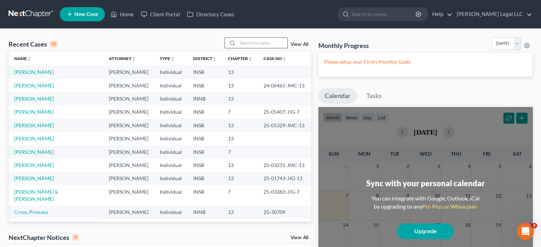
click at [275, 40] on input "search" at bounding box center [263, 43] width 50 height 10
click at [30, 154] on link "[PERSON_NAME]" at bounding box center [34, 152] width 40 height 6
